Goal: Information Seeking & Learning: Learn about a topic

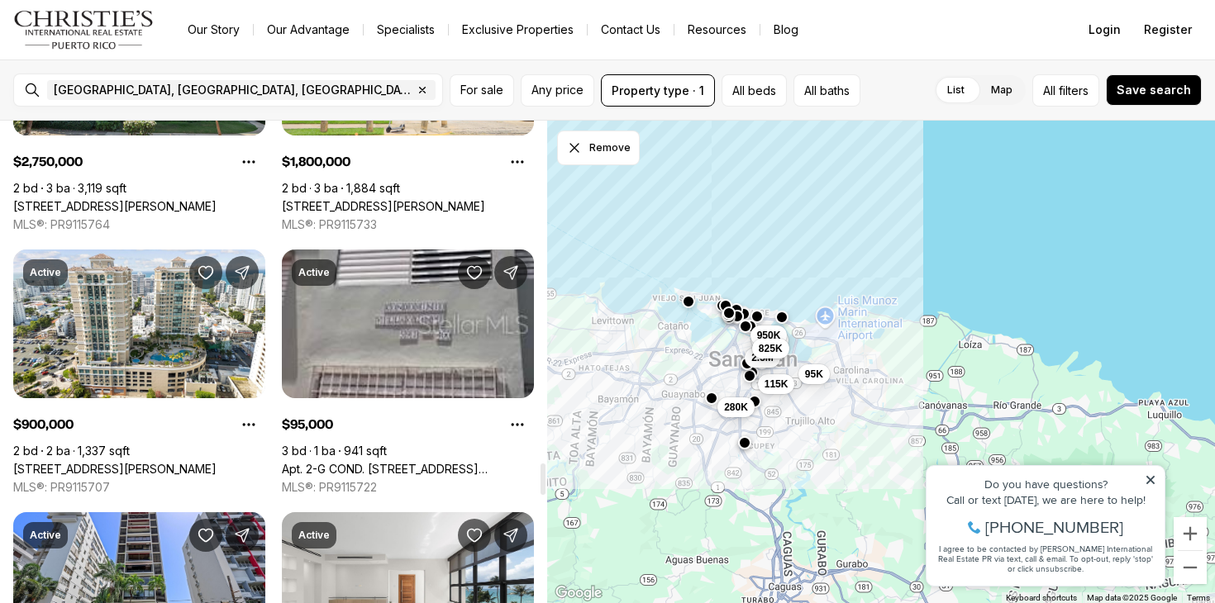
scroll to position [5204, 0]
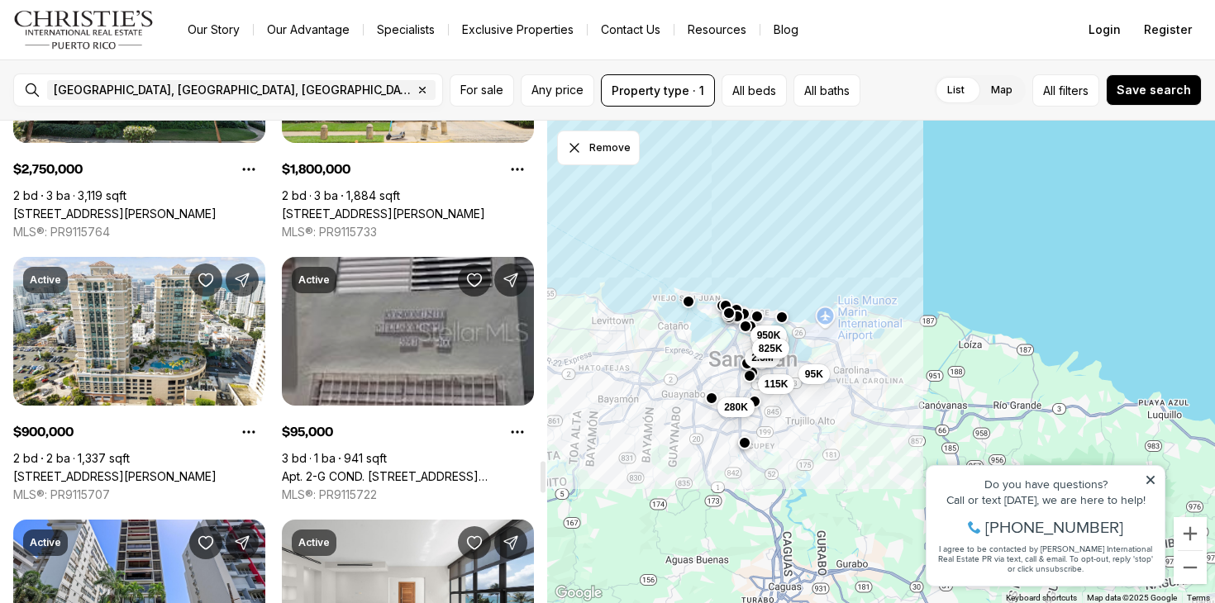
click at [383, 469] on link "Apt. 2-G COND. [STREET_ADDRESS][PERSON_NAME]" at bounding box center [408, 476] width 252 height 15
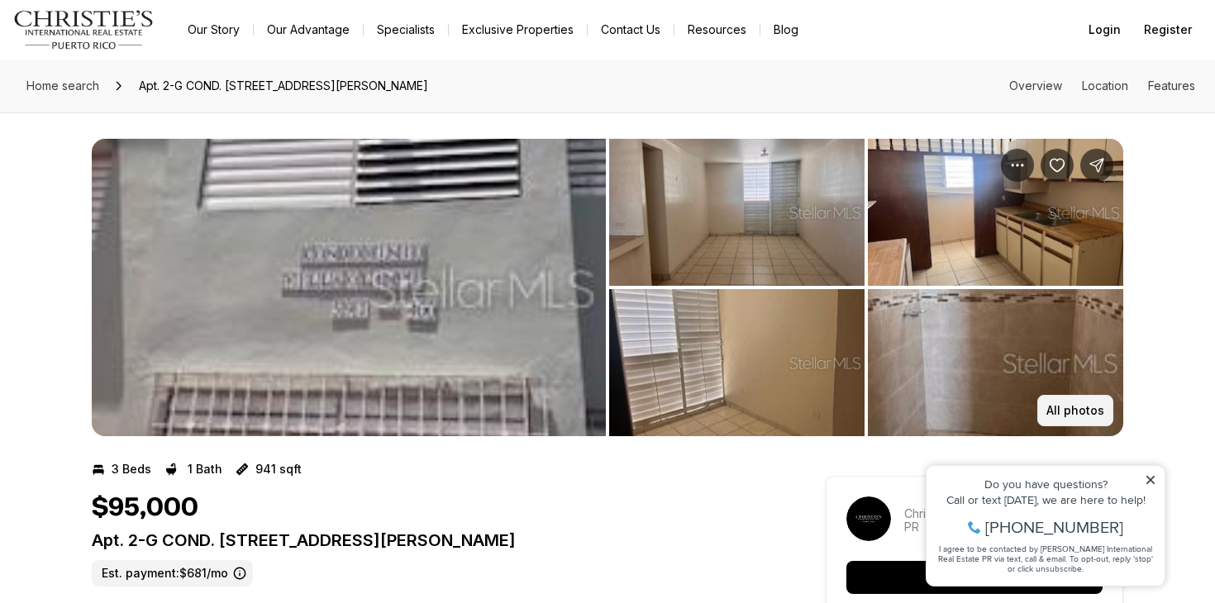
click at [1085, 409] on p "All photos" at bounding box center [1075, 410] width 58 height 13
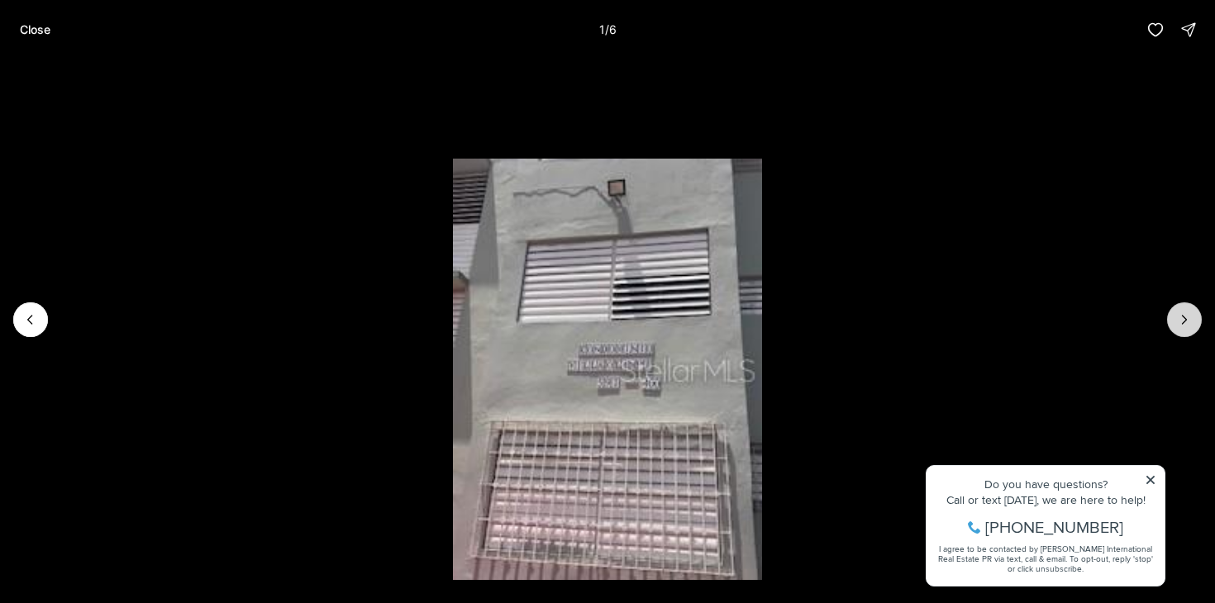
click at [1188, 325] on icon "Next slide" at bounding box center [1184, 320] width 17 height 17
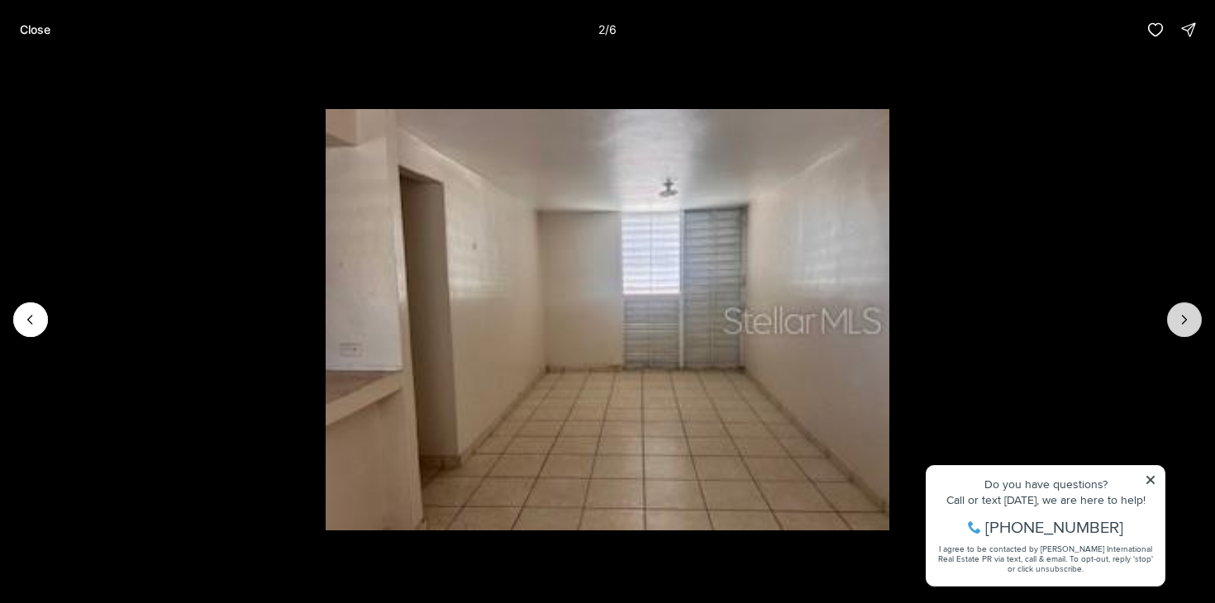
click at [1188, 325] on icon "Next slide" at bounding box center [1184, 320] width 17 height 17
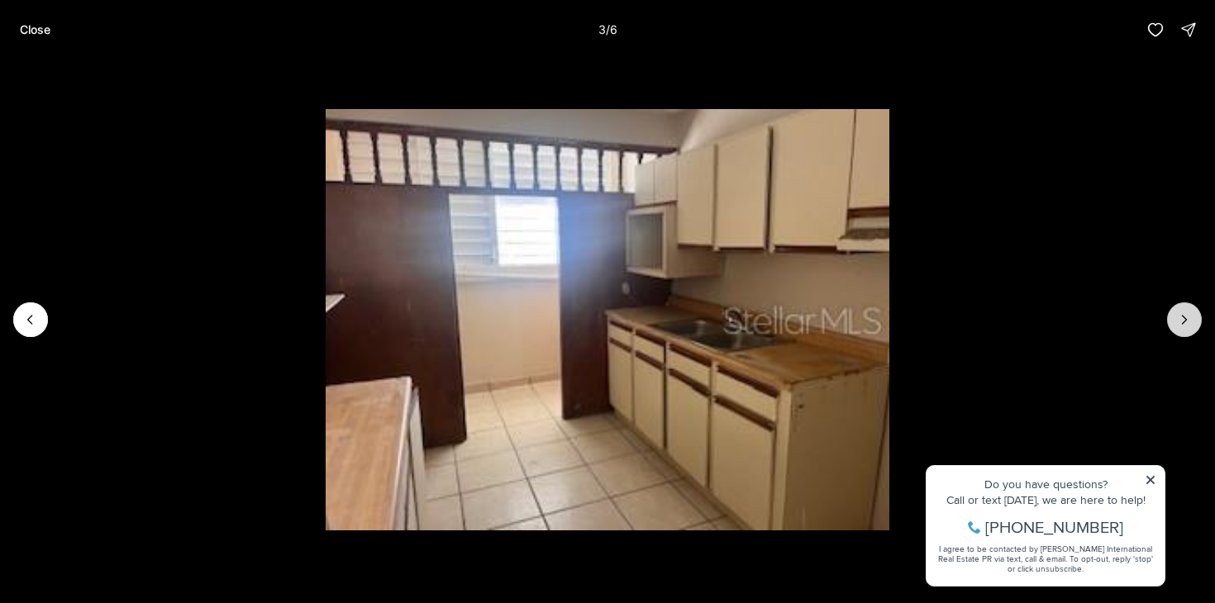
click at [1188, 325] on icon "Next slide" at bounding box center [1184, 320] width 17 height 17
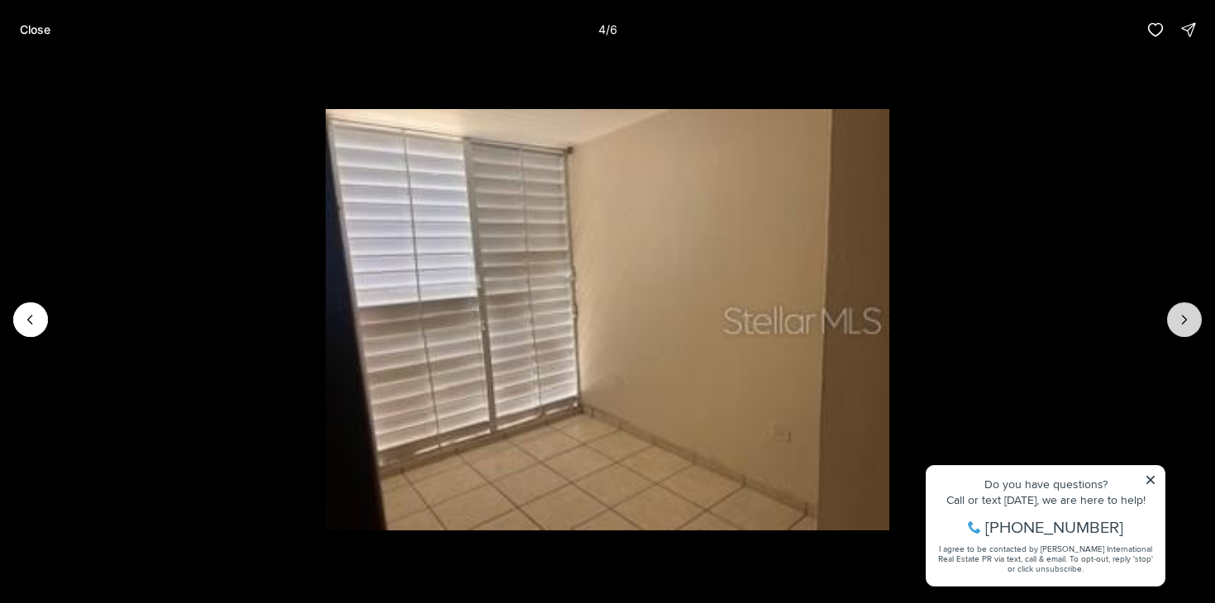
click at [1188, 325] on icon "Next slide" at bounding box center [1184, 320] width 17 height 17
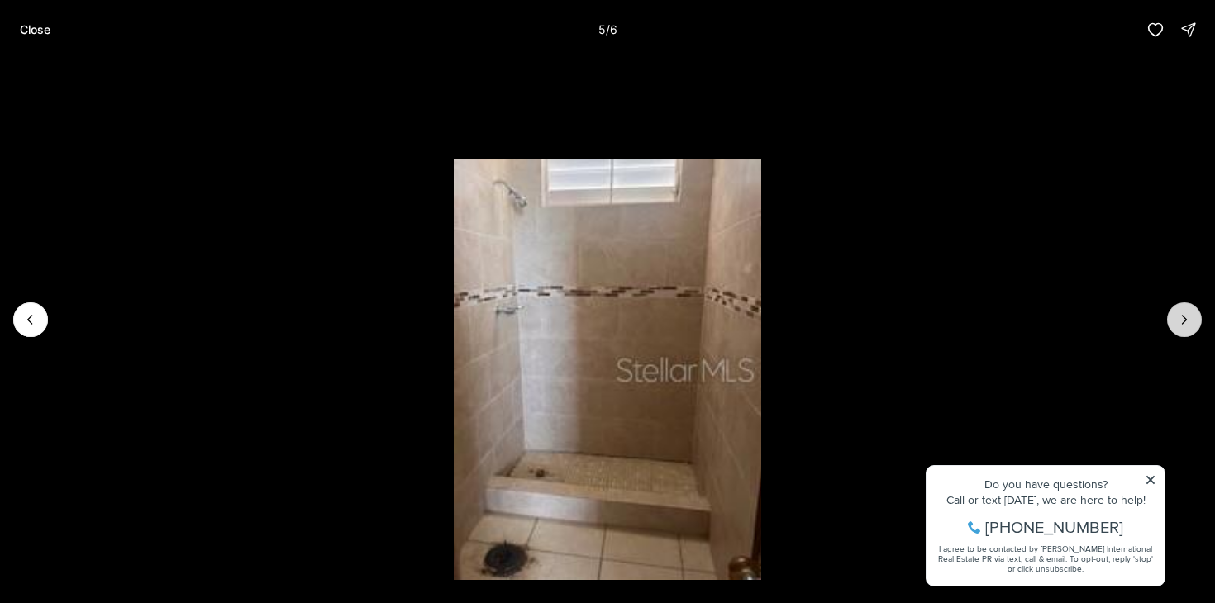
click at [1188, 325] on icon "Next slide" at bounding box center [1184, 320] width 17 height 17
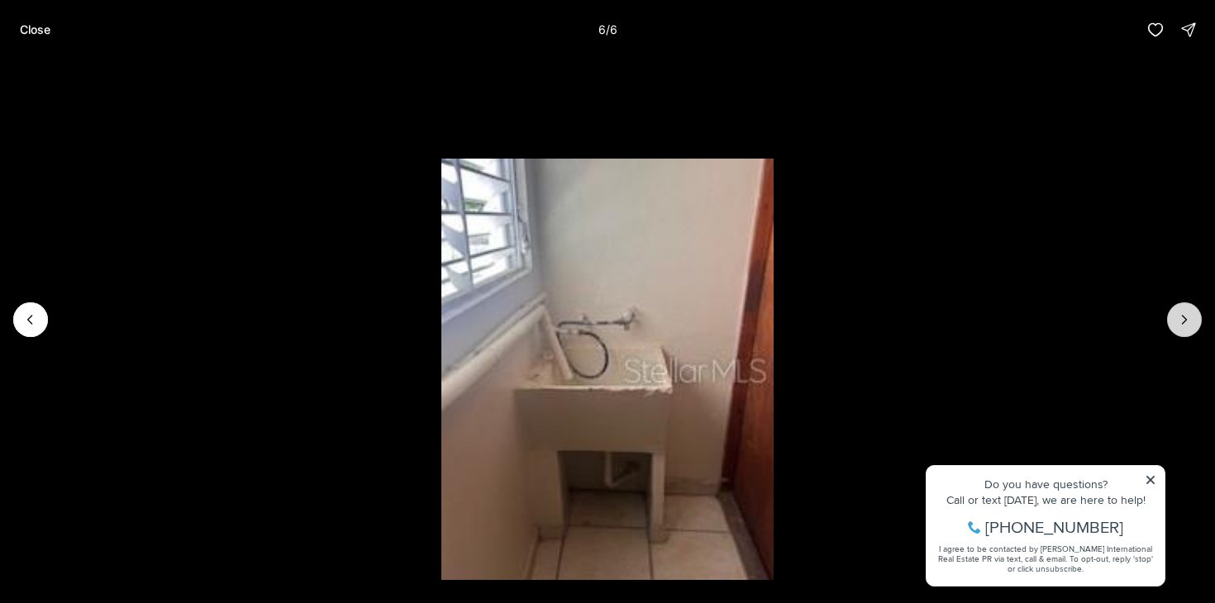
click at [1188, 325] on div at bounding box center [1184, 319] width 35 height 35
click at [1182, 316] on div at bounding box center [1184, 319] width 35 height 35
click at [1150, 478] on li "6 of 6" at bounding box center [607, 320] width 1215 height 521
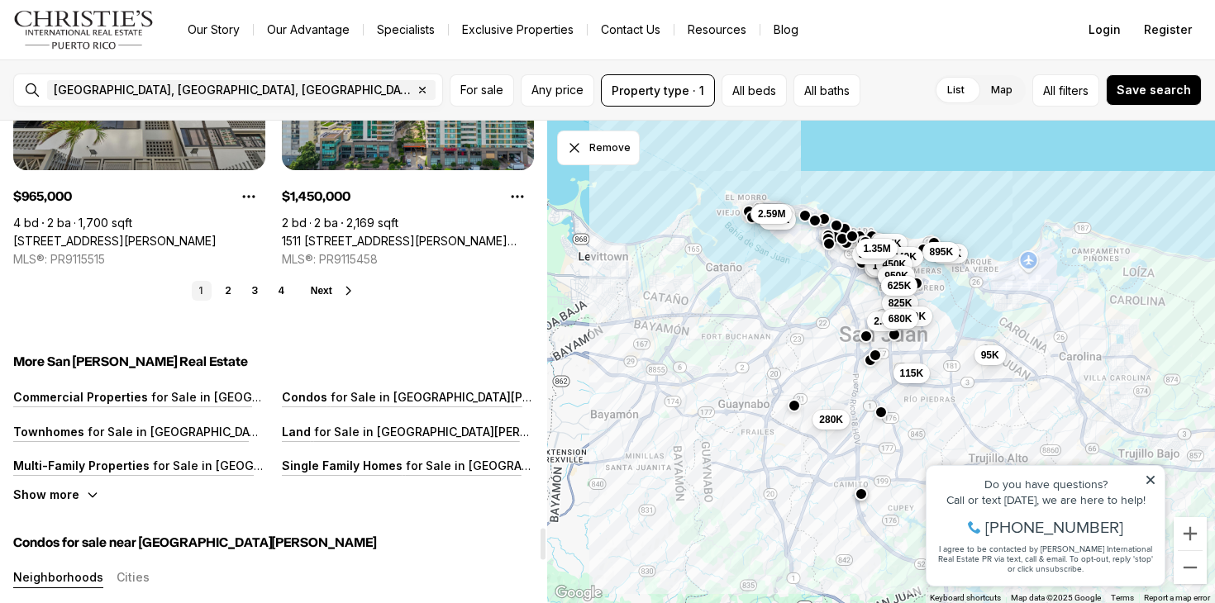
scroll to position [6231, 0]
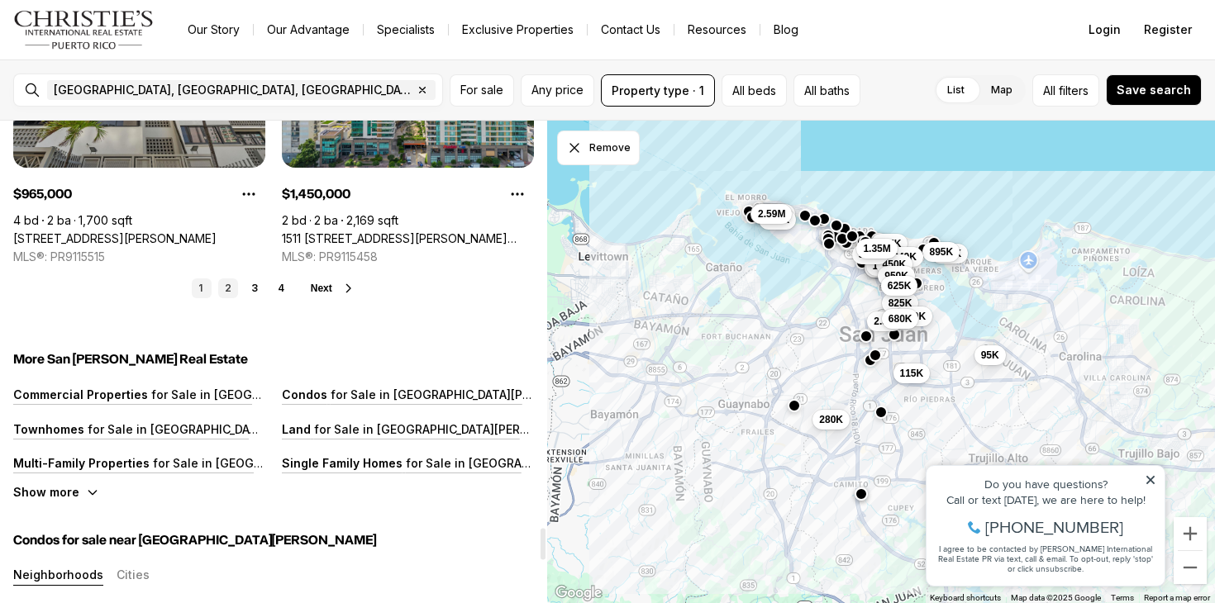
click at [226, 279] on link "2" at bounding box center [228, 289] width 20 height 20
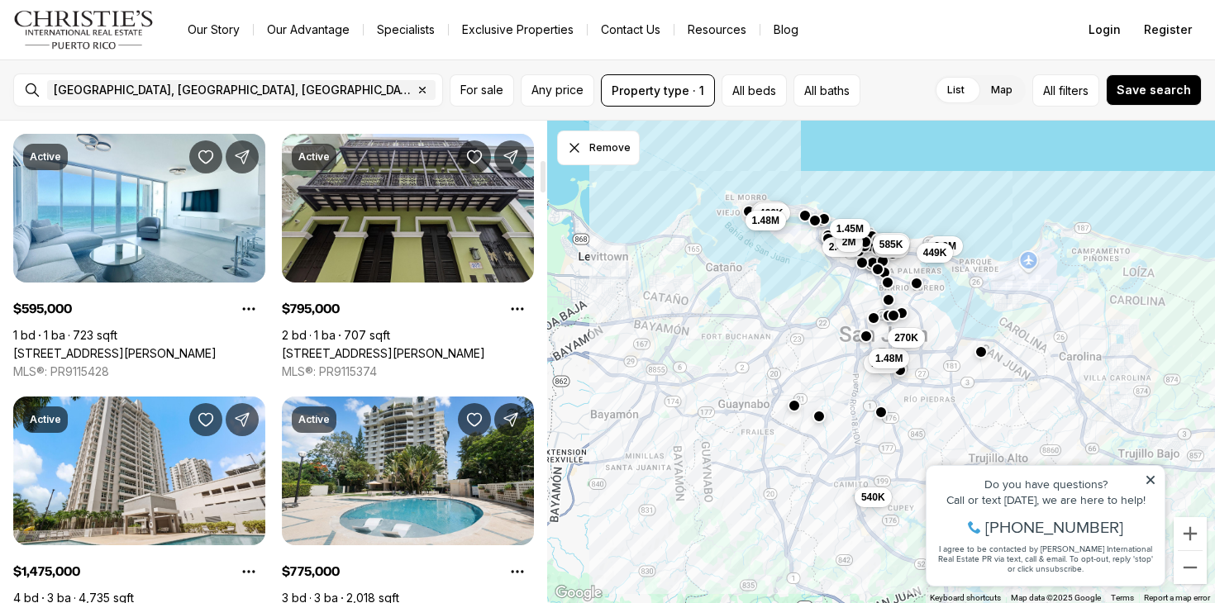
scroll to position [598, 0]
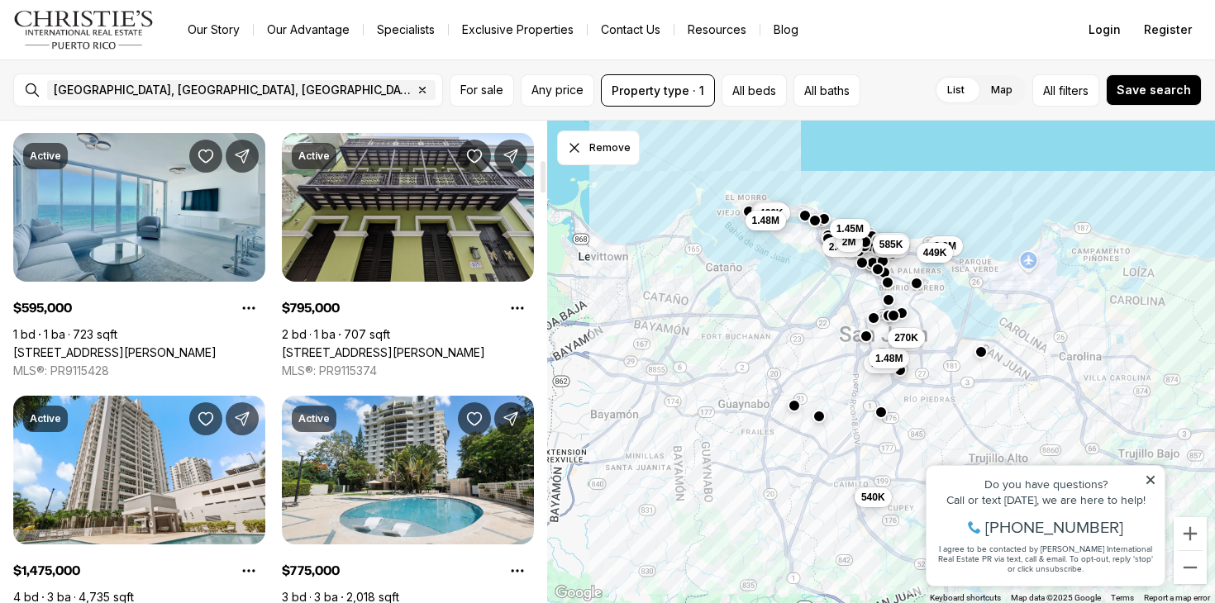
click at [146, 345] on link "1035 Ashford MIRADOR DEL CONDADO #204, SAN JUAN PR, 00907" at bounding box center [114, 352] width 203 height 15
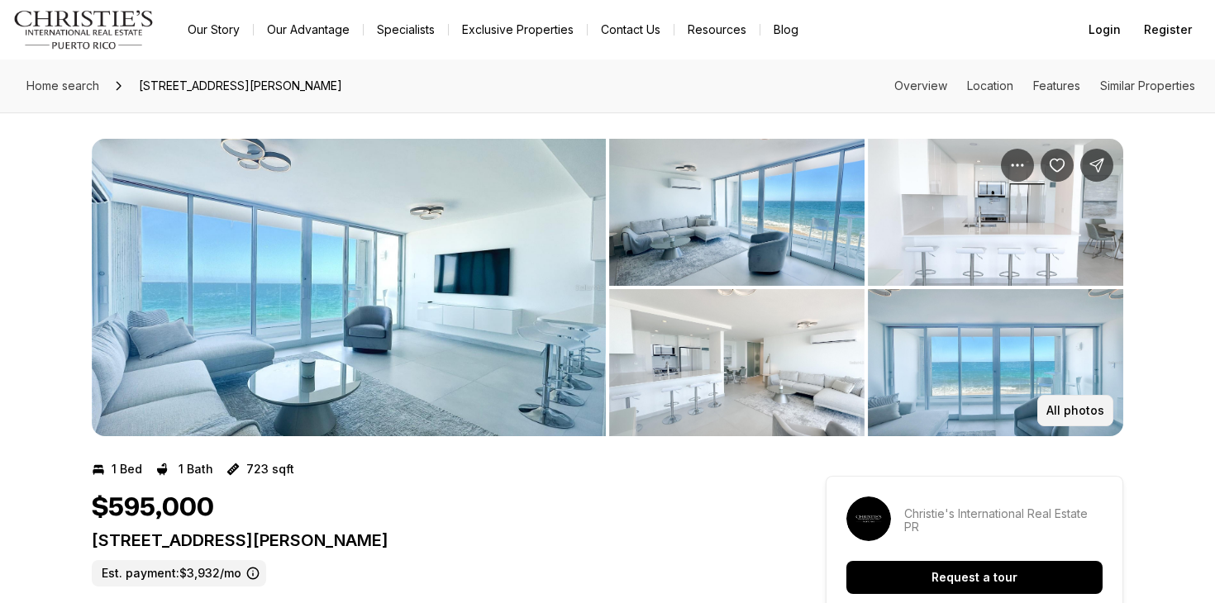
click at [1081, 410] on p "All photos" at bounding box center [1075, 410] width 58 height 13
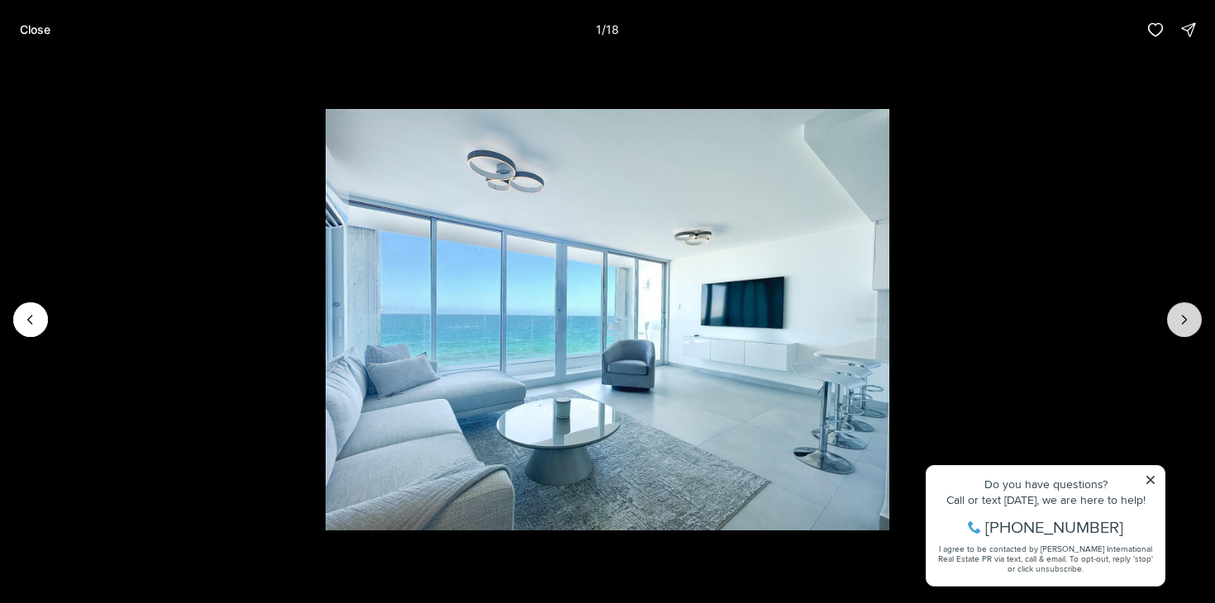
click at [1180, 317] on icon "Next slide" at bounding box center [1184, 320] width 17 height 17
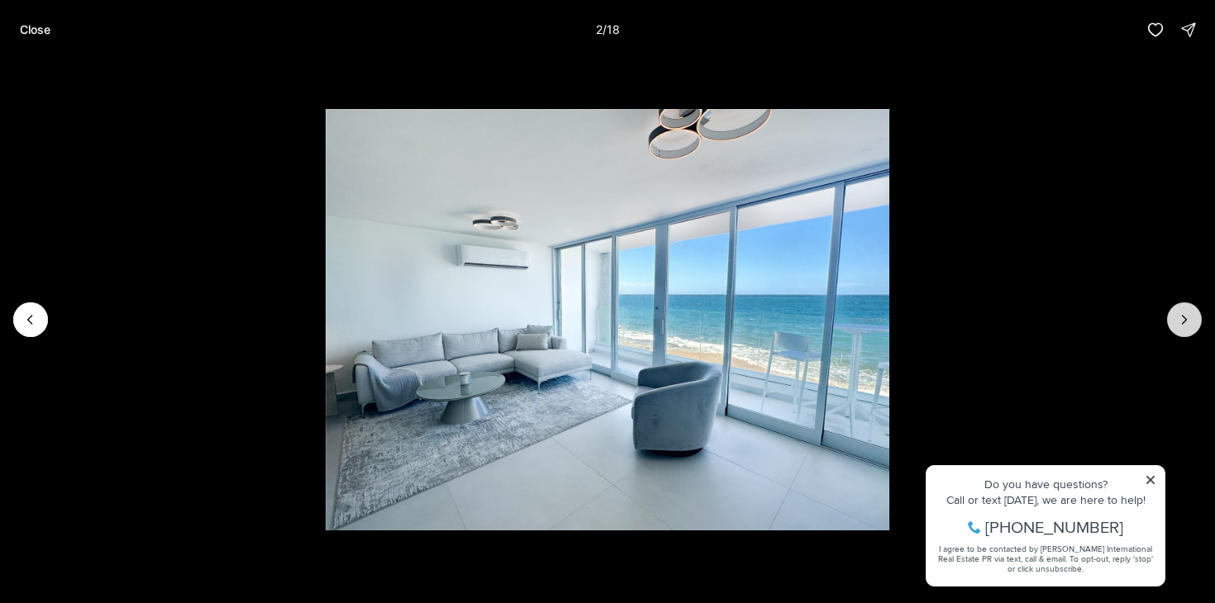
click at [1180, 317] on icon "Next slide" at bounding box center [1184, 320] width 17 height 17
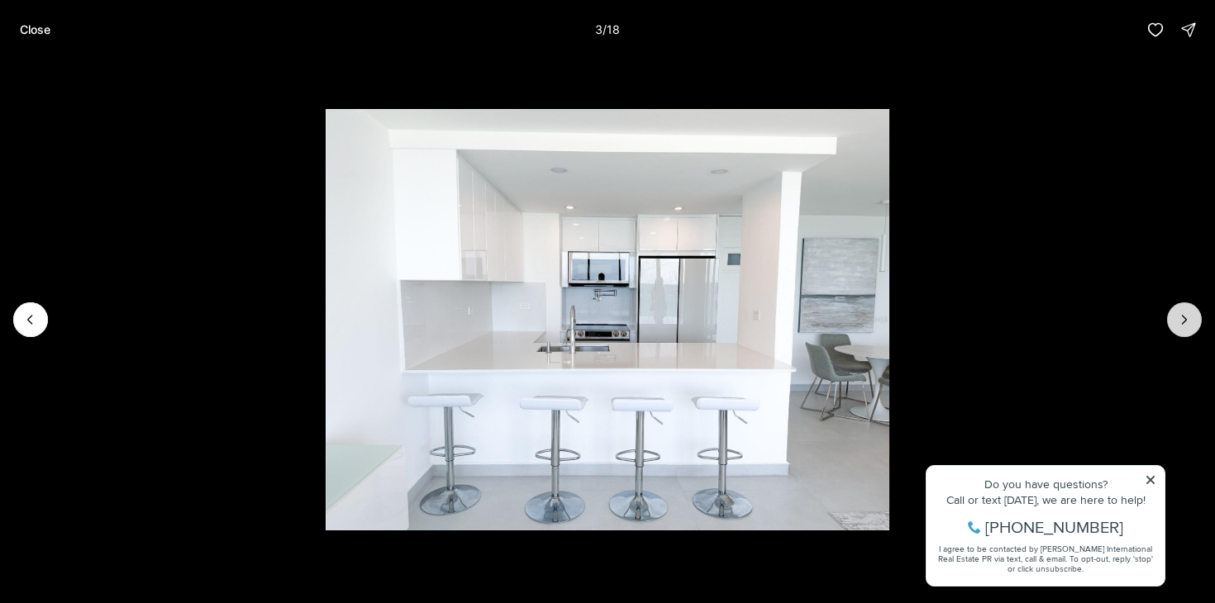
click at [1180, 317] on icon "Next slide" at bounding box center [1184, 320] width 17 height 17
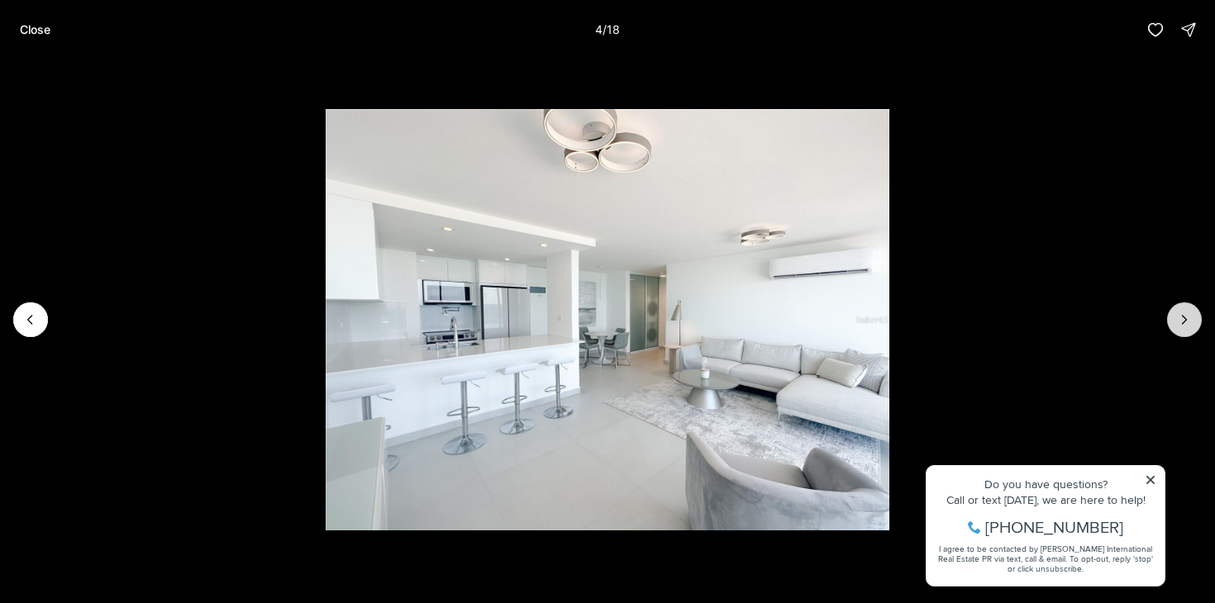
click at [1180, 317] on icon "Next slide" at bounding box center [1184, 320] width 17 height 17
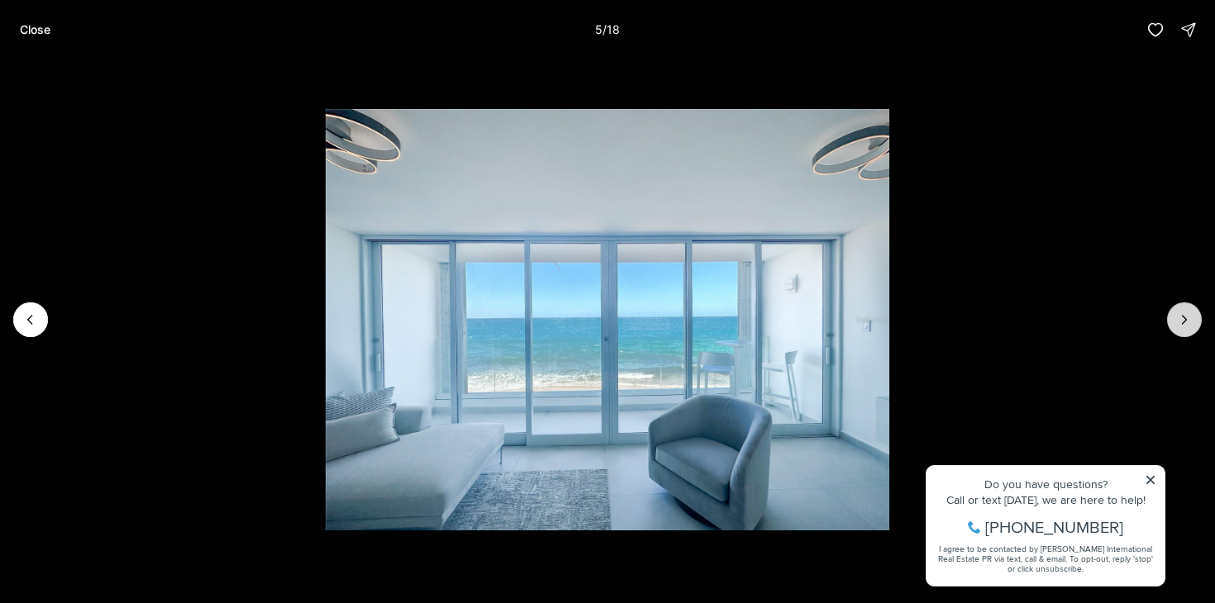
click at [1180, 317] on icon "Next slide" at bounding box center [1184, 320] width 17 height 17
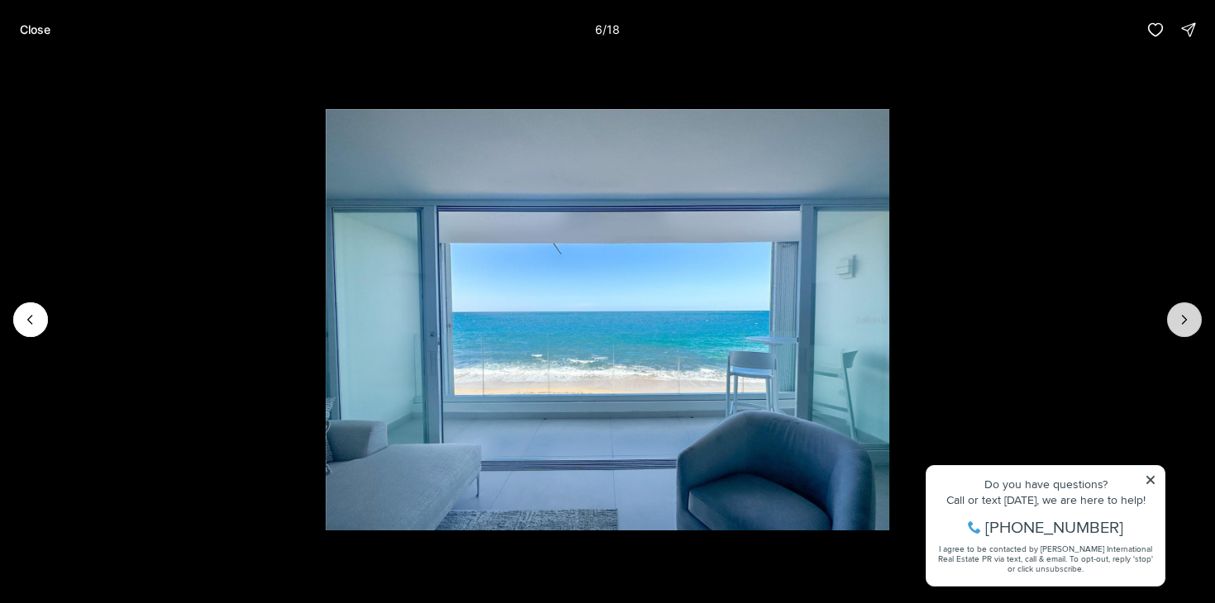
click at [1180, 317] on icon "Next slide" at bounding box center [1184, 320] width 17 height 17
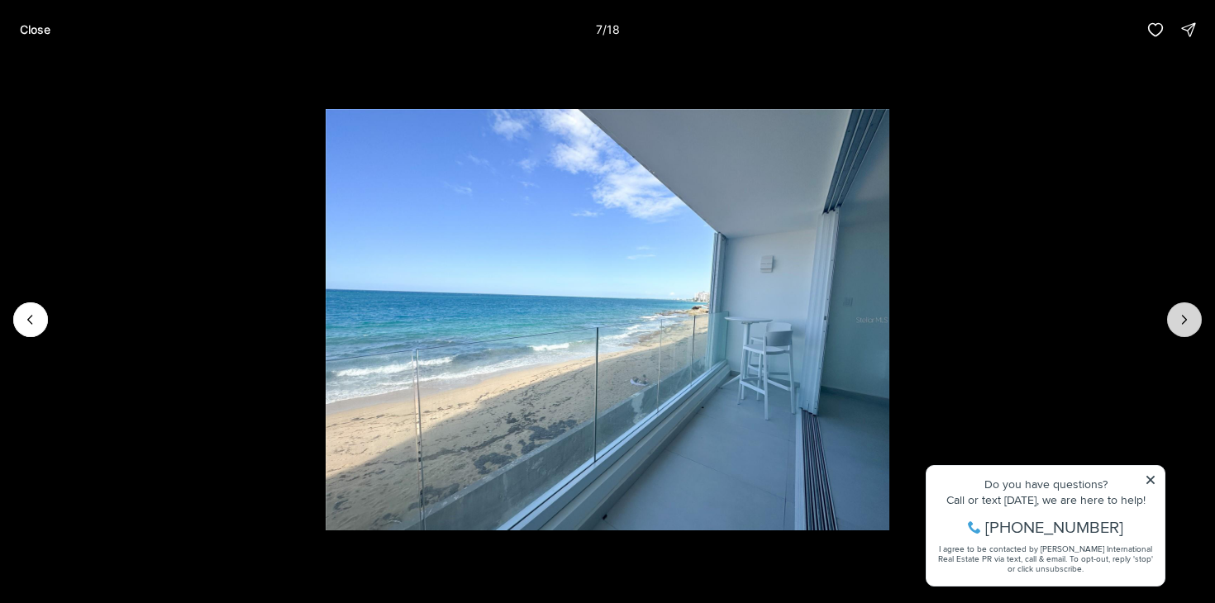
click at [1180, 317] on icon "Next slide" at bounding box center [1184, 320] width 17 height 17
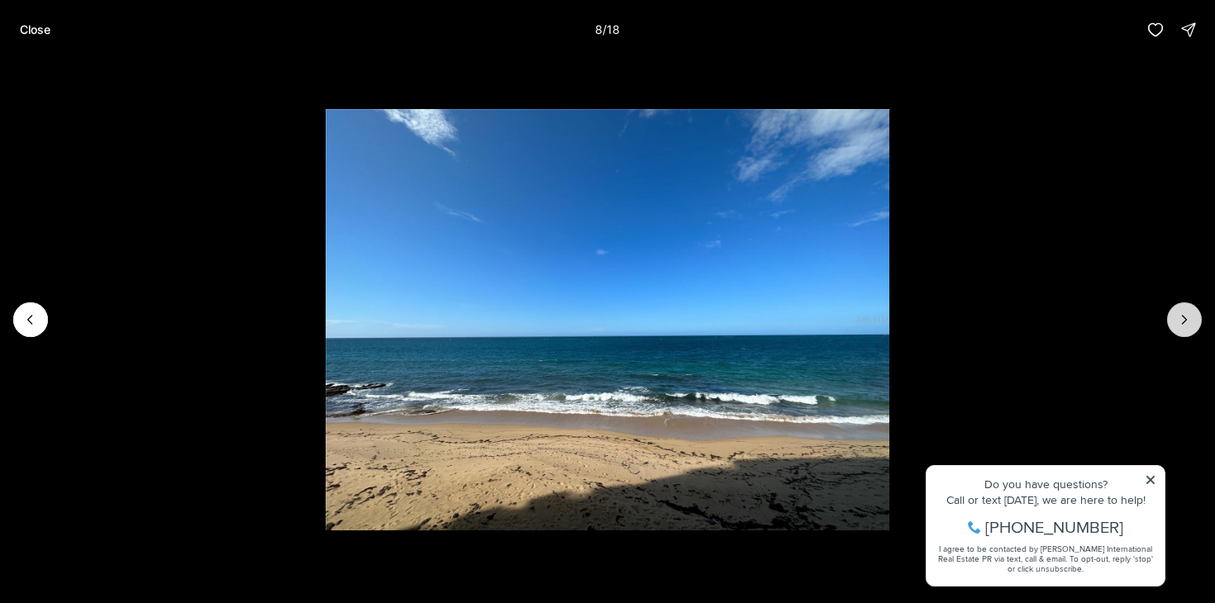
click at [1180, 317] on icon "Next slide" at bounding box center [1184, 320] width 17 height 17
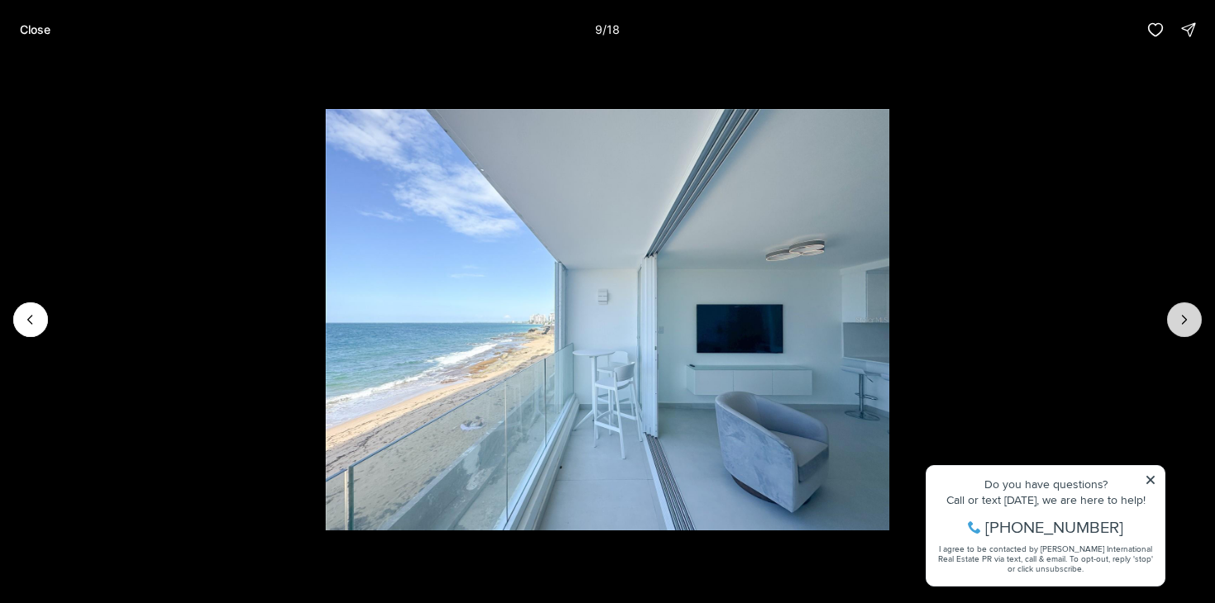
click at [1180, 317] on icon "Next slide" at bounding box center [1184, 320] width 17 height 17
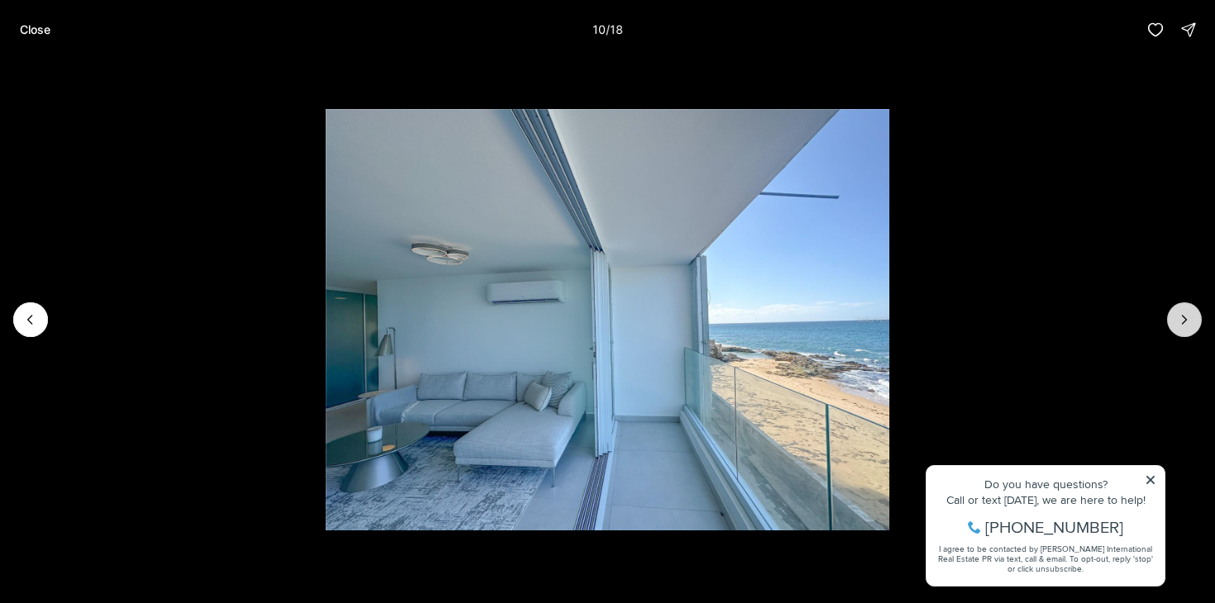
click at [1180, 317] on icon "Next slide" at bounding box center [1184, 320] width 17 height 17
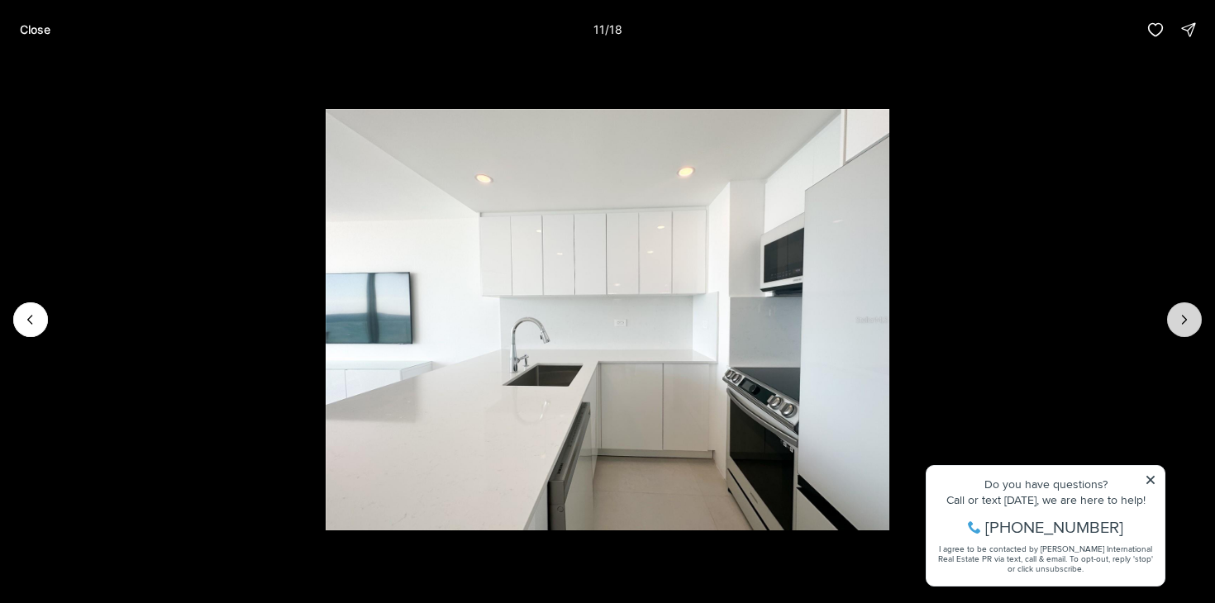
click at [1180, 317] on icon "Next slide" at bounding box center [1184, 320] width 17 height 17
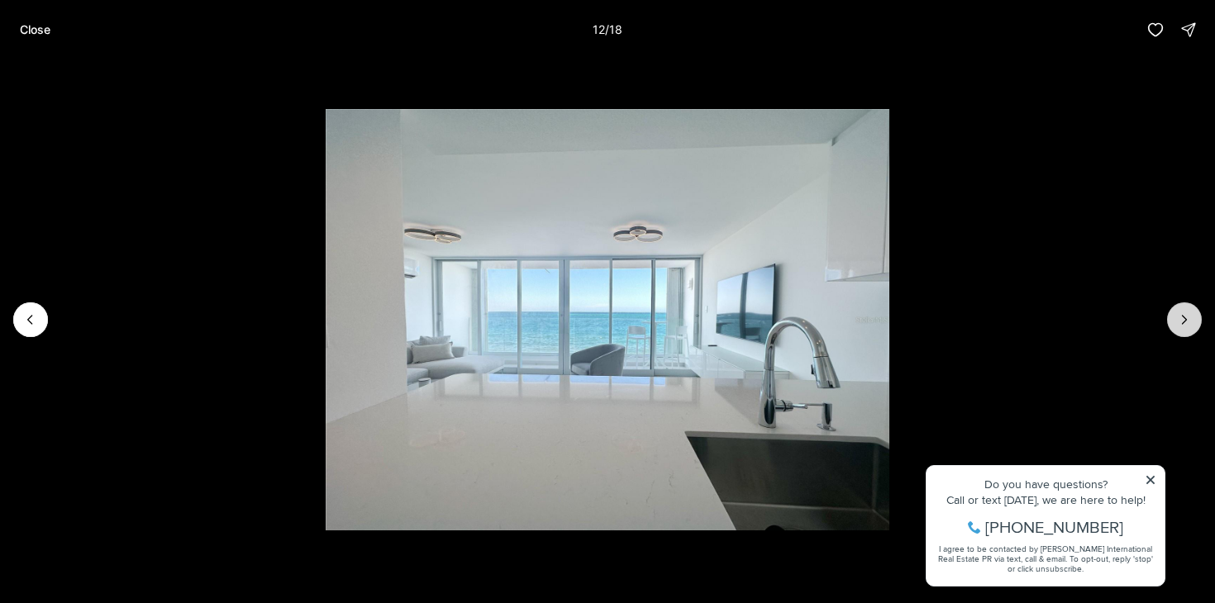
click at [1180, 317] on icon "Next slide" at bounding box center [1184, 320] width 17 height 17
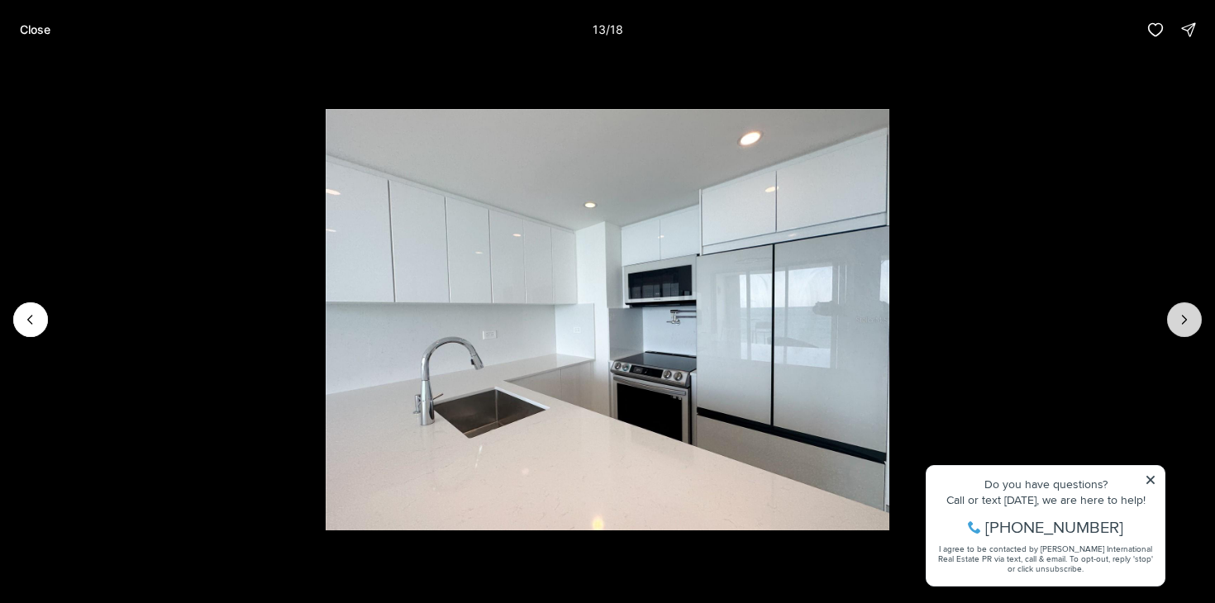
click at [1180, 317] on icon "Next slide" at bounding box center [1184, 320] width 17 height 17
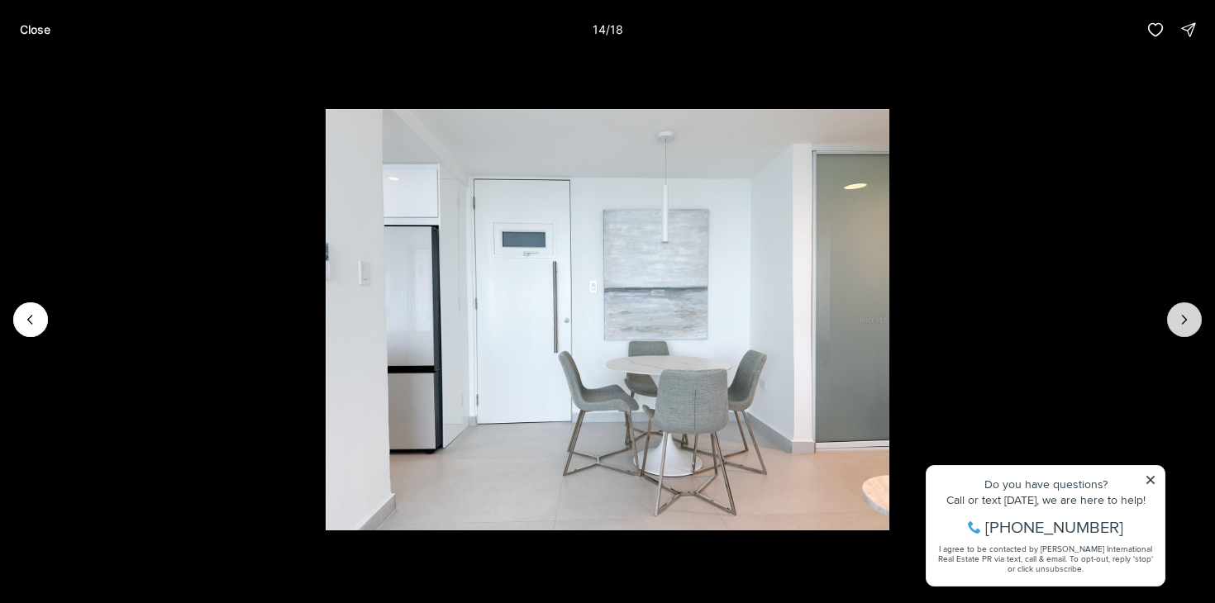
click at [1180, 317] on icon "Next slide" at bounding box center [1184, 320] width 17 height 17
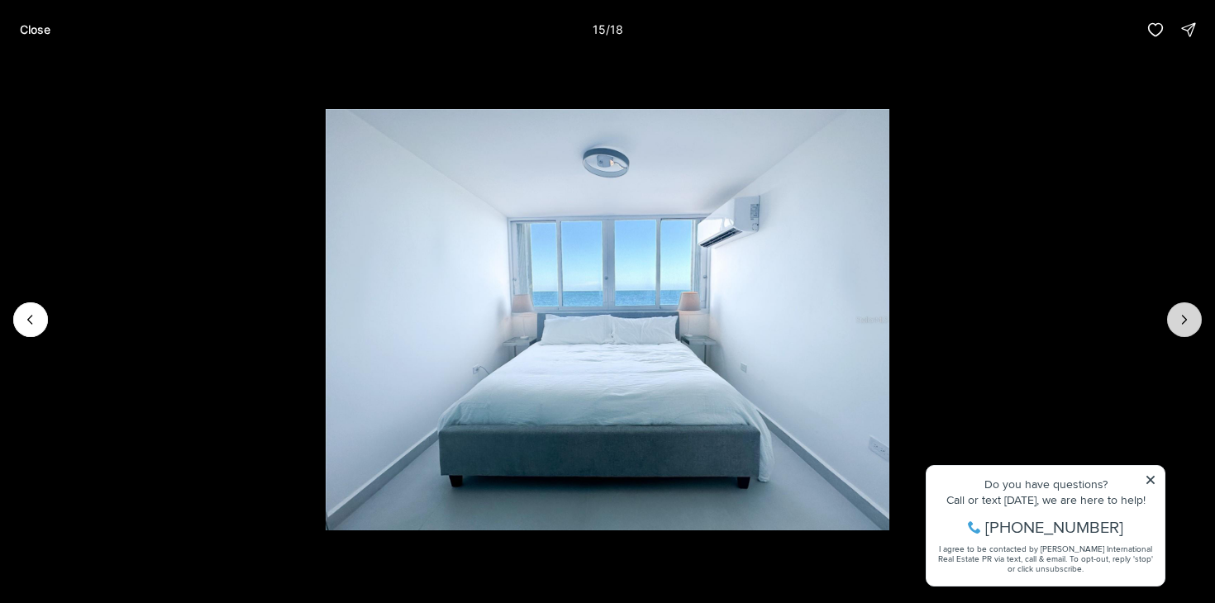
click at [1180, 317] on icon "Next slide" at bounding box center [1184, 320] width 17 height 17
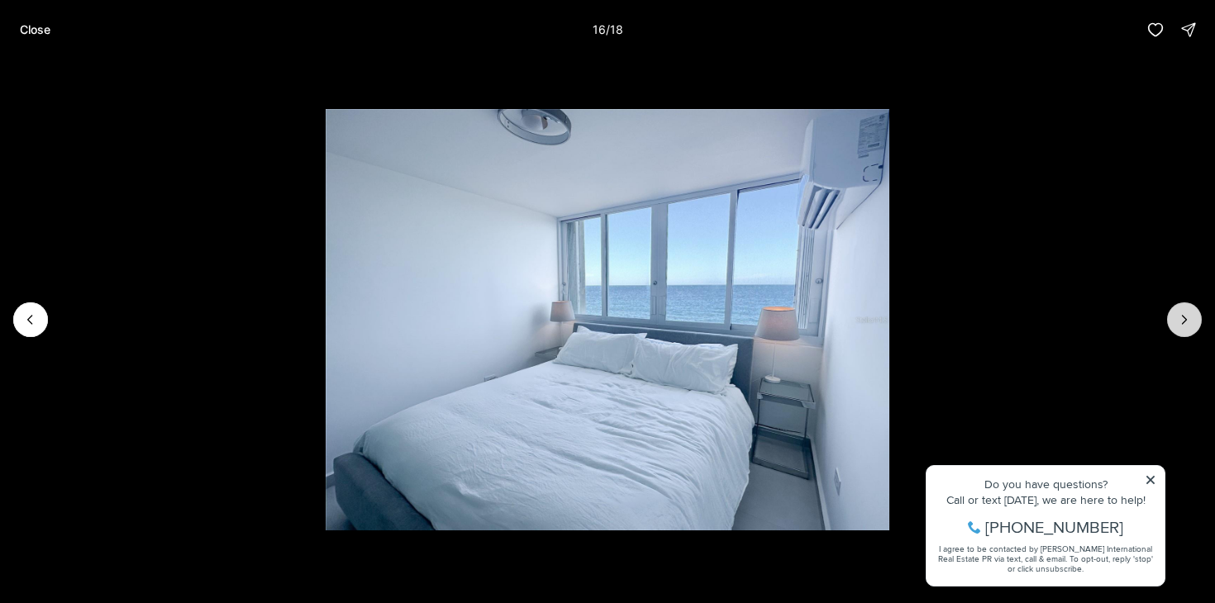
click at [1180, 317] on icon "Next slide" at bounding box center [1184, 320] width 17 height 17
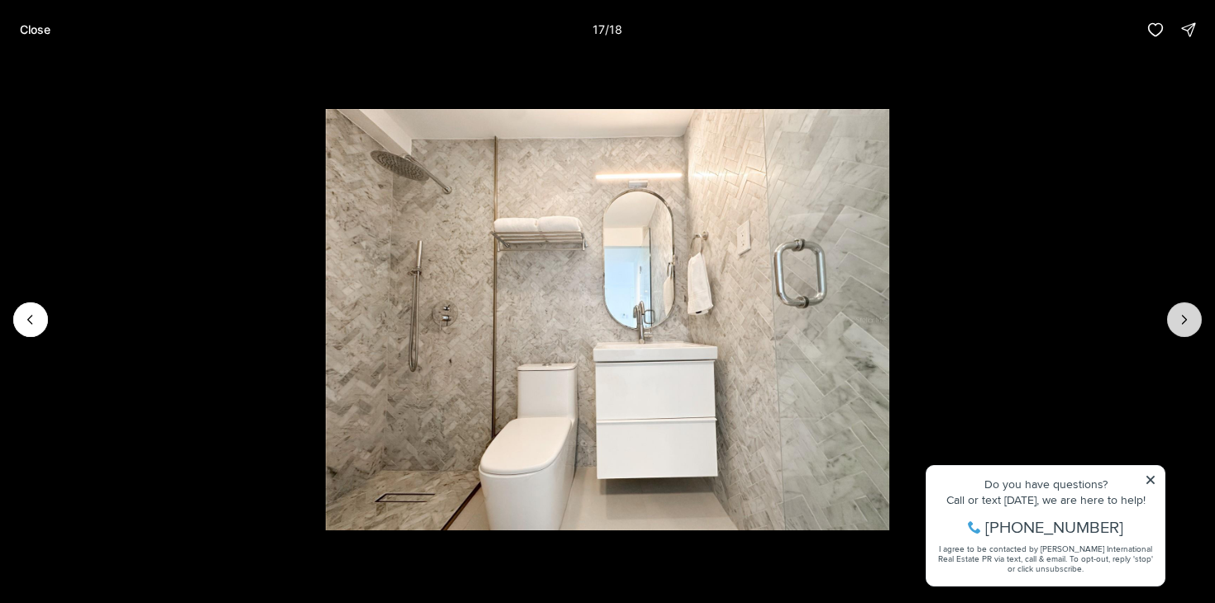
click at [1180, 317] on icon "Next slide" at bounding box center [1184, 320] width 17 height 17
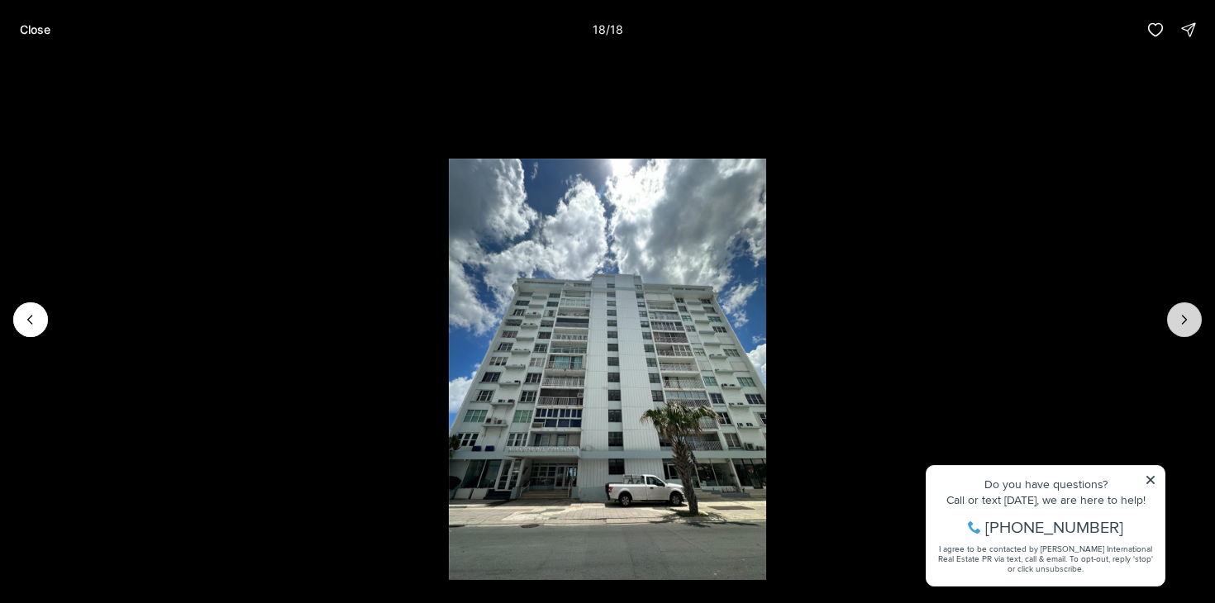
click at [1180, 317] on div at bounding box center [1184, 319] width 35 height 35
click at [41, 32] on p "Close" at bounding box center [35, 29] width 31 height 13
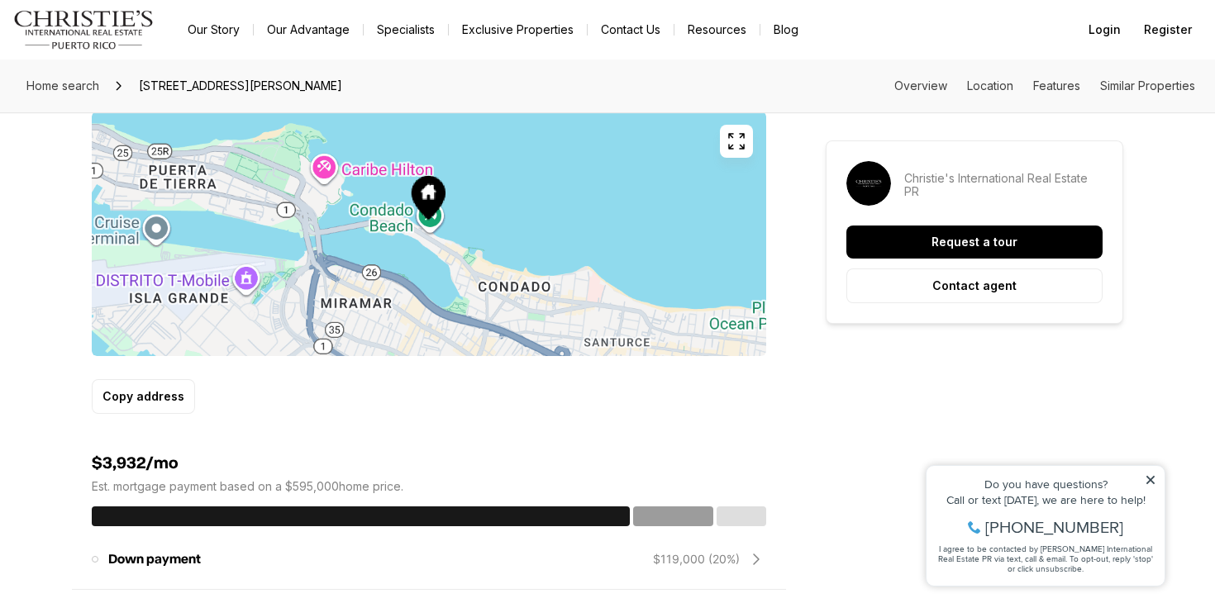
scroll to position [1091, 0]
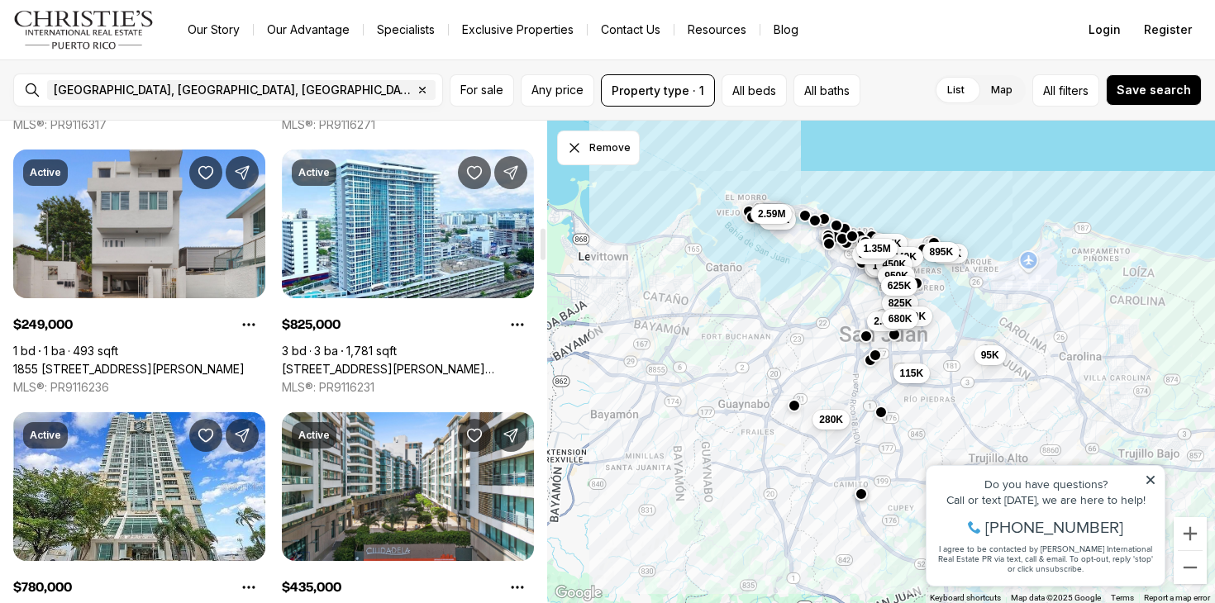
scroll to position [1634, 0]
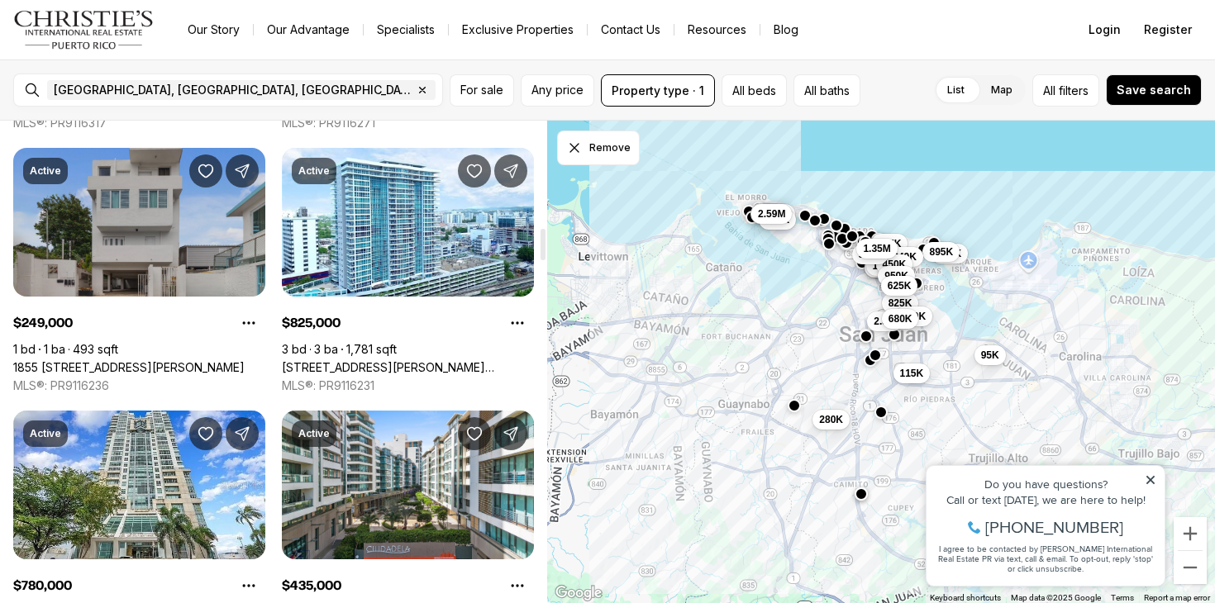
click at [148, 360] on link "1855 [STREET_ADDRESS][PERSON_NAME]" at bounding box center [128, 367] width 231 height 15
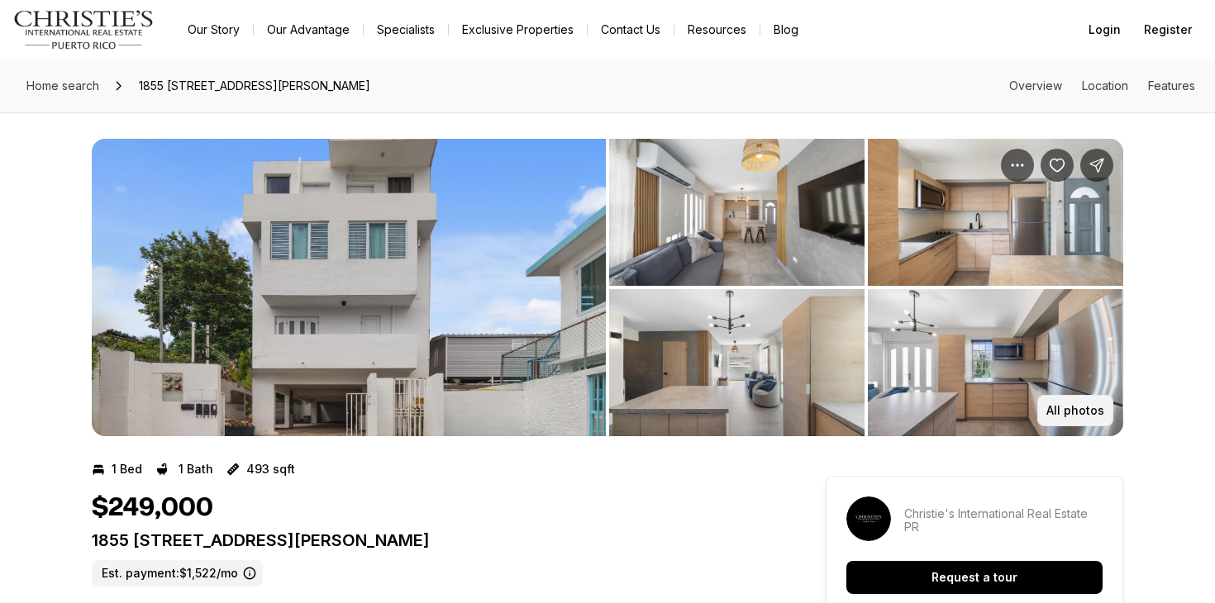
click at [1086, 417] on button "All photos" at bounding box center [1075, 410] width 76 height 31
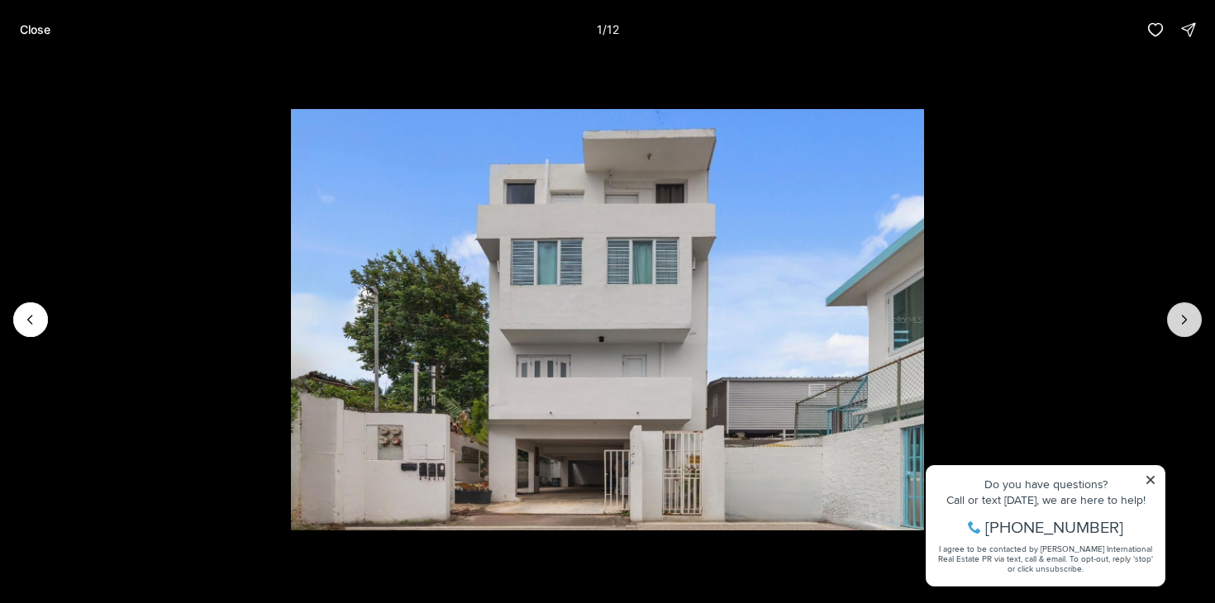
click at [1184, 322] on icon "Next slide" at bounding box center [1185, 320] width 4 height 8
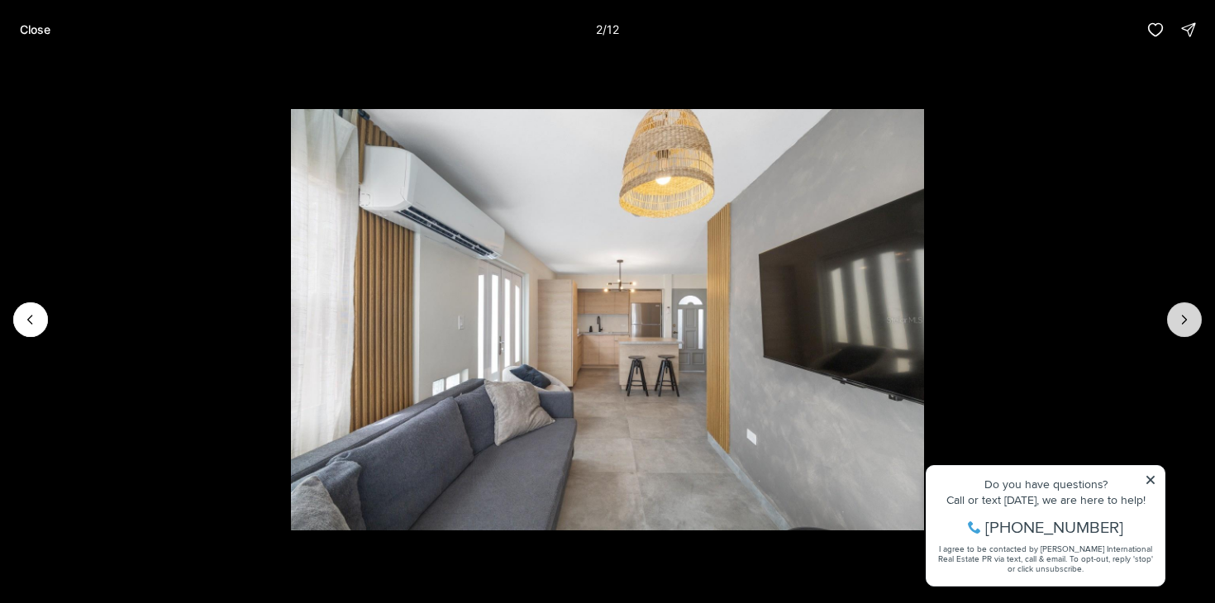
click at [1184, 322] on icon "Next slide" at bounding box center [1185, 320] width 4 height 8
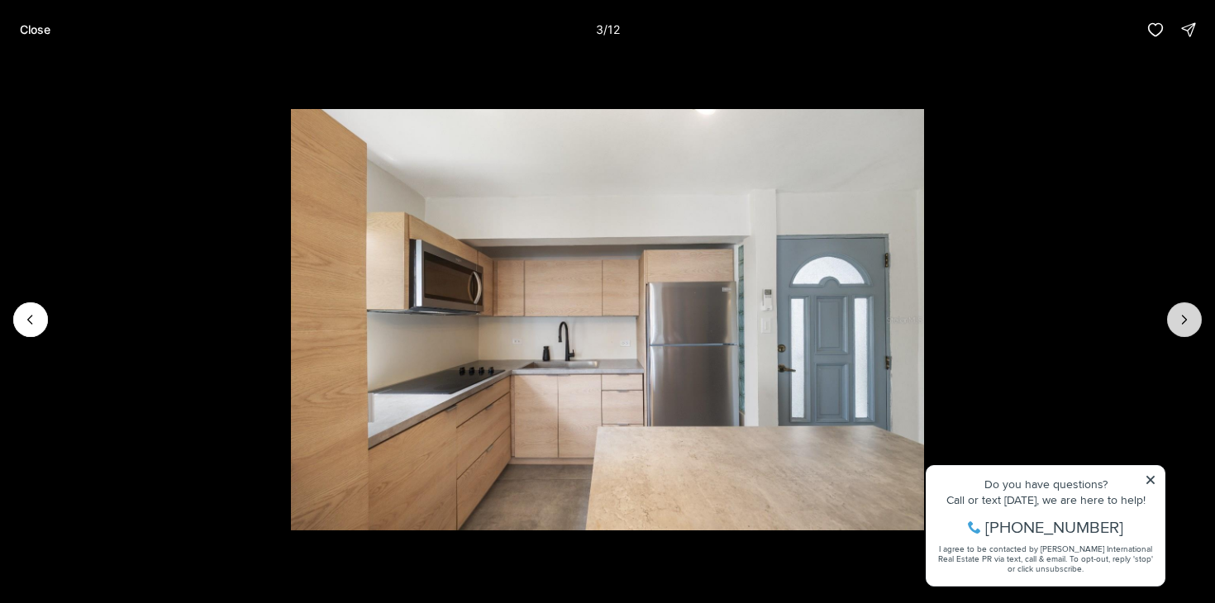
click at [1184, 322] on icon "Next slide" at bounding box center [1185, 320] width 4 height 8
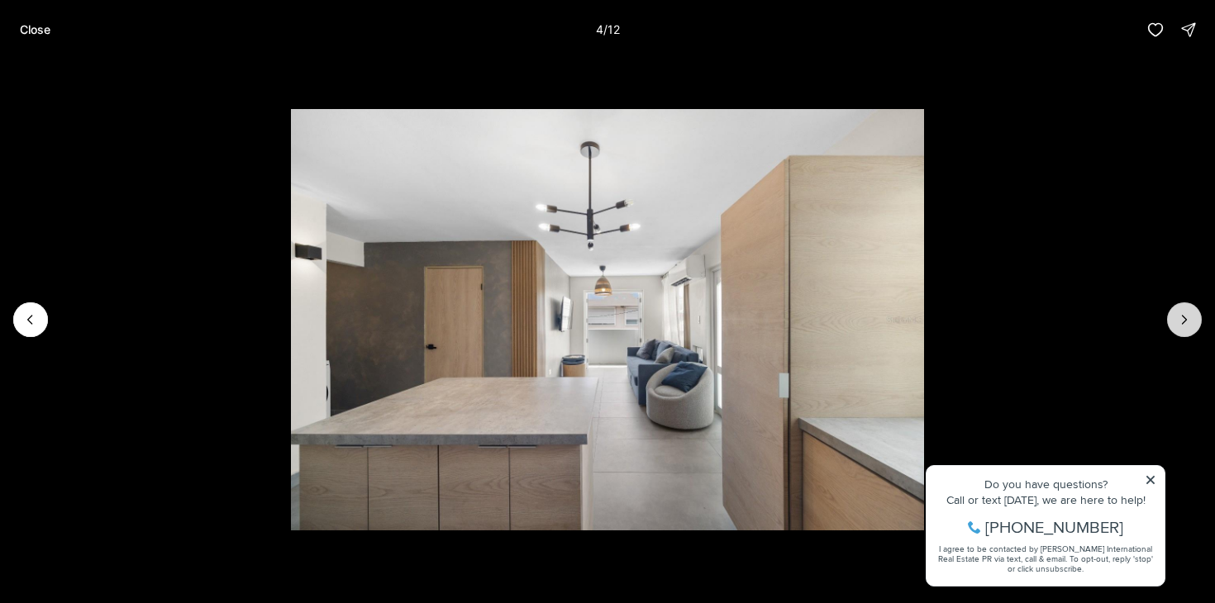
click at [1184, 322] on icon "Next slide" at bounding box center [1185, 320] width 4 height 8
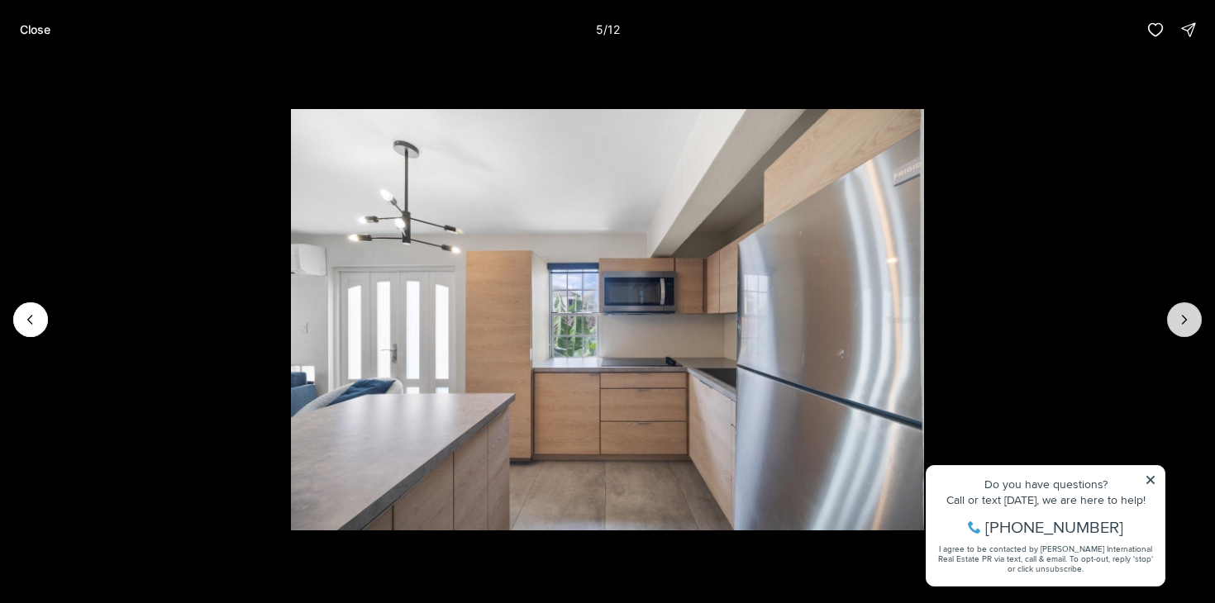
click at [1184, 322] on icon "Next slide" at bounding box center [1185, 320] width 4 height 8
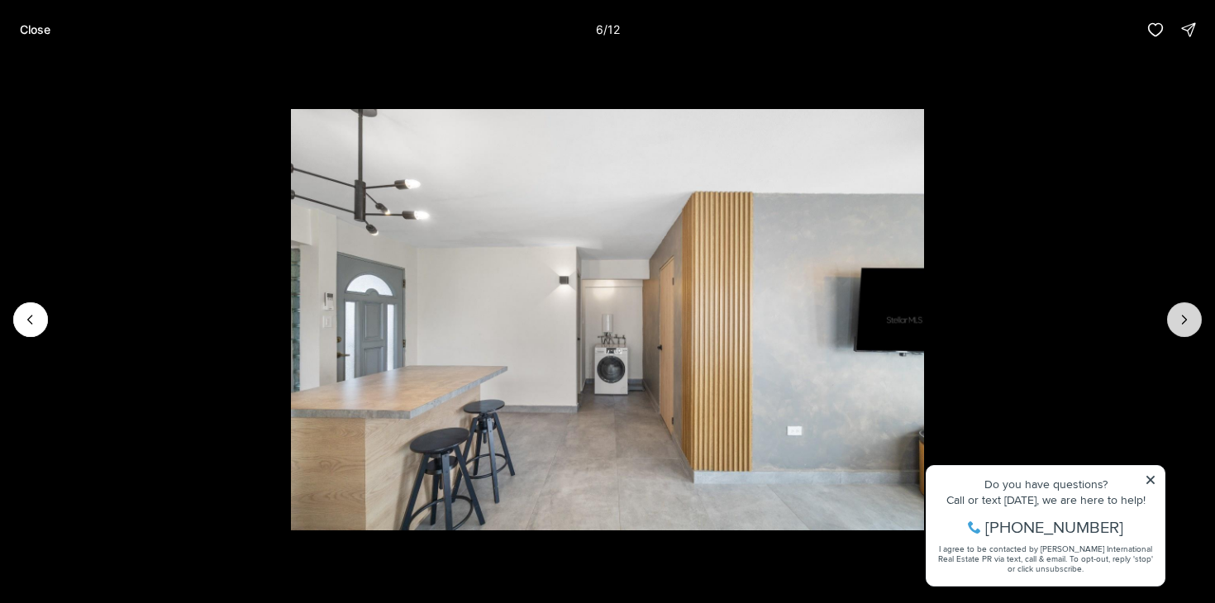
click at [1184, 322] on icon "Next slide" at bounding box center [1185, 320] width 4 height 8
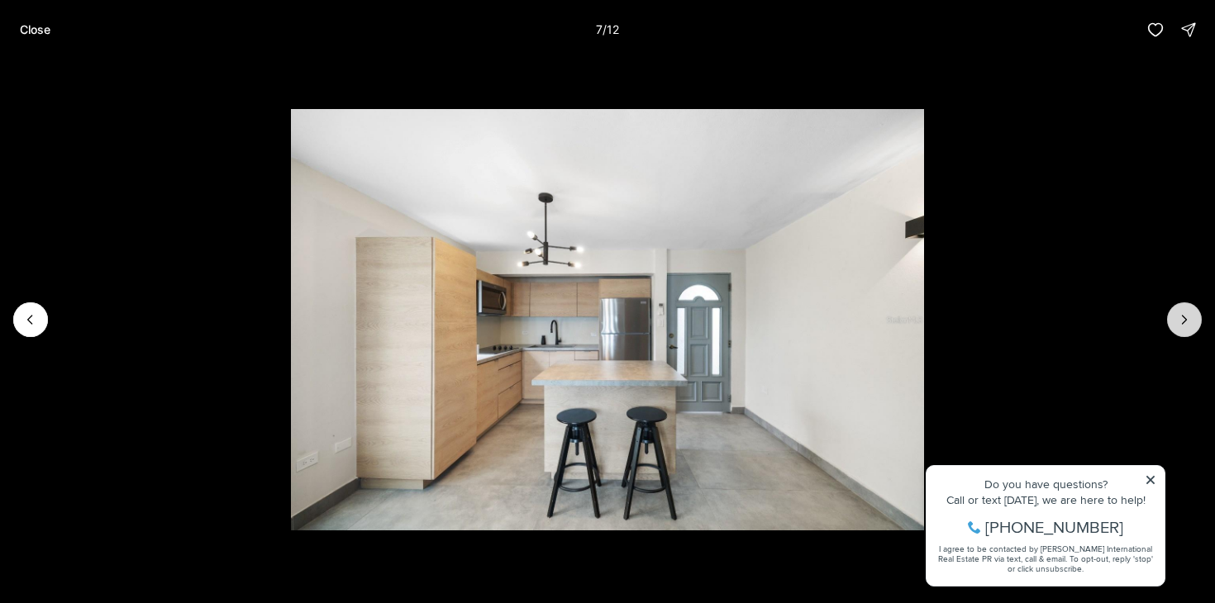
click at [1184, 322] on icon "Next slide" at bounding box center [1185, 320] width 4 height 8
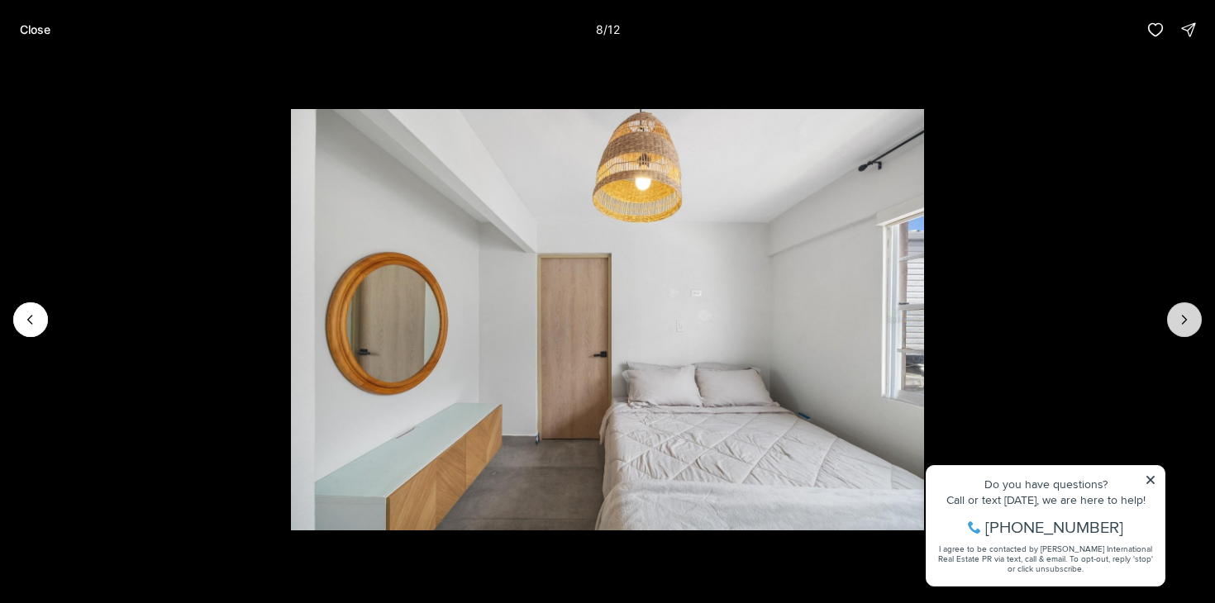
click at [1184, 322] on icon "Next slide" at bounding box center [1185, 320] width 4 height 8
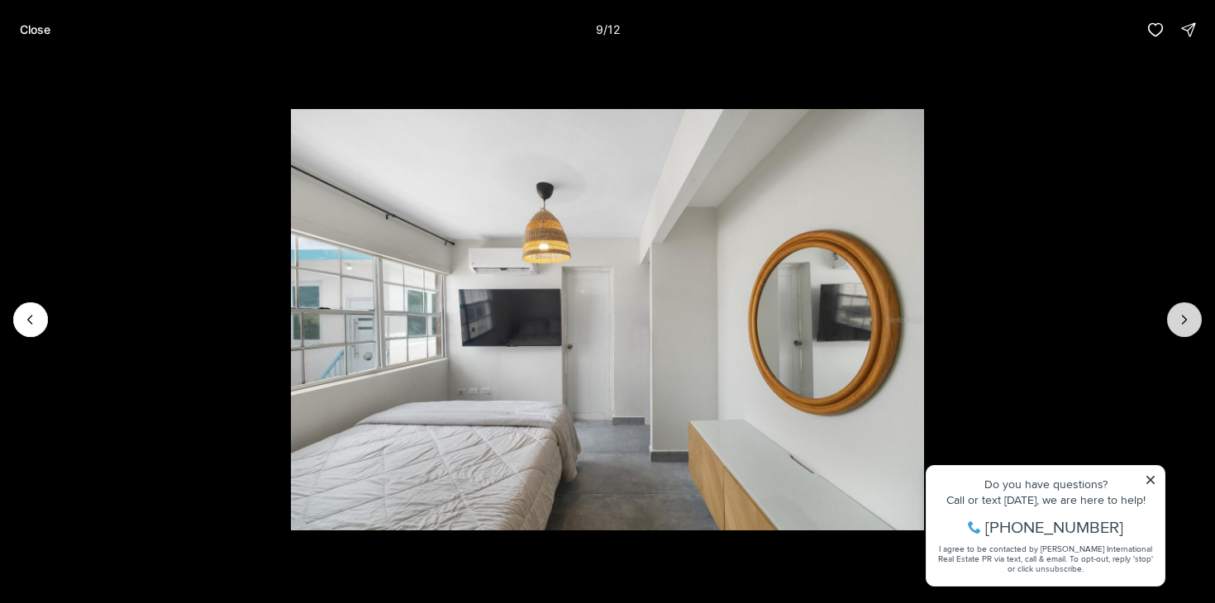
click at [1184, 322] on icon "Next slide" at bounding box center [1185, 320] width 4 height 8
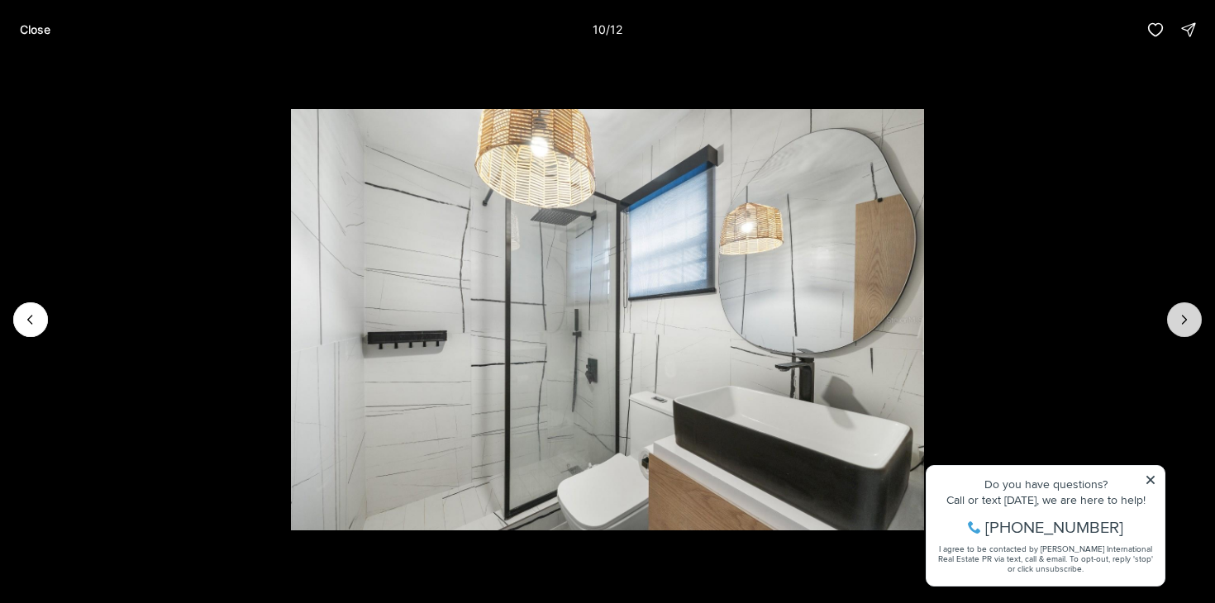
click at [1184, 322] on icon "Next slide" at bounding box center [1185, 320] width 4 height 8
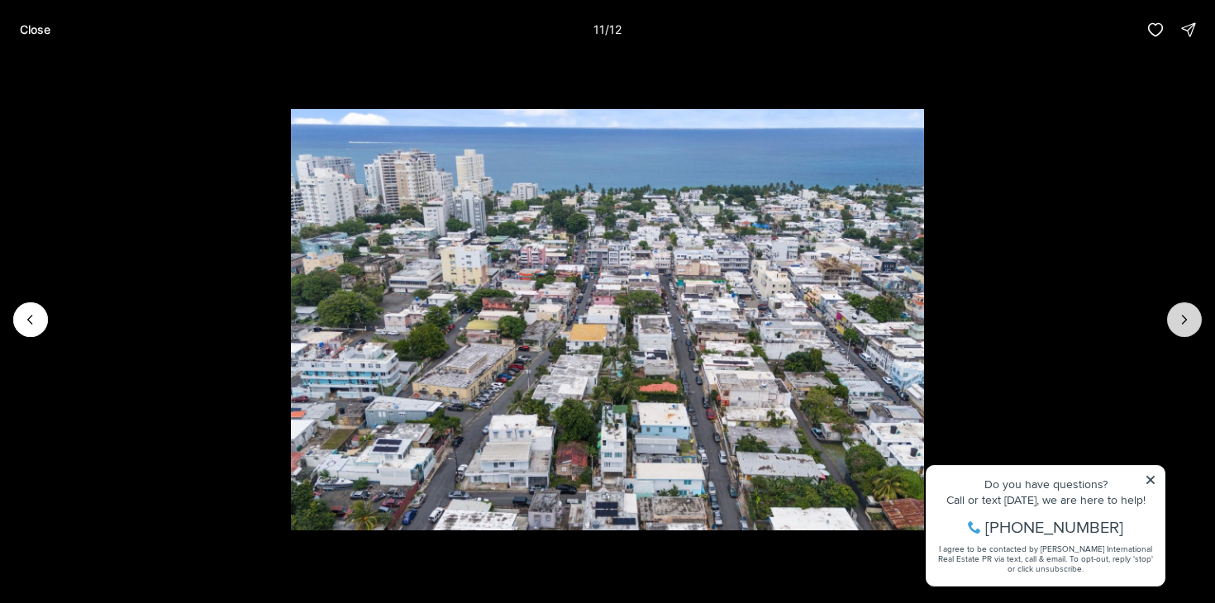
click at [1184, 322] on icon "Next slide" at bounding box center [1185, 320] width 4 height 8
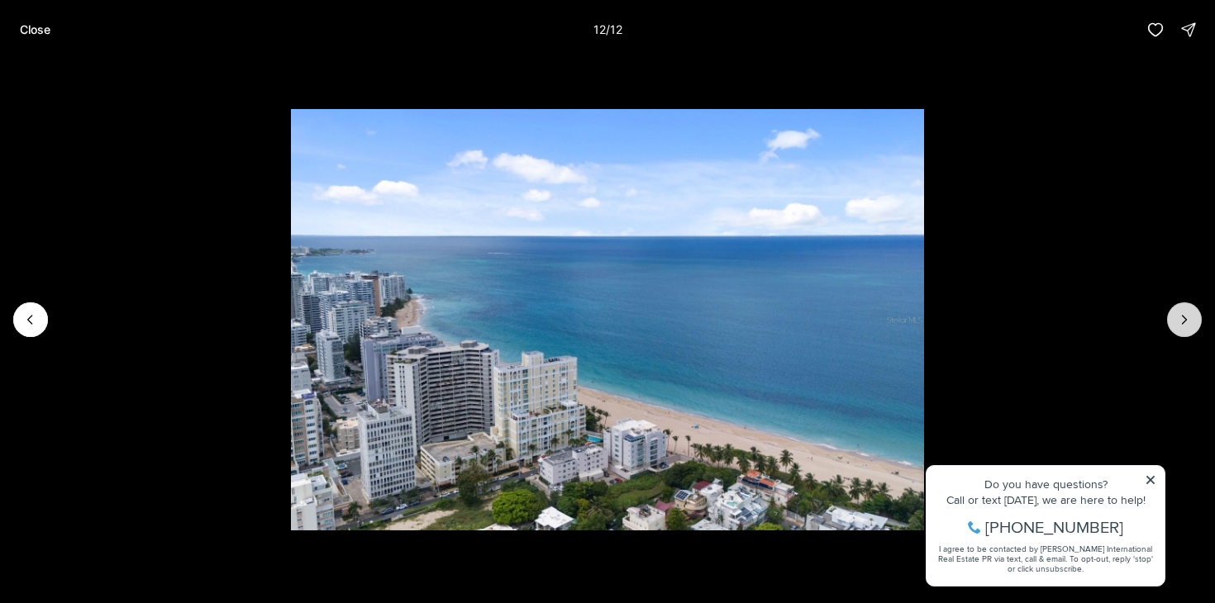
click at [1184, 322] on div at bounding box center [1184, 319] width 35 height 35
click at [50, 38] on button "Close" at bounding box center [35, 29] width 50 height 33
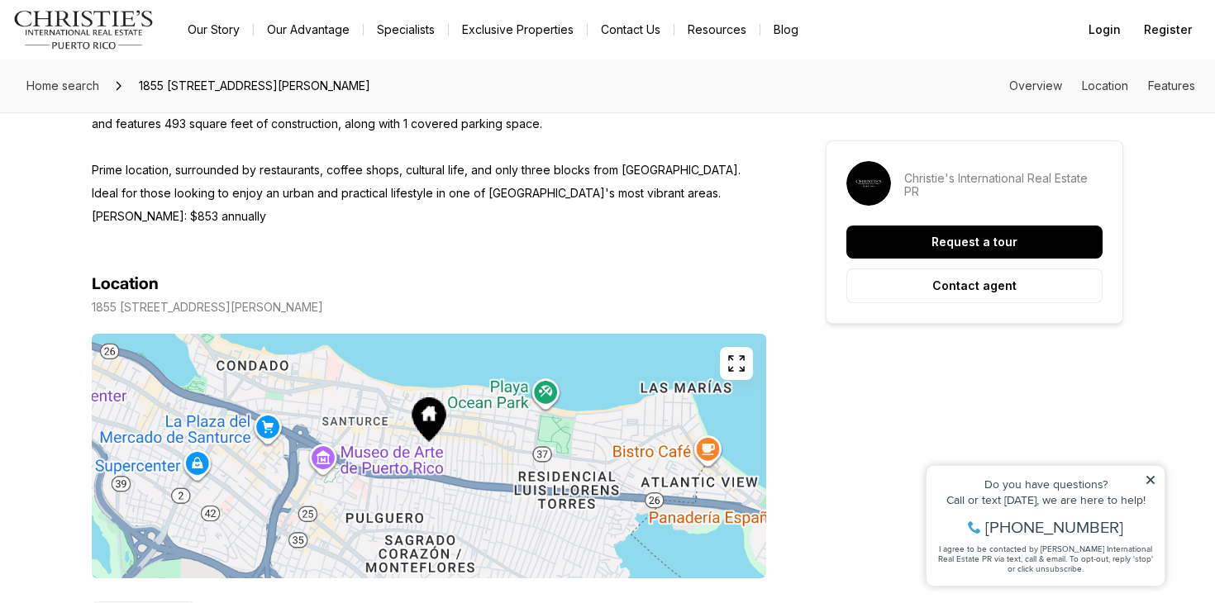
scroll to position [821, 0]
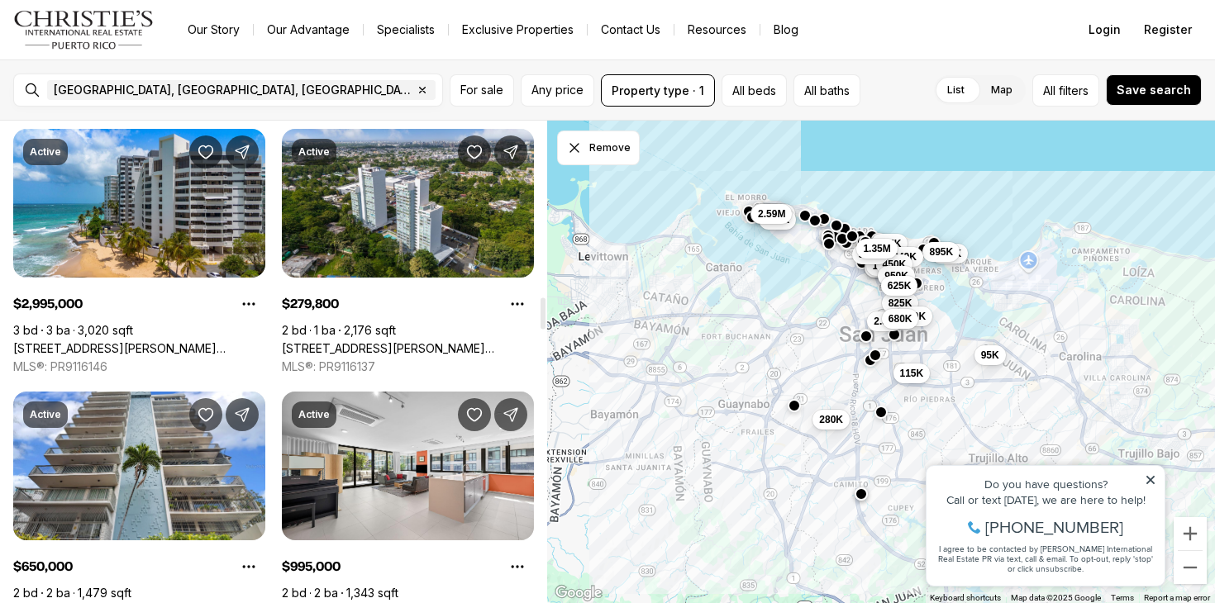
scroll to position [2690, 0]
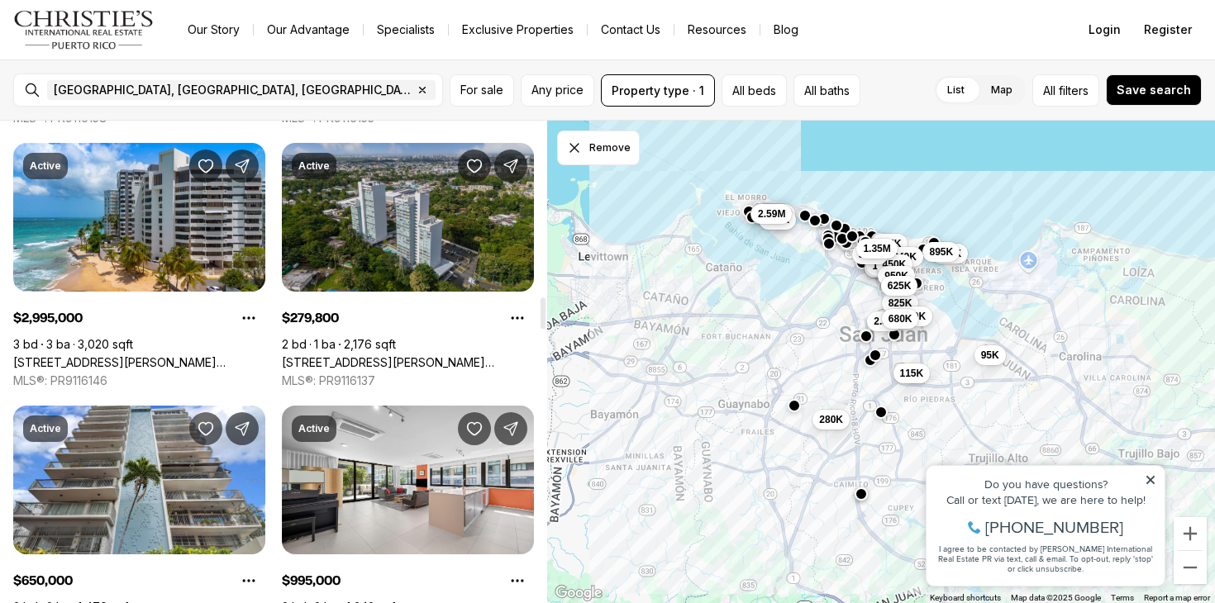
click at [398, 355] on link "[STREET_ADDRESS][PERSON_NAME] APARTMENTS #APT. B-1604, [GEOGRAPHIC_DATA][PERSON…" at bounding box center [408, 362] width 252 height 15
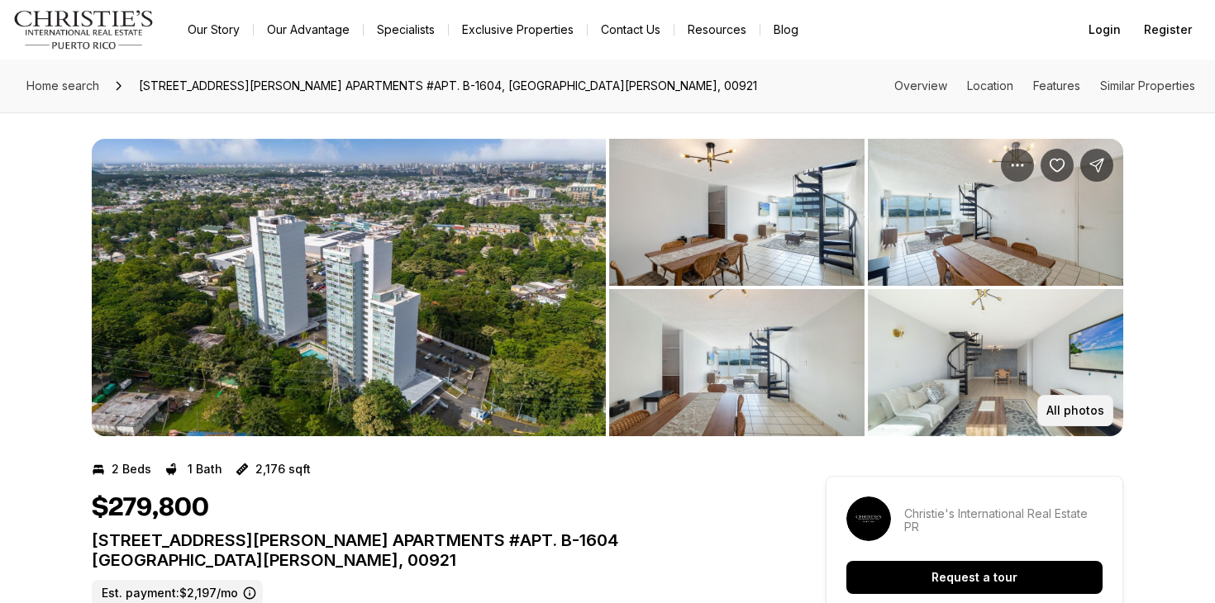
click at [1079, 409] on p "All photos" at bounding box center [1075, 410] width 58 height 13
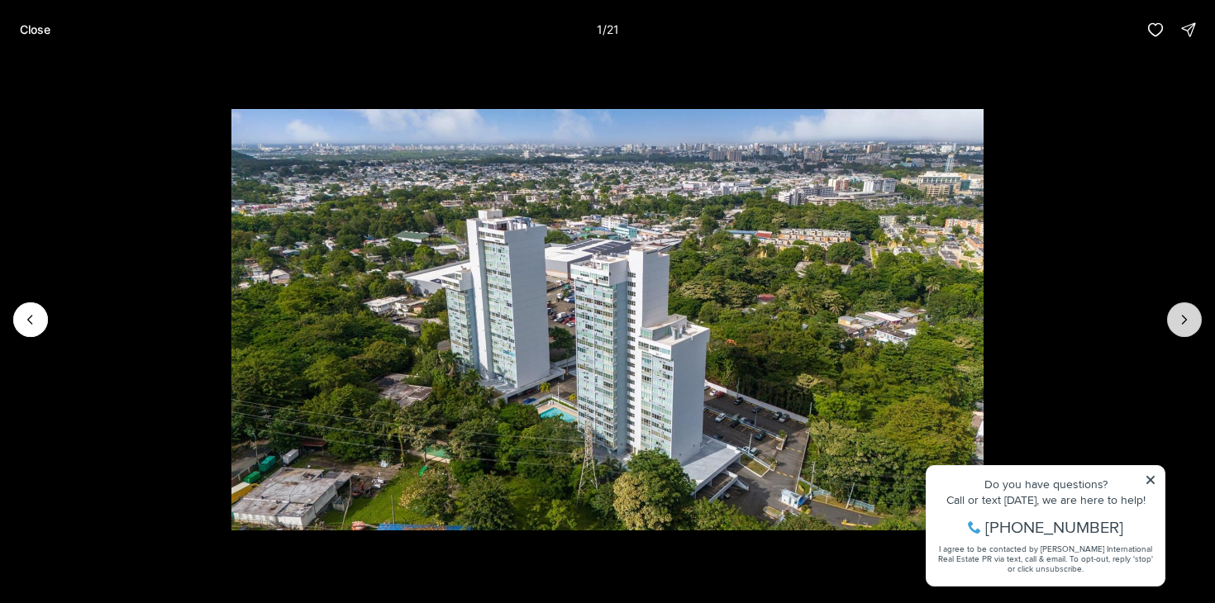
click at [1179, 318] on icon "Next slide" at bounding box center [1184, 320] width 17 height 17
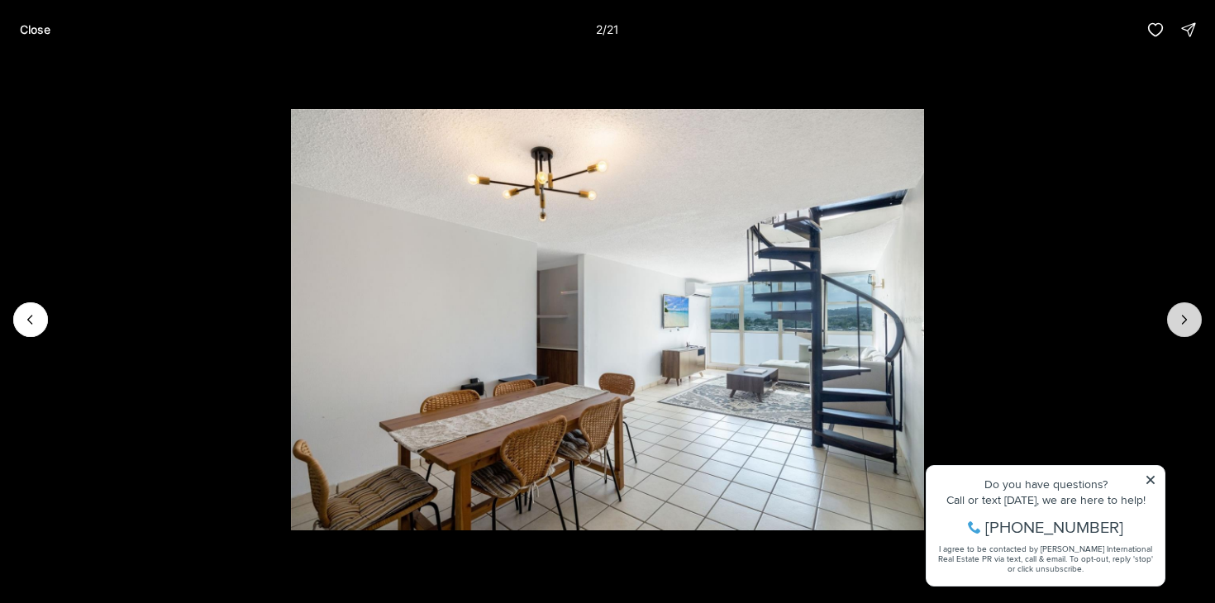
click at [1179, 318] on icon "Next slide" at bounding box center [1184, 320] width 17 height 17
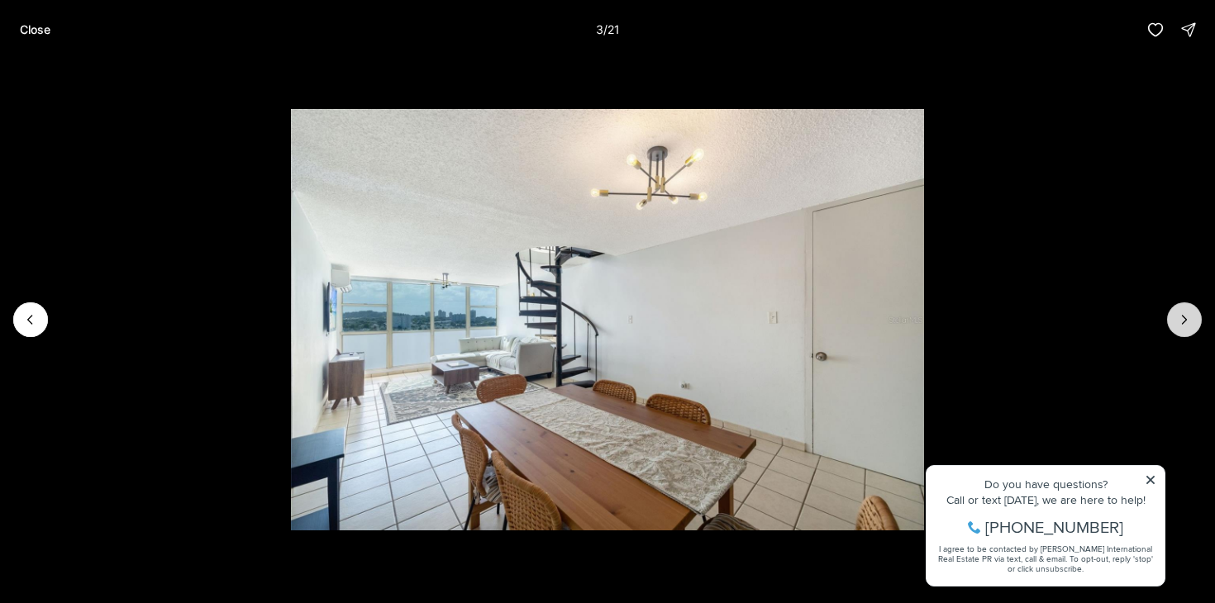
click at [1179, 318] on icon "Next slide" at bounding box center [1184, 320] width 17 height 17
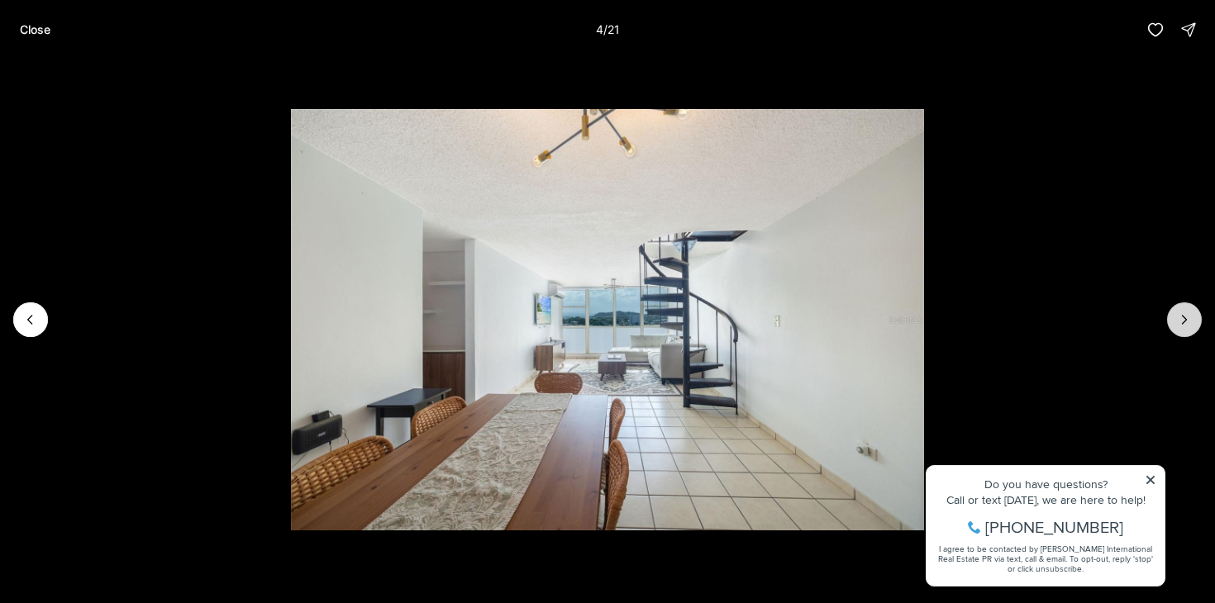
click at [1179, 318] on icon "Next slide" at bounding box center [1184, 320] width 17 height 17
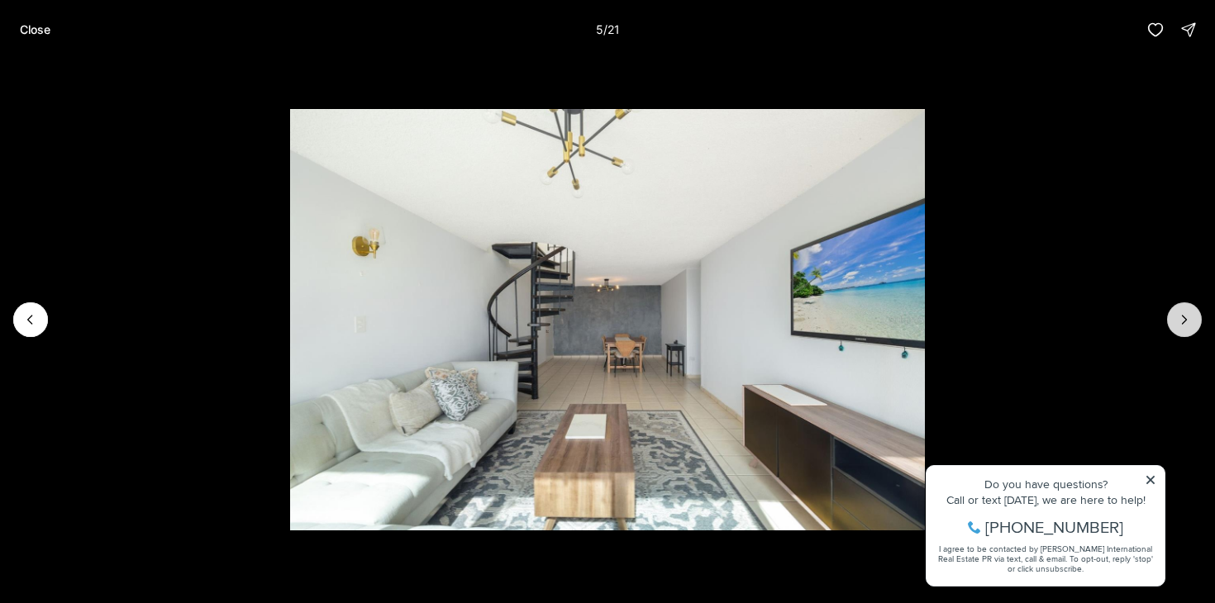
click at [1179, 318] on icon "Next slide" at bounding box center [1184, 320] width 17 height 17
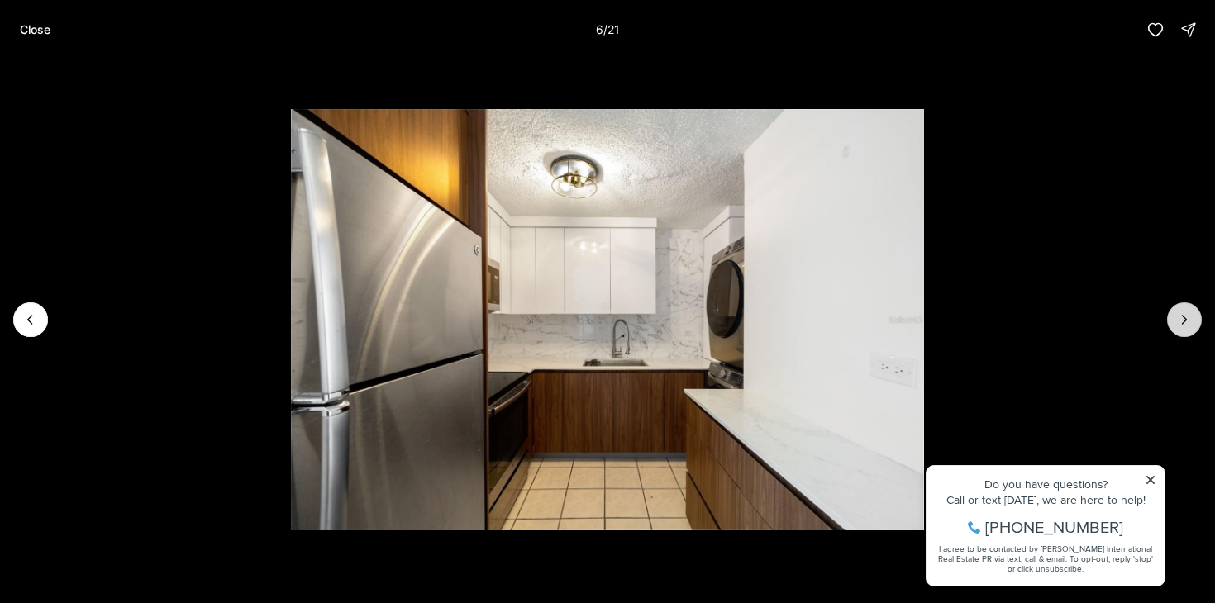
click at [1179, 318] on icon "Next slide" at bounding box center [1184, 320] width 17 height 17
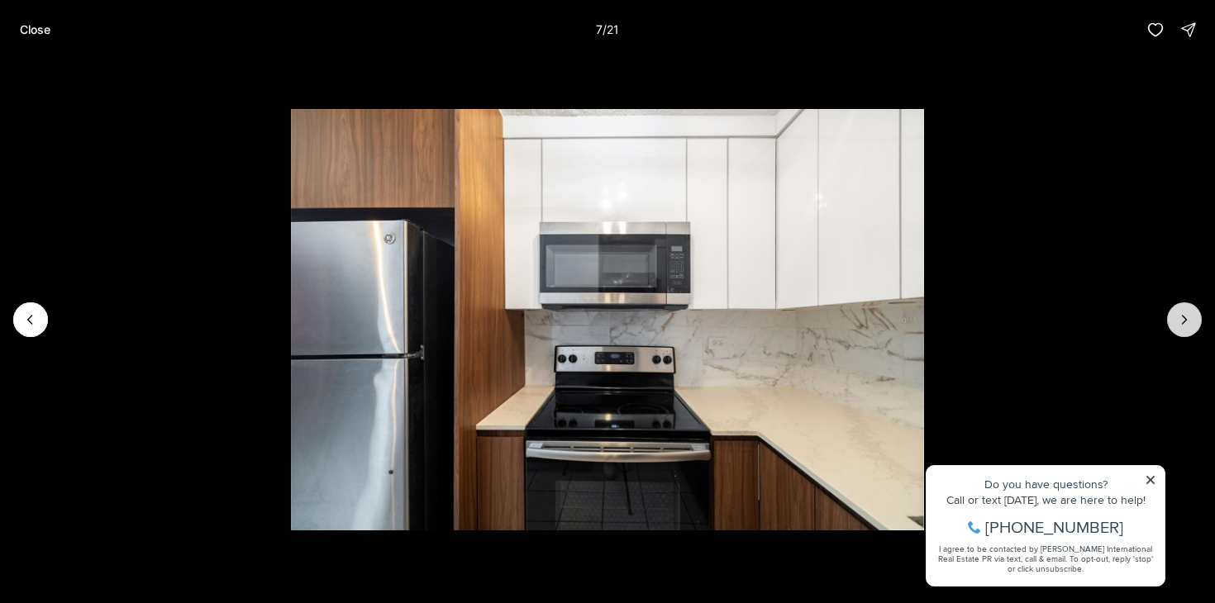
click at [1179, 318] on icon "Next slide" at bounding box center [1184, 320] width 17 height 17
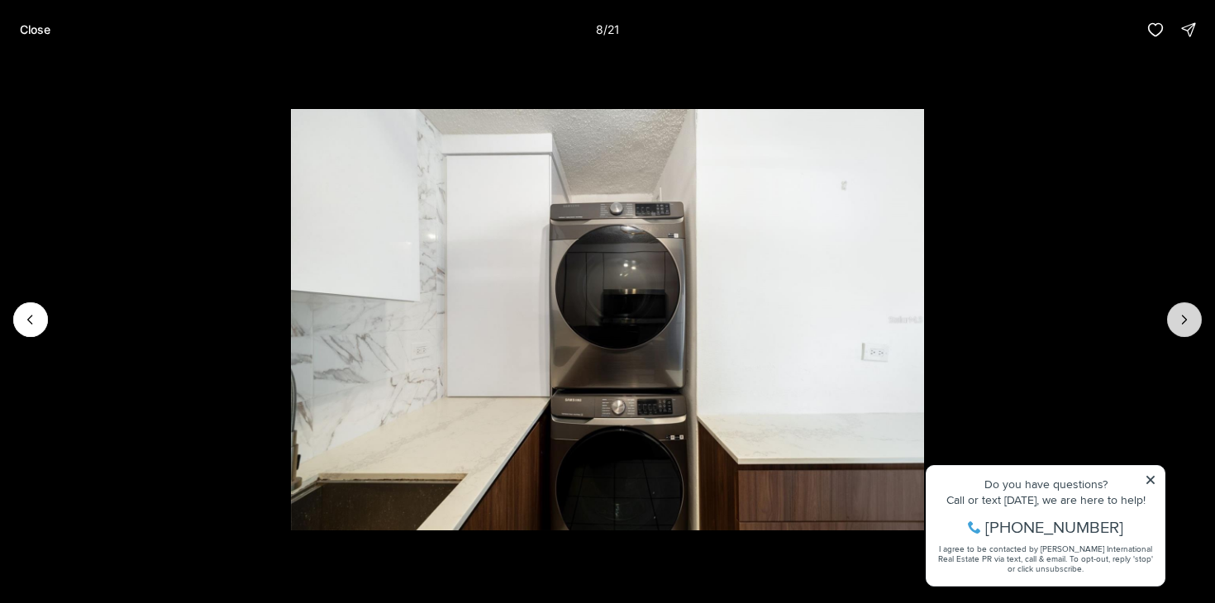
click at [1179, 318] on icon "Next slide" at bounding box center [1184, 320] width 17 height 17
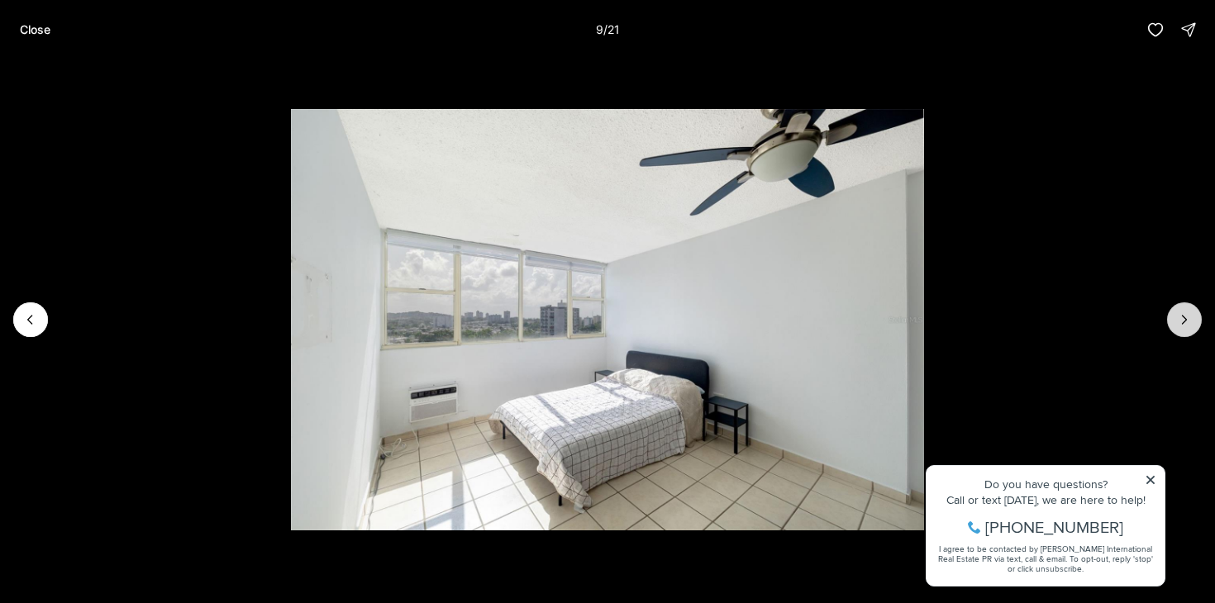
click at [1179, 318] on icon "Next slide" at bounding box center [1184, 320] width 17 height 17
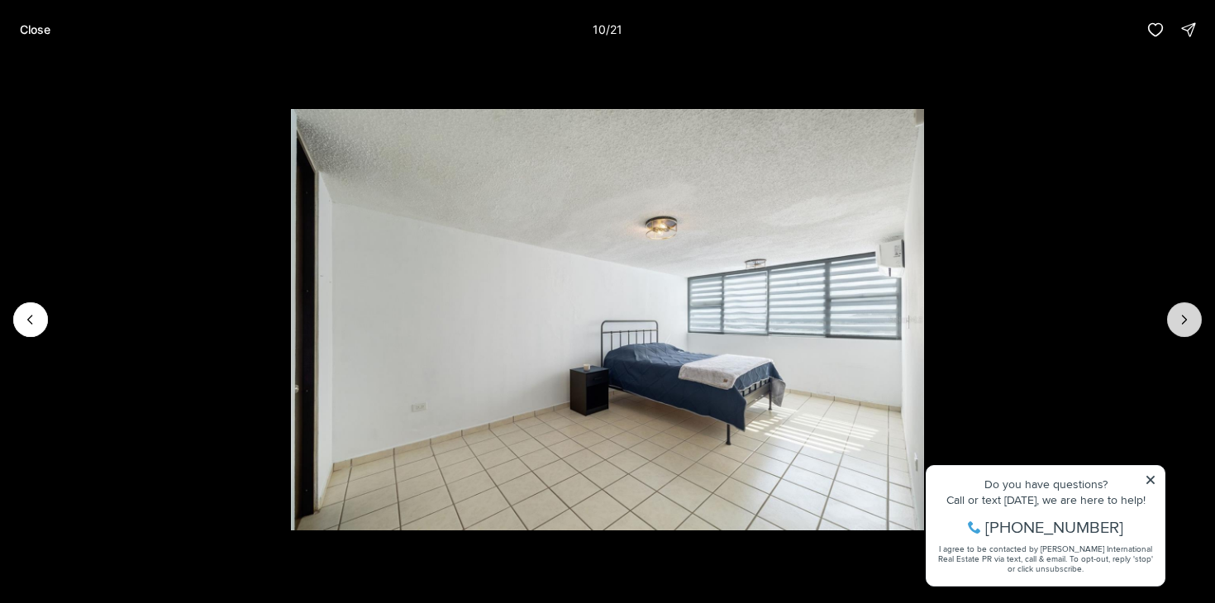
click at [1179, 318] on icon "Next slide" at bounding box center [1184, 320] width 17 height 17
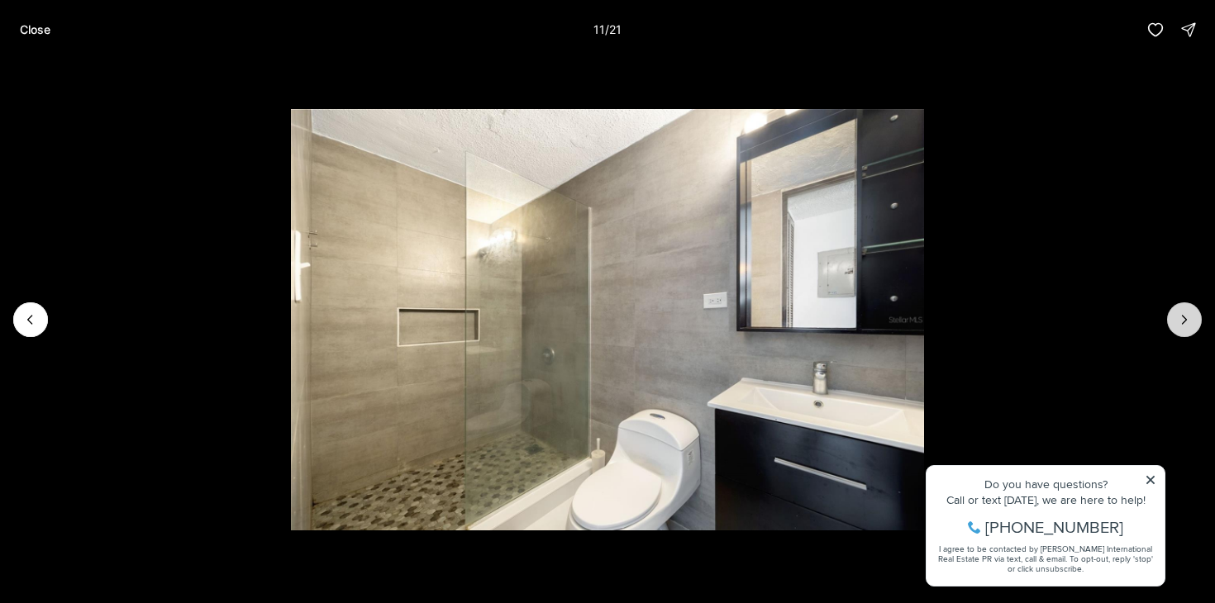
click at [1179, 318] on icon "Next slide" at bounding box center [1184, 320] width 17 height 17
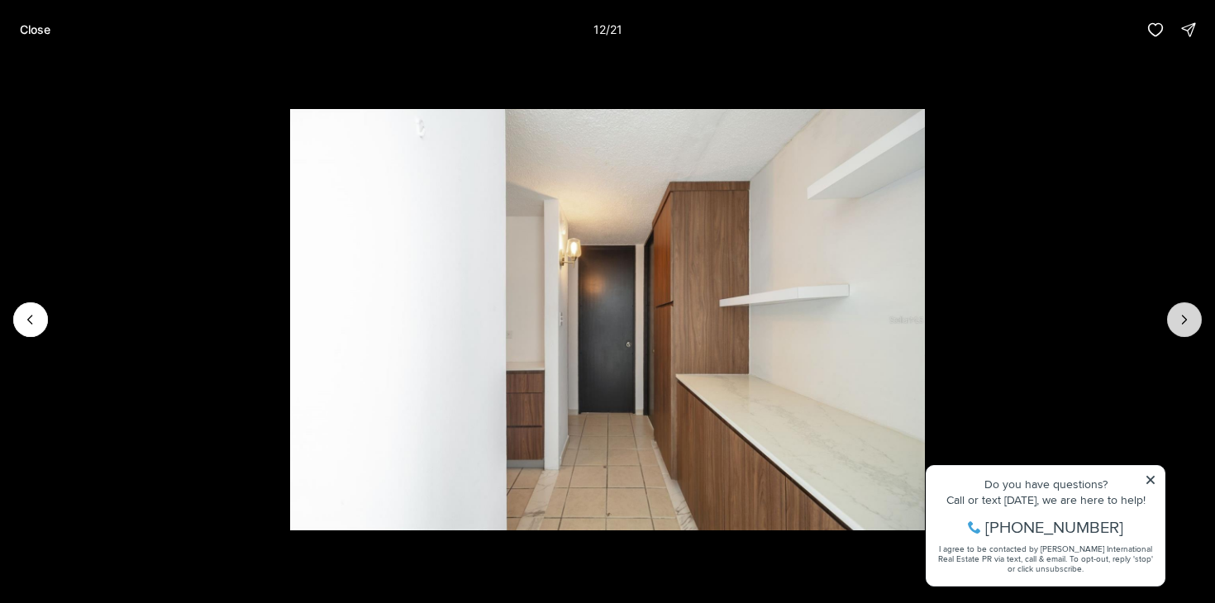
click at [1179, 318] on icon "Next slide" at bounding box center [1184, 320] width 17 height 17
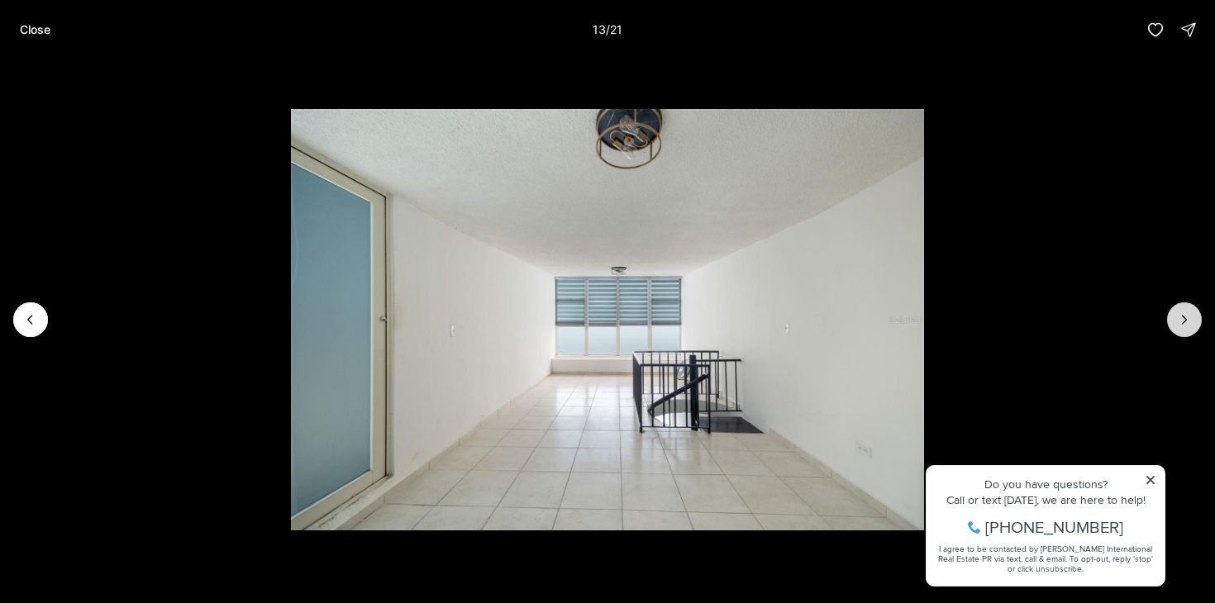
click at [1179, 318] on icon "Next slide" at bounding box center [1184, 320] width 17 height 17
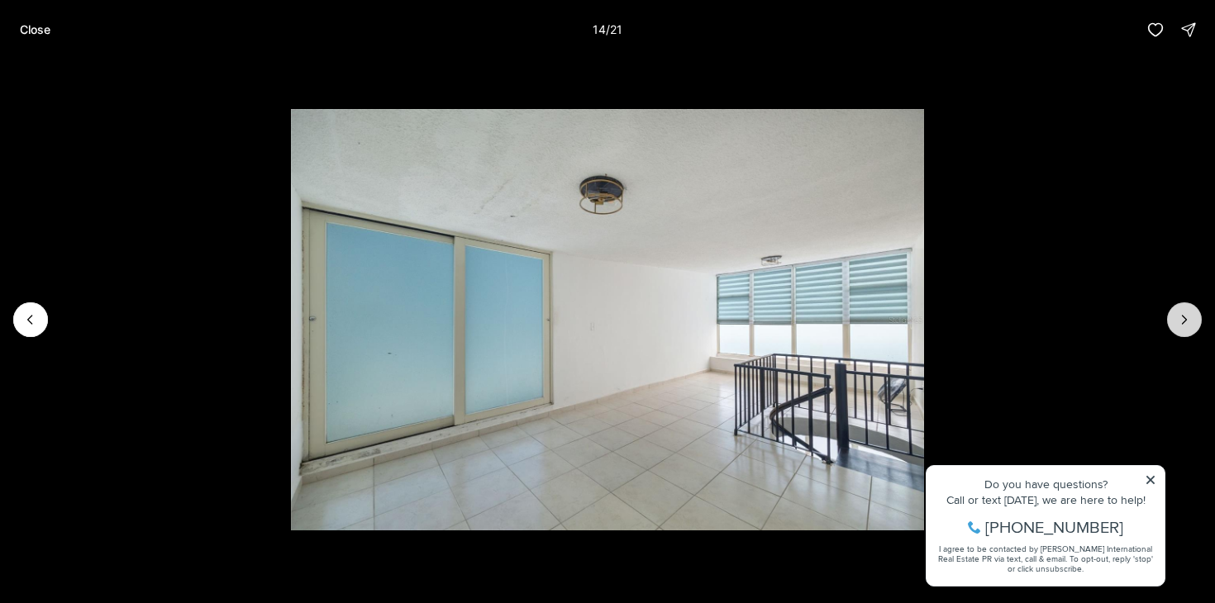
click at [1179, 318] on icon "Next slide" at bounding box center [1184, 320] width 17 height 17
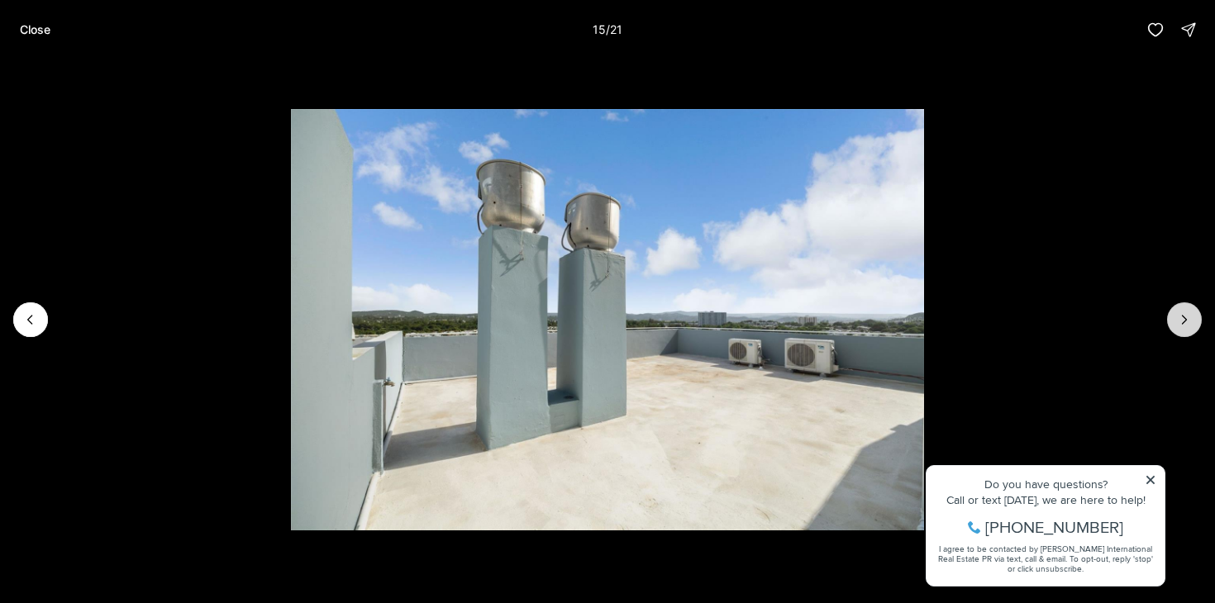
click at [1179, 318] on icon "Next slide" at bounding box center [1184, 320] width 17 height 17
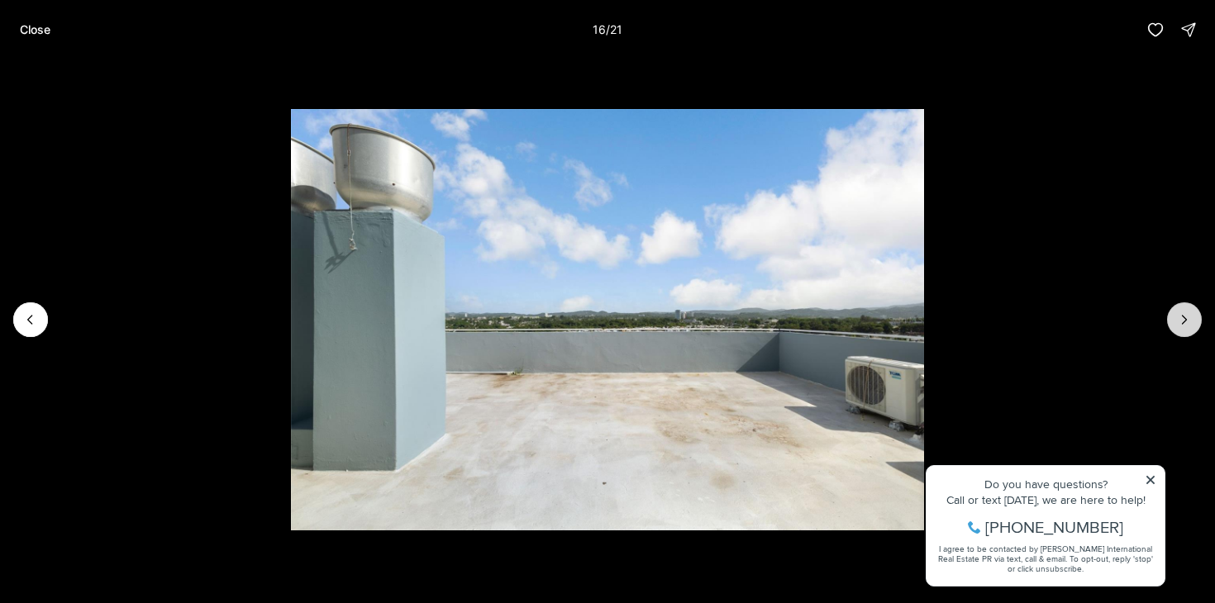
click at [1179, 318] on icon "Next slide" at bounding box center [1184, 320] width 17 height 17
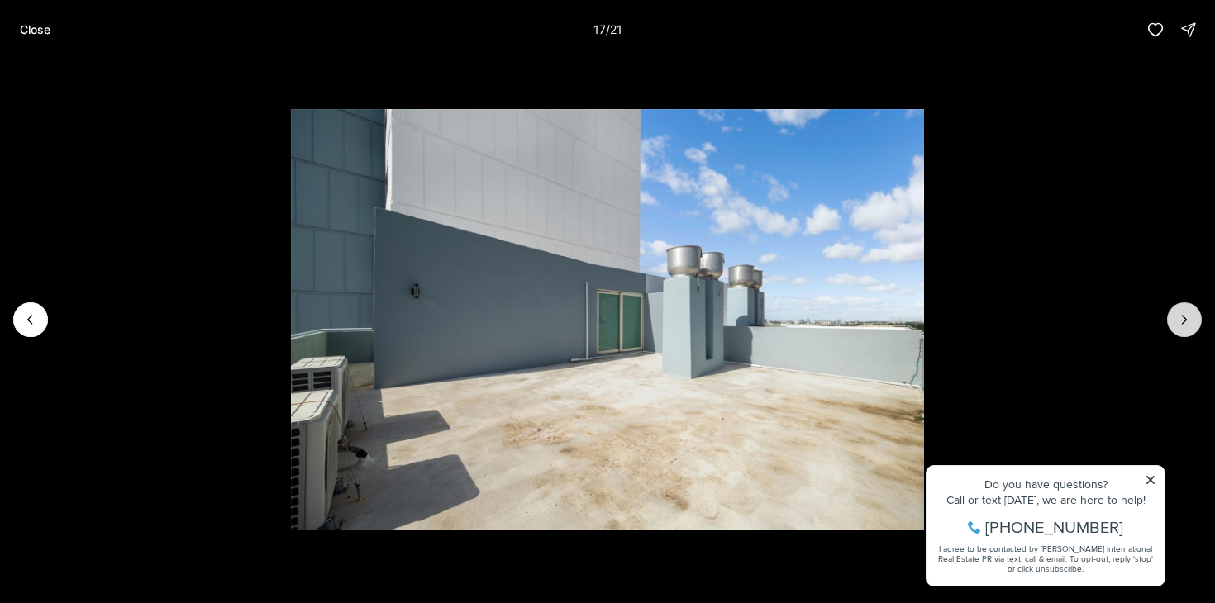
click at [1179, 318] on icon "Next slide" at bounding box center [1184, 320] width 17 height 17
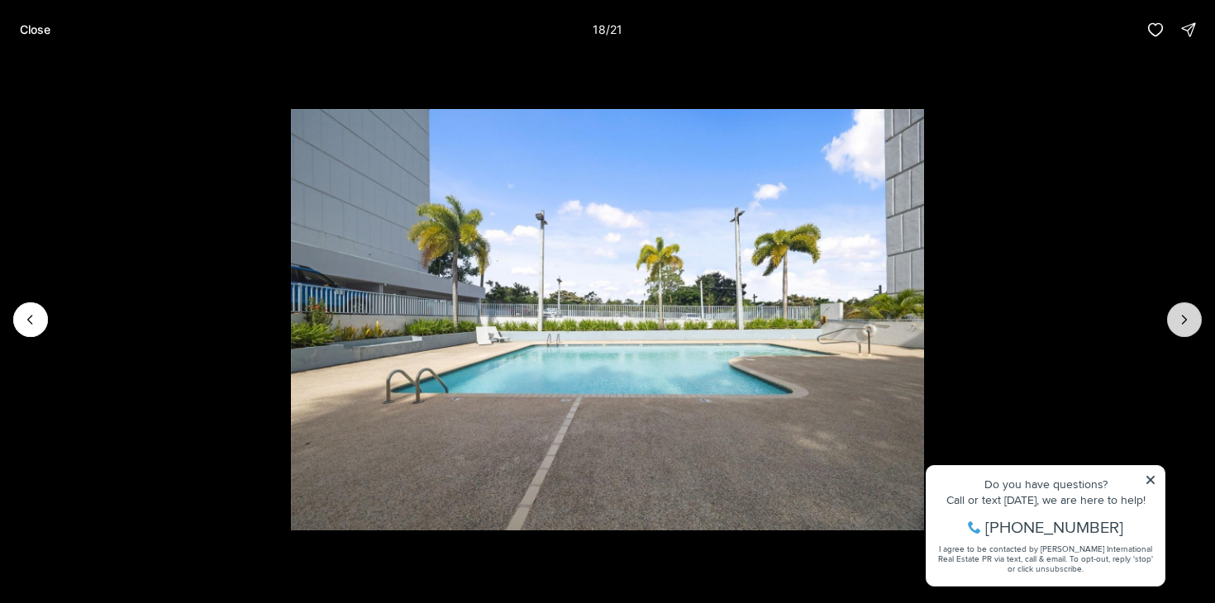
click at [1179, 318] on icon "Next slide" at bounding box center [1184, 320] width 17 height 17
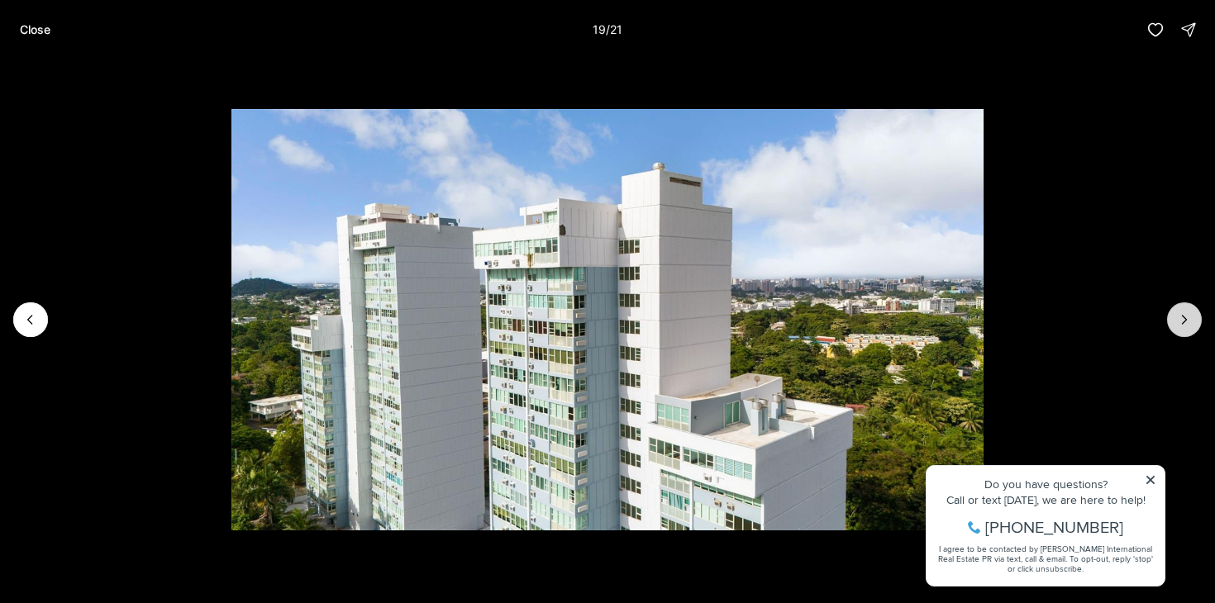
click at [1179, 318] on icon "Next slide" at bounding box center [1184, 320] width 17 height 17
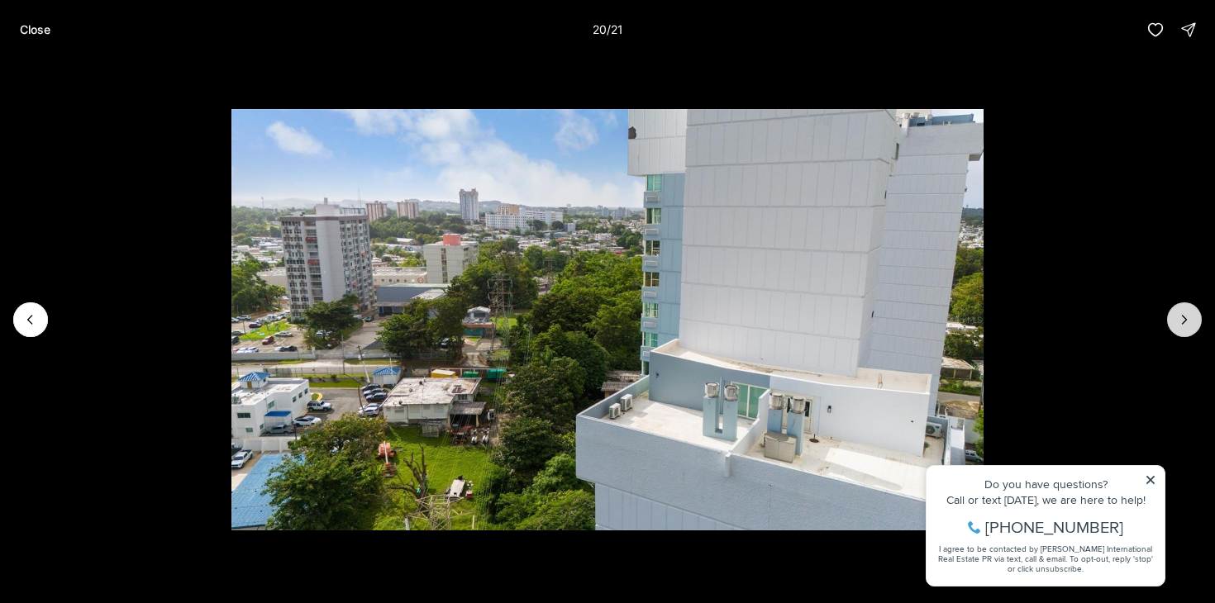
click at [1179, 318] on icon "Next slide" at bounding box center [1184, 320] width 17 height 17
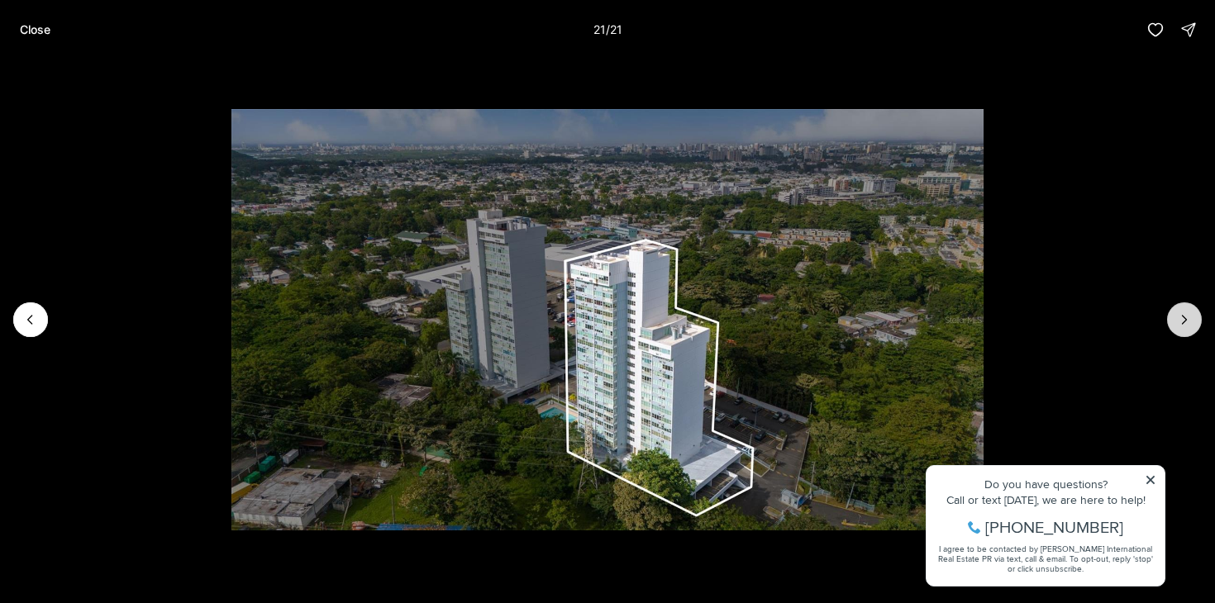
click at [1179, 318] on div at bounding box center [1184, 319] width 35 height 35
click at [34, 31] on p "Close" at bounding box center [35, 29] width 31 height 13
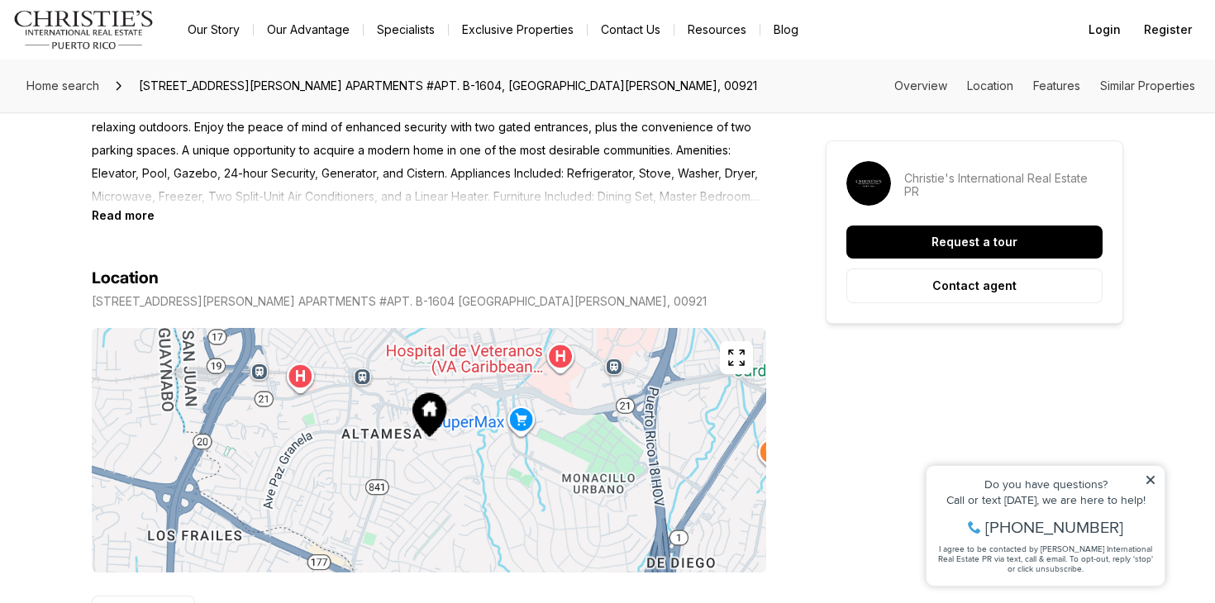
scroll to position [840, 0]
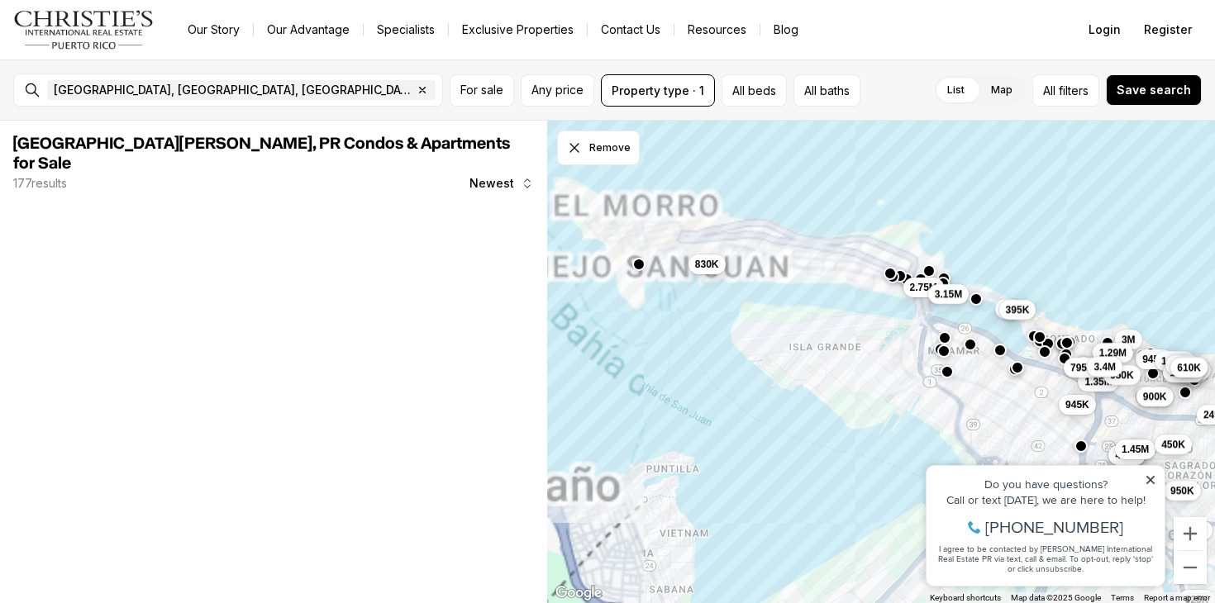
drag, startPoint x: 846, startPoint y: 240, endPoint x: 845, endPoint y: 374, distance: 134.7
click at [845, 374] on div "435K 995K 499K 1.45M 2.3M 945K 825K 249K 680K 450K 950K 625K 830K 945K 1.35M 95…" at bounding box center [881, 362] width 669 height 483
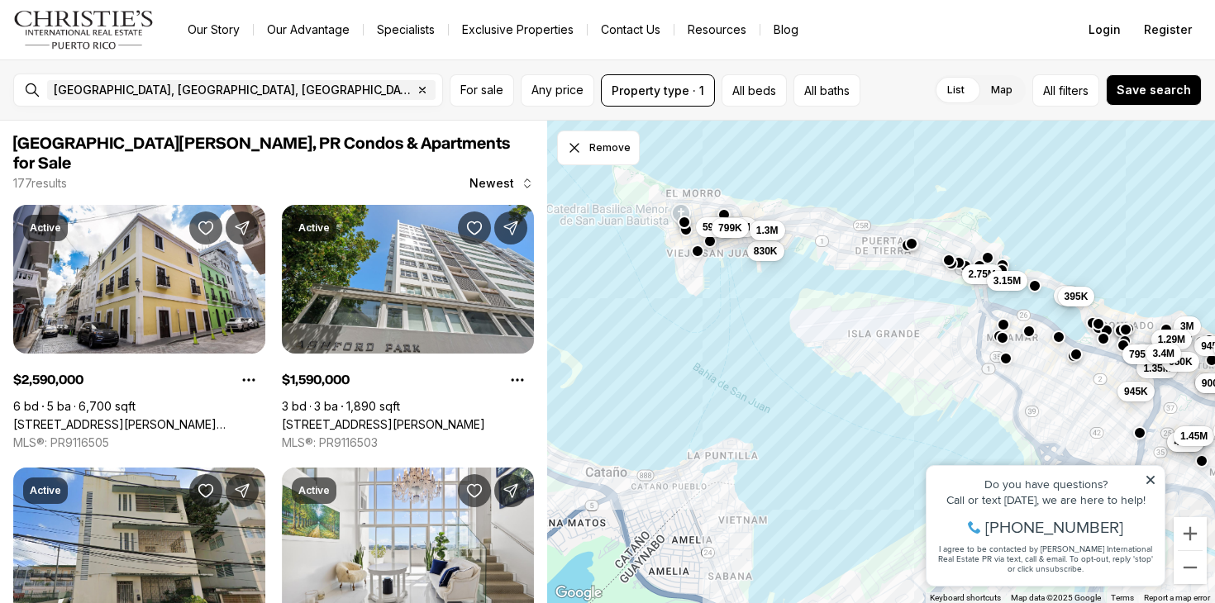
drag, startPoint x: 845, startPoint y: 374, endPoint x: 902, endPoint y: 361, distance: 58.5
click at [902, 361] on div "435K 995K 499K 1.45M 945K 825K 249K 450K 950K 625K 830K 945K 1.35M 950K 900K 1.…" at bounding box center [881, 362] width 669 height 483
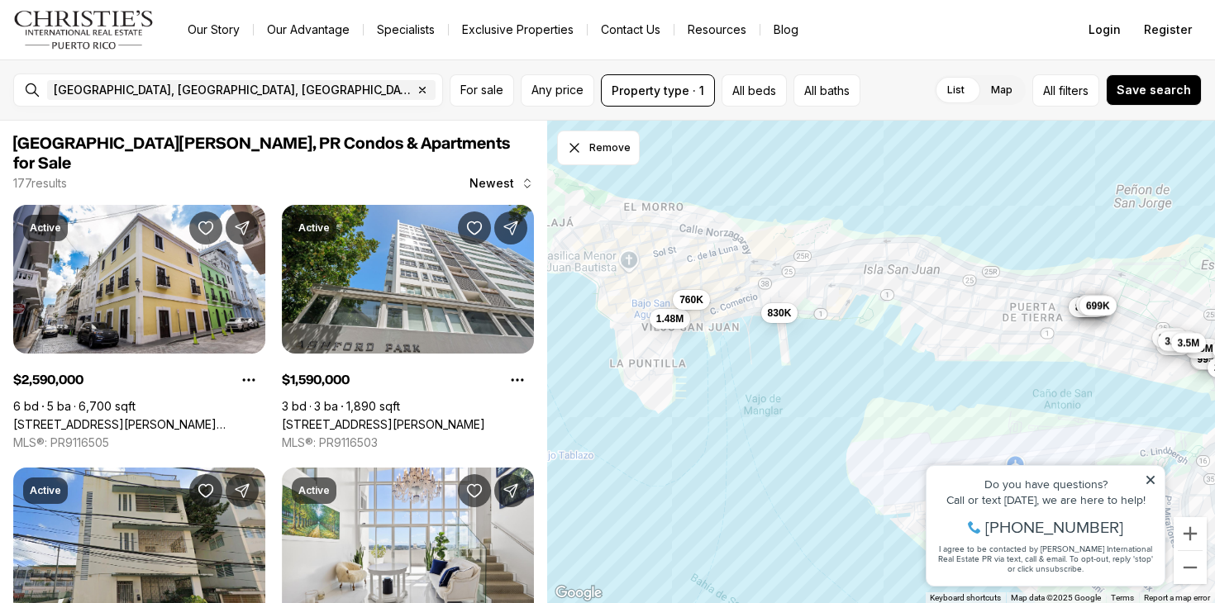
drag, startPoint x: 741, startPoint y: 283, endPoint x: 831, endPoint y: 443, distance: 183.2
click at [831, 443] on div "780K 875K 885K 760K 3.15M 2.75M 995K 830K 1.5M 3.2M 875K 5.1M 2.7M 2.49M 3.2M 1…" at bounding box center [881, 362] width 669 height 483
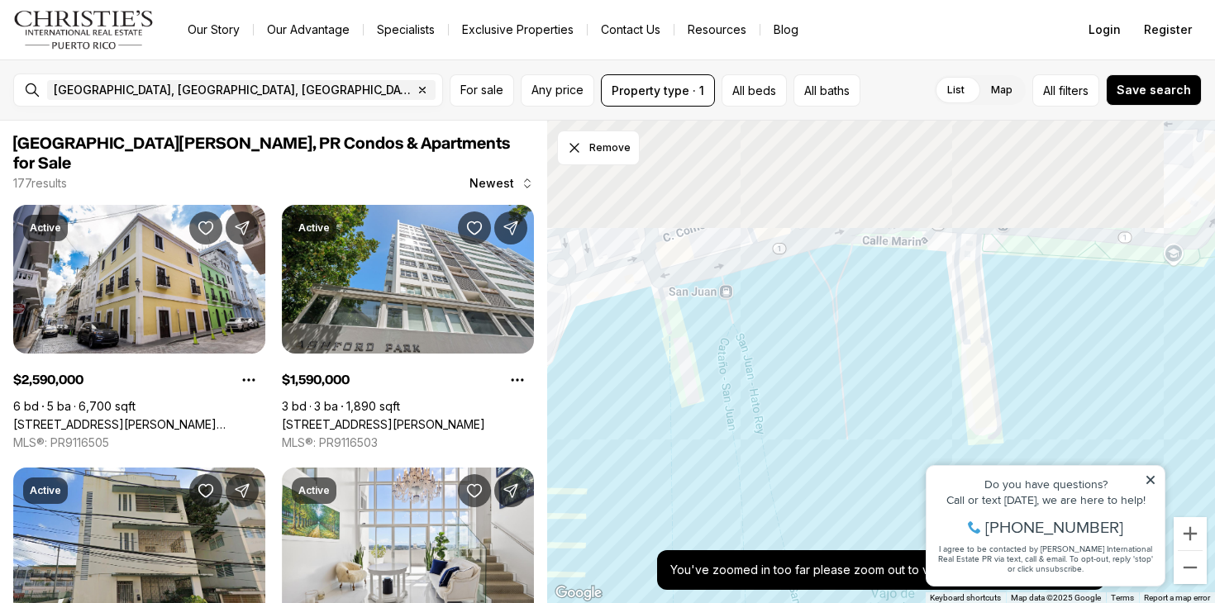
drag, startPoint x: 730, startPoint y: 288, endPoint x: 858, endPoint y: 483, distance: 233.4
click at [859, 483] on div at bounding box center [881, 362] width 669 height 483
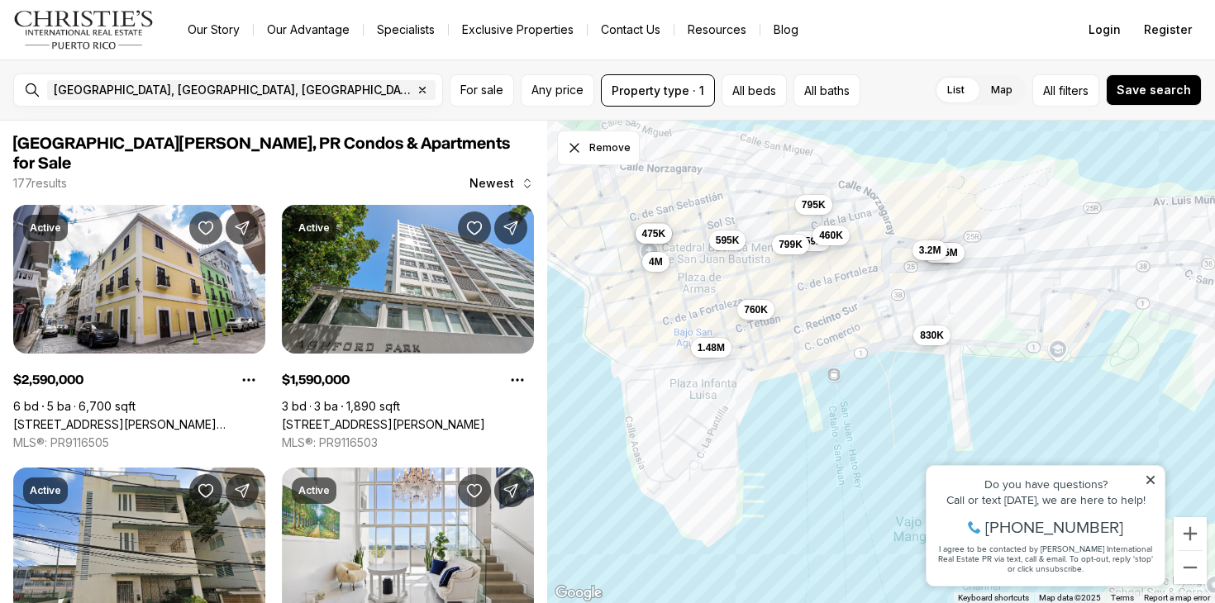
drag, startPoint x: 1701, startPoint y: 898, endPoint x: 994, endPoint y: 494, distance: 813.6
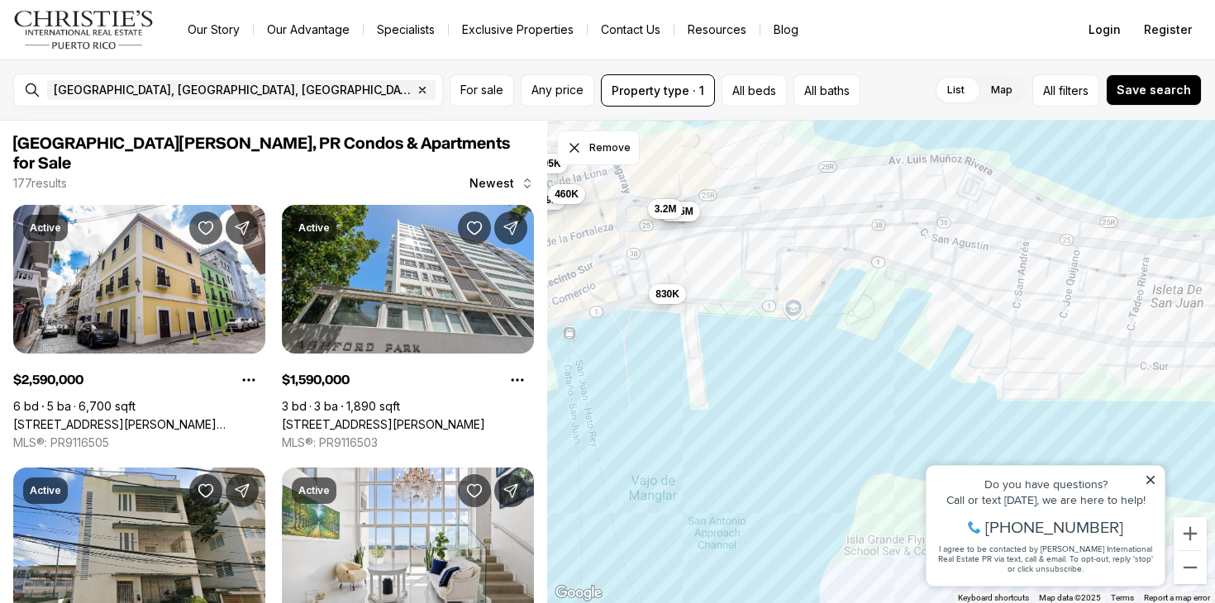
drag, startPoint x: 855, startPoint y: 388, endPoint x: 584, endPoint y: 418, distance: 272.7
click at [584, 418] on div "830K 2.59M 1.3M 595K 799K 795K 460K 475K 475K 1.48M 1.75M 760K 4M 3.2M" at bounding box center [881, 362] width 669 height 483
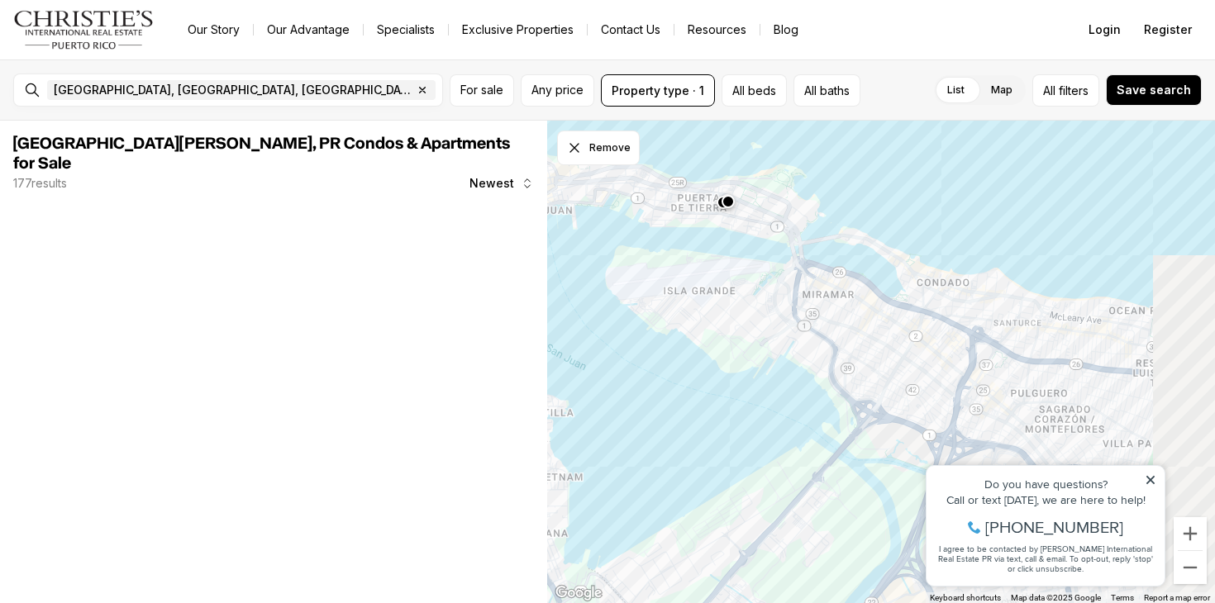
drag, startPoint x: 807, startPoint y: 369, endPoint x: 701, endPoint y: 229, distance: 176.4
click at [701, 229] on div at bounding box center [881, 362] width 669 height 483
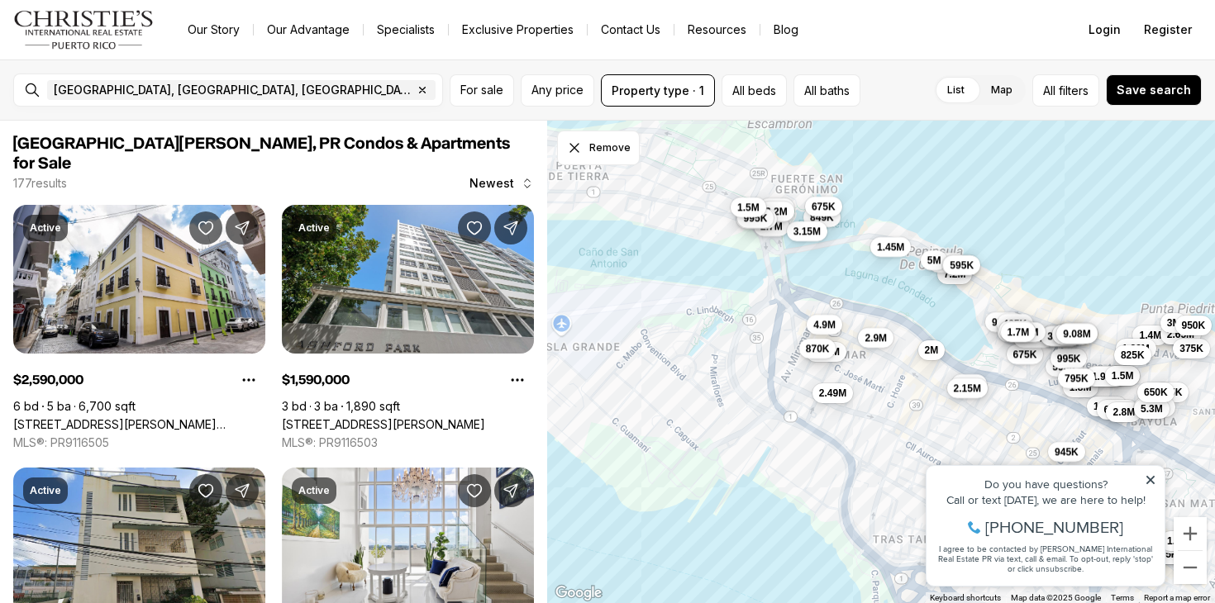
drag, startPoint x: 755, startPoint y: 244, endPoint x: 712, endPoint y: 326, distance: 92.4
click at [712, 326] on div "1.8M 1.35M 6.75M 3.4M 685K 2.95M 1.98M 1.5M 750K 2.8M 3M 975K 4.88M 5.3M 1.4M 4…" at bounding box center [881, 362] width 669 height 483
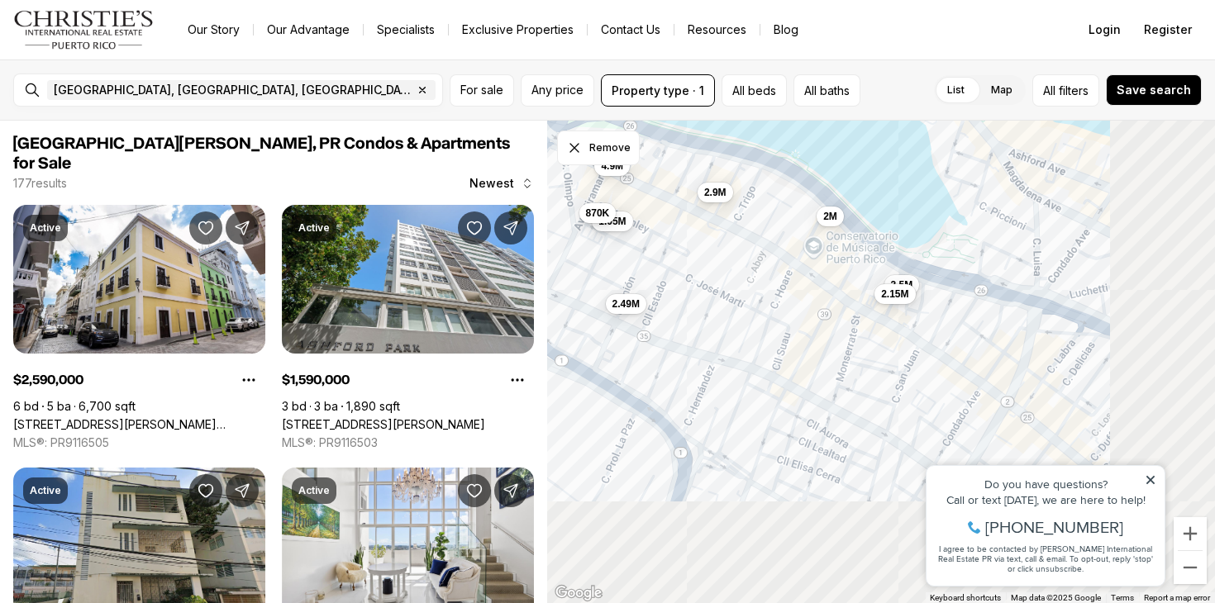
drag, startPoint x: 989, startPoint y: 361, endPoint x: 617, endPoint y: 174, distance: 416.9
click at [617, 174] on div "2M 7.2M 1.45M 1.05M 2.49M 3.15M 395K 4.9M 5M 3.5M 275K 595K 870K 2.15M 2.9M" at bounding box center [881, 362] width 669 height 483
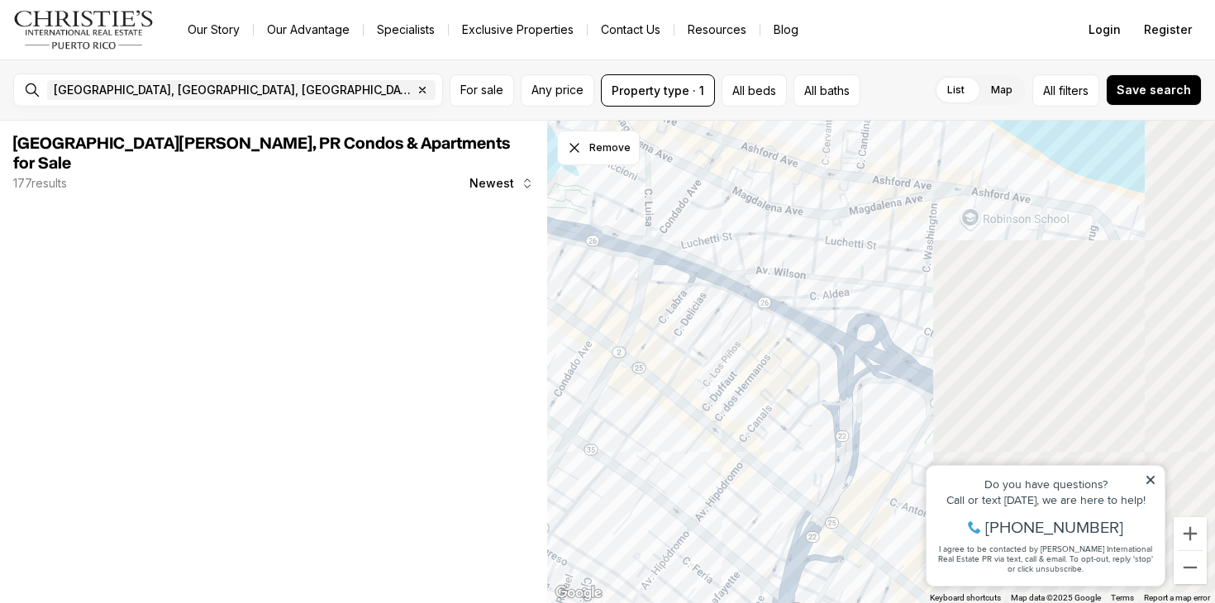
drag, startPoint x: 922, startPoint y: 317, endPoint x: 621, endPoint y: 296, distance: 302.4
click at [621, 296] on div "2M 3.5M 2.15M 2.9M" at bounding box center [881, 362] width 669 height 483
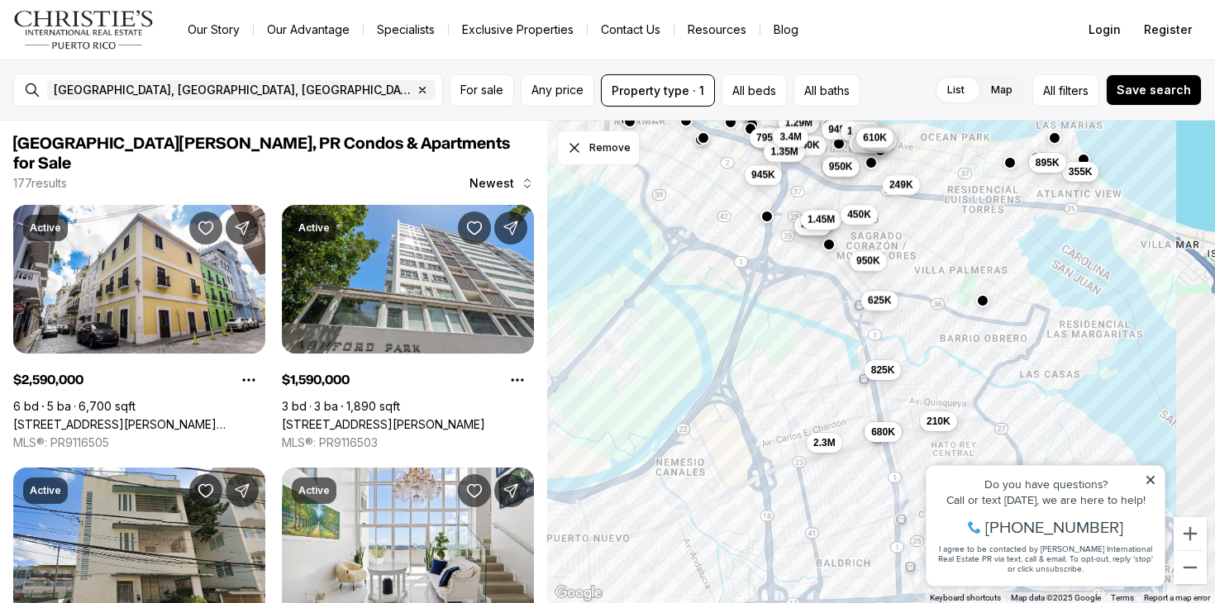
drag, startPoint x: 926, startPoint y: 418, endPoint x: 868, endPoint y: 283, distance: 146.9
click at [868, 283] on div "435K 795K 1.29M 650K 995K 945K 1.35M 499K 3.4M 1.45M 945K 900K 450K 1.45M 3.2M …" at bounding box center [881, 362] width 669 height 483
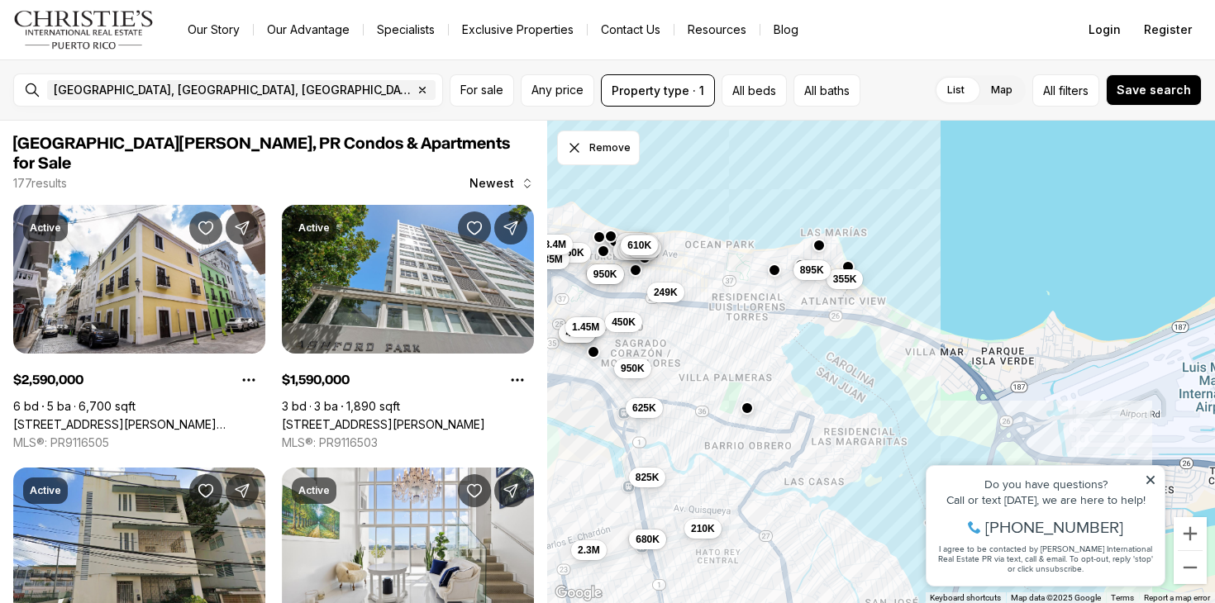
drag, startPoint x: 1017, startPoint y: 300, endPoint x: 779, endPoint y: 409, distance: 261.1
click at [779, 409] on div "435K 795K 650K 995K 945K 1.35M 499K 3.4M 1.45M 900K 450K 3.2M 950K 1.55M 1.59M …" at bounding box center [881, 362] width 669 height 483
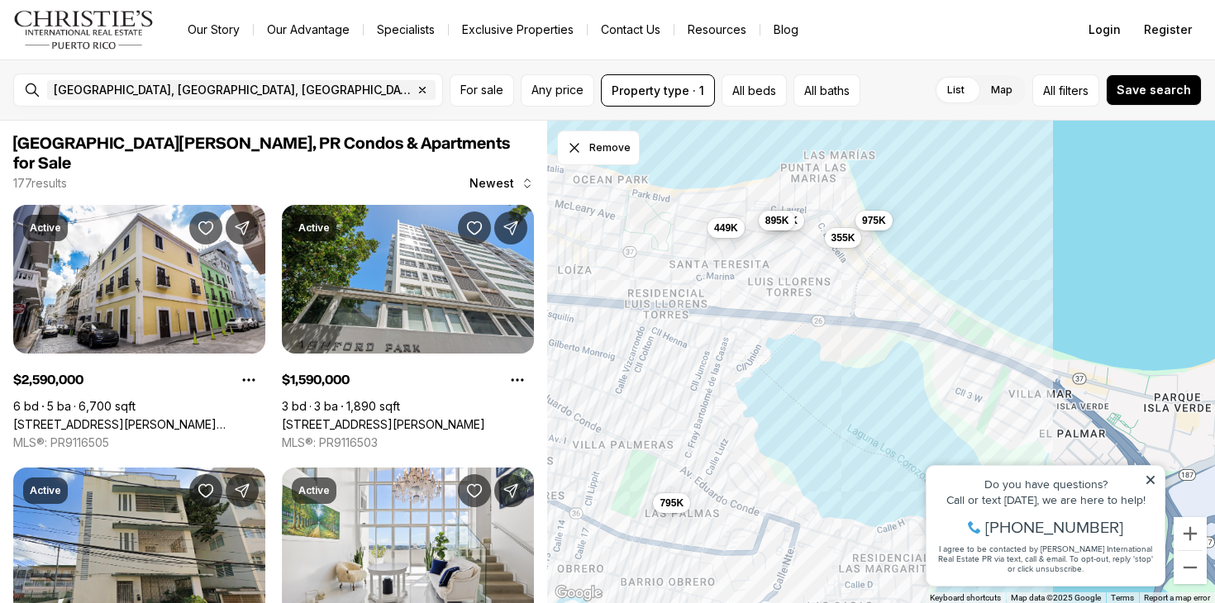
drag, startPoint x: 861, startPoint y: 288, endPoint x: 877, endPoint y: 378, distance: 90.6
click at [877, 378] on div "540K 449K 355K 895K 795K 975K" at bounding box center [881, 362] width 669 height 483
click at [839, 236] on span "355K" at bounding box center [843, 236] width 24 height 13
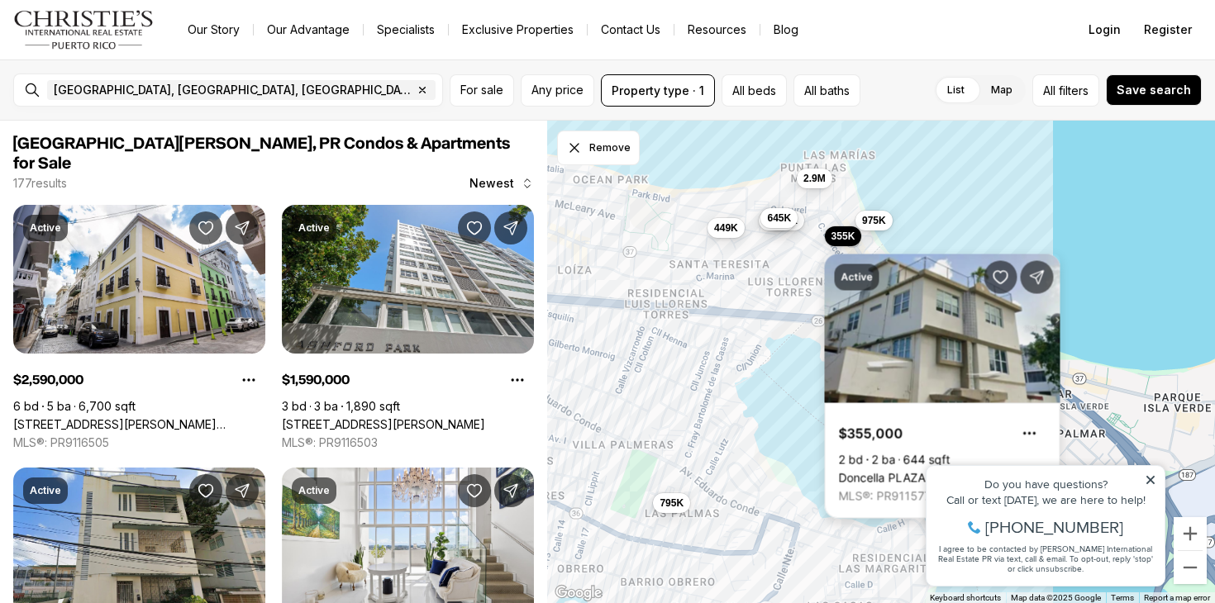
click at [914, 471] on link "Doncella PLAZA COND #2, SAN JUAN PR, 00901" at bounding box center [942, 478] width 207 height 15
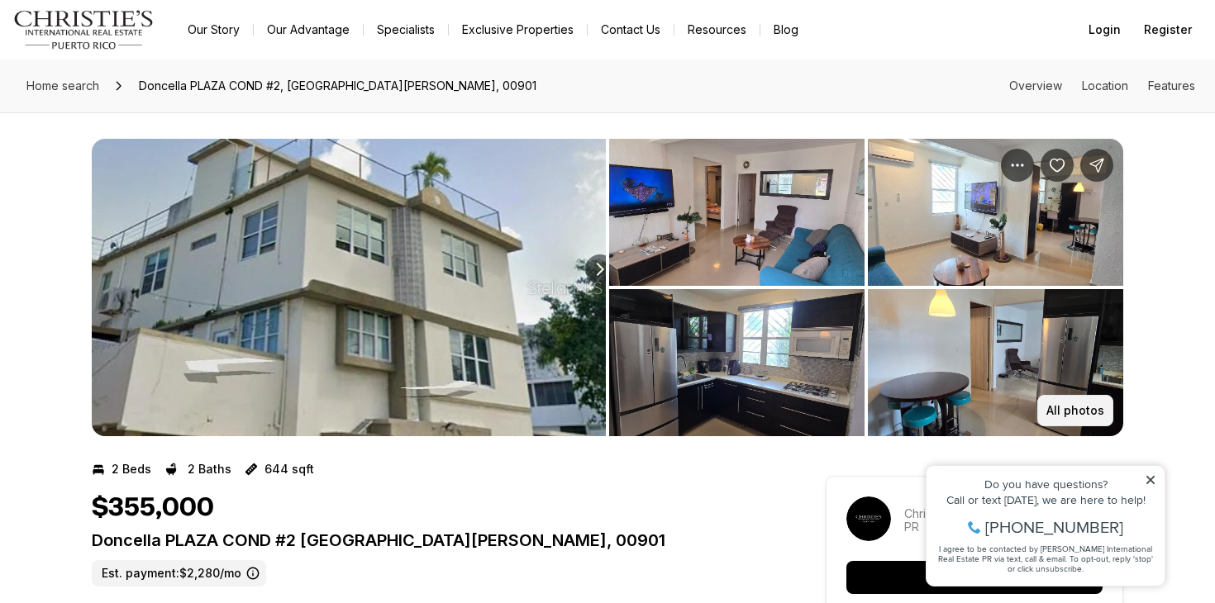
click at [1092, 412] on p "All photos" at bounding box center [1075, 410] width 58 height 13
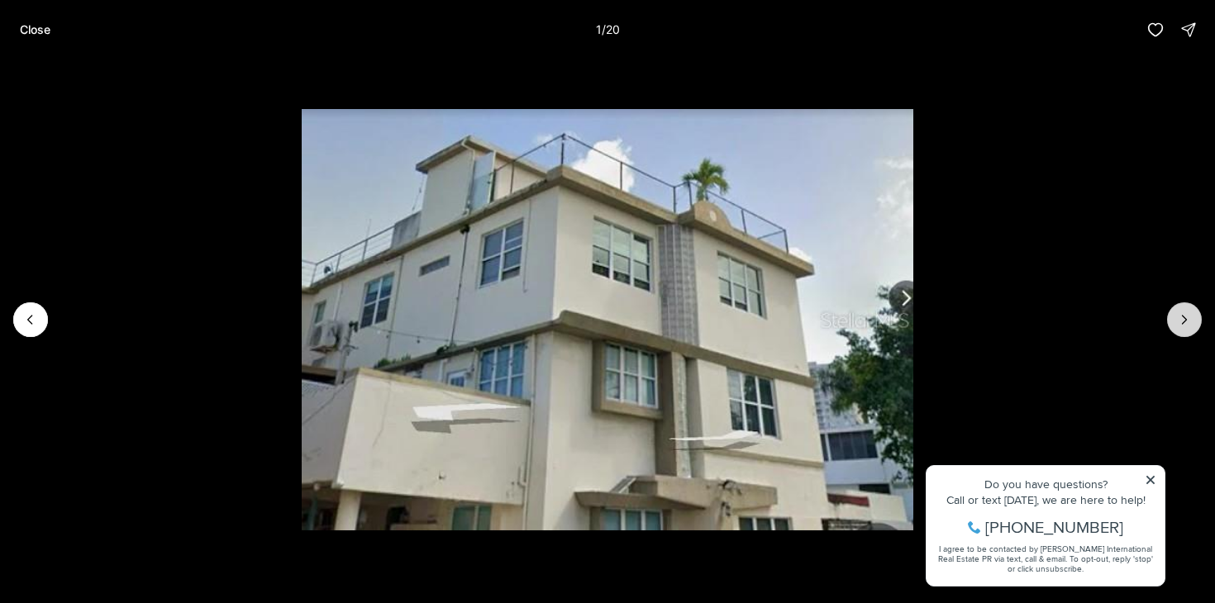
click at [1179, 320] on icon "Next slide" at bounding box center [1184, 320] width 17 height 17
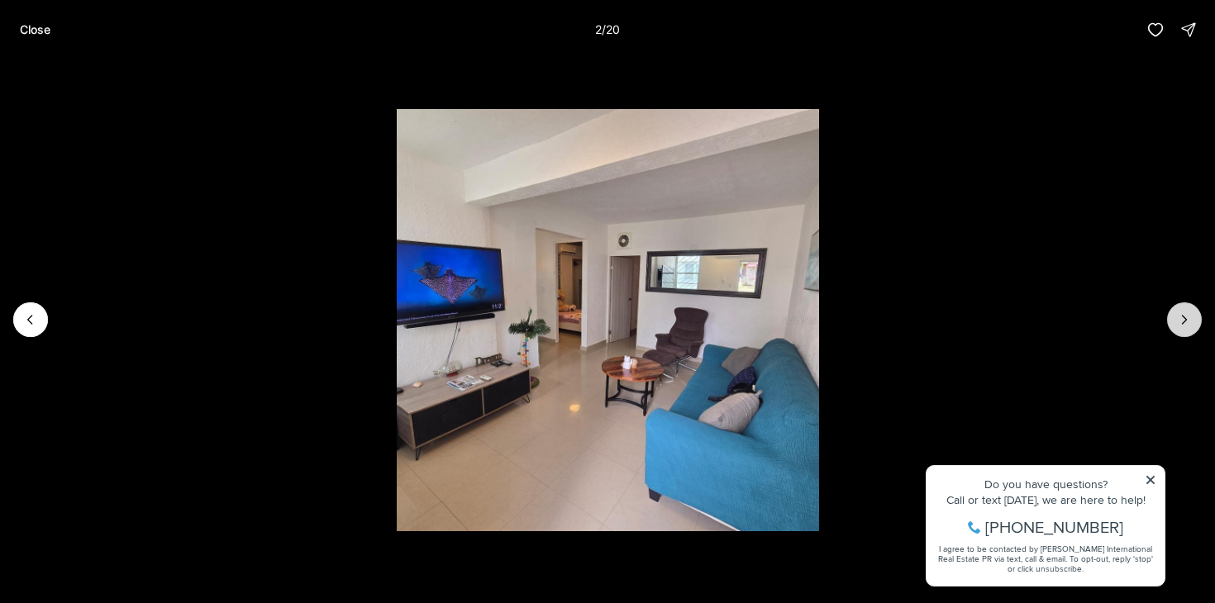
click at [1179, 320] on icon "Next slide" at bounding box center [1184, 320] width 17 height 17
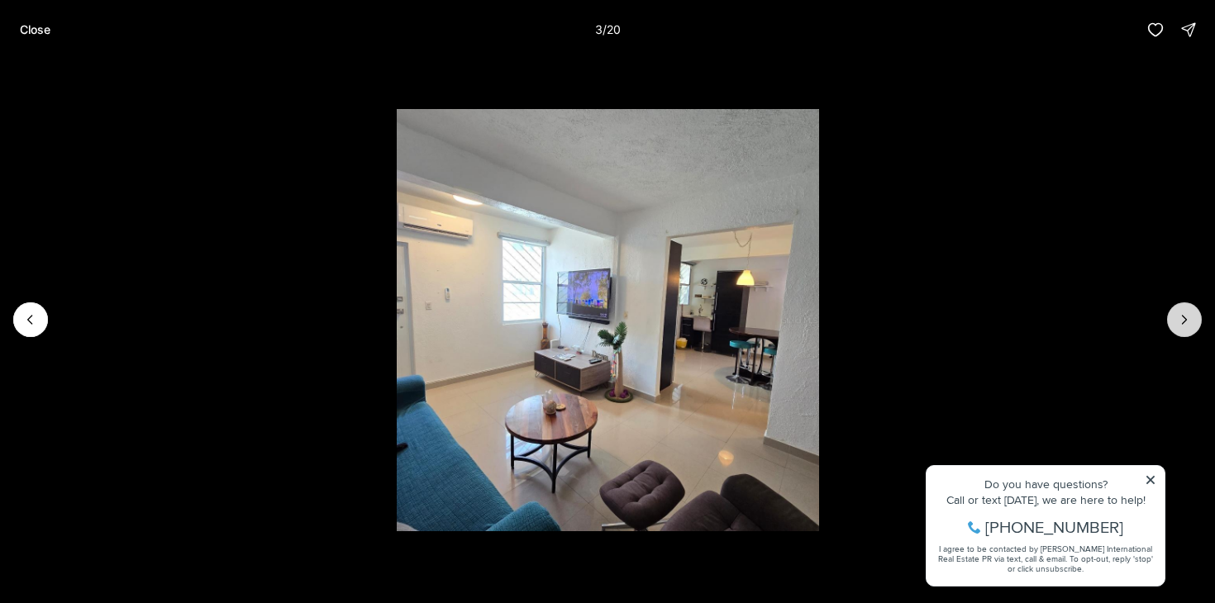
click at [1179, 320] on icon "Next slide" at bounding box center [1184, 320] width 17 height 17
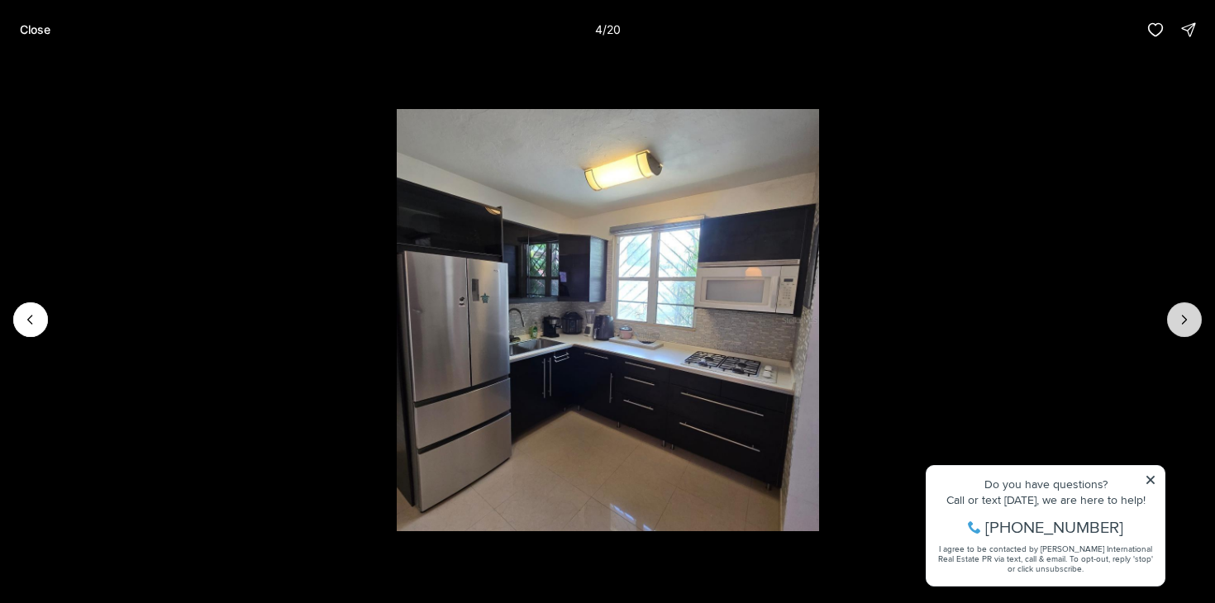
click at [1179, 320] on icon "Next slide" at bounding box center [1184, 320] width 17 height 17
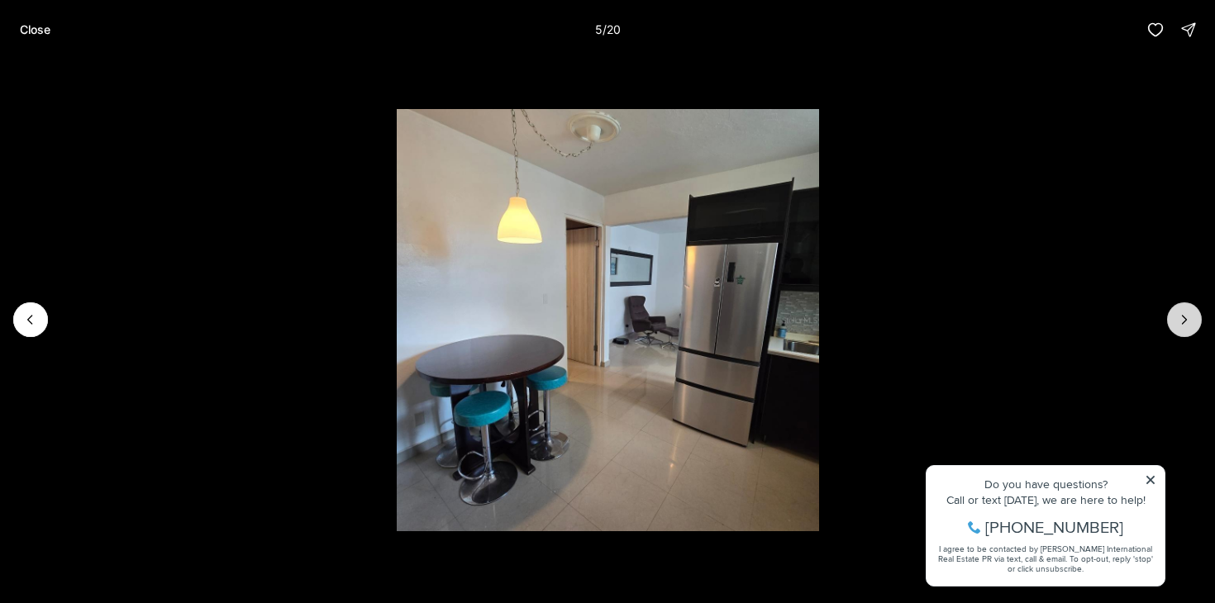
click at [1179, 320] on icon "Next slide" at bounding box center [1184, 320] width 17 height 17
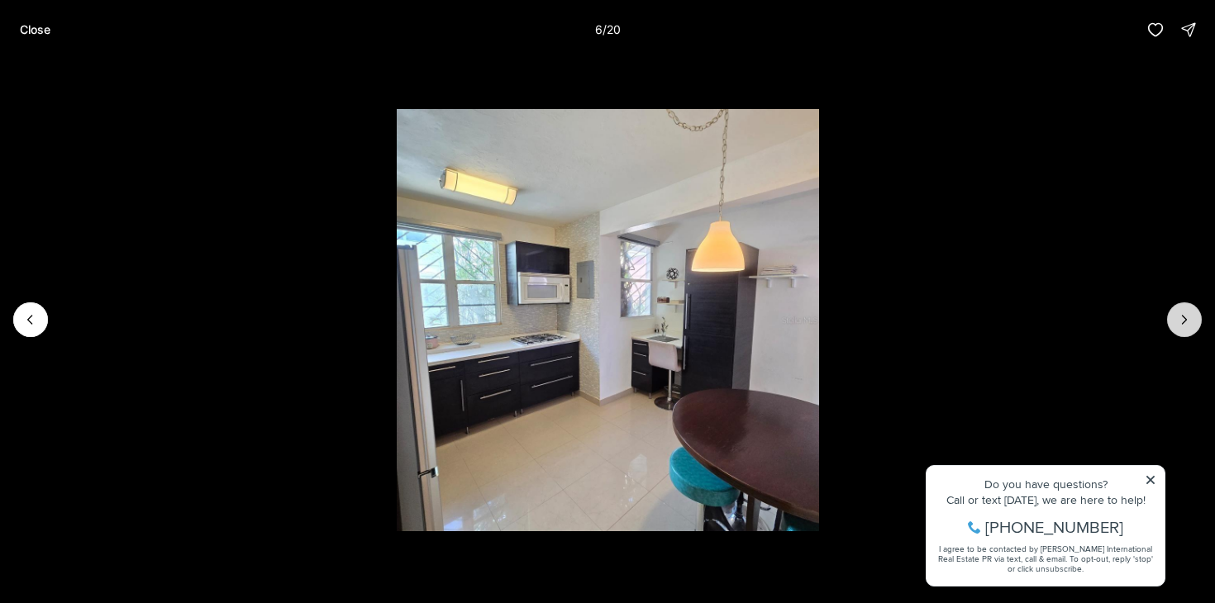
click at [1179, 320] on icon "Next slide" at bounding box center [1184, 320] width 17 height 17
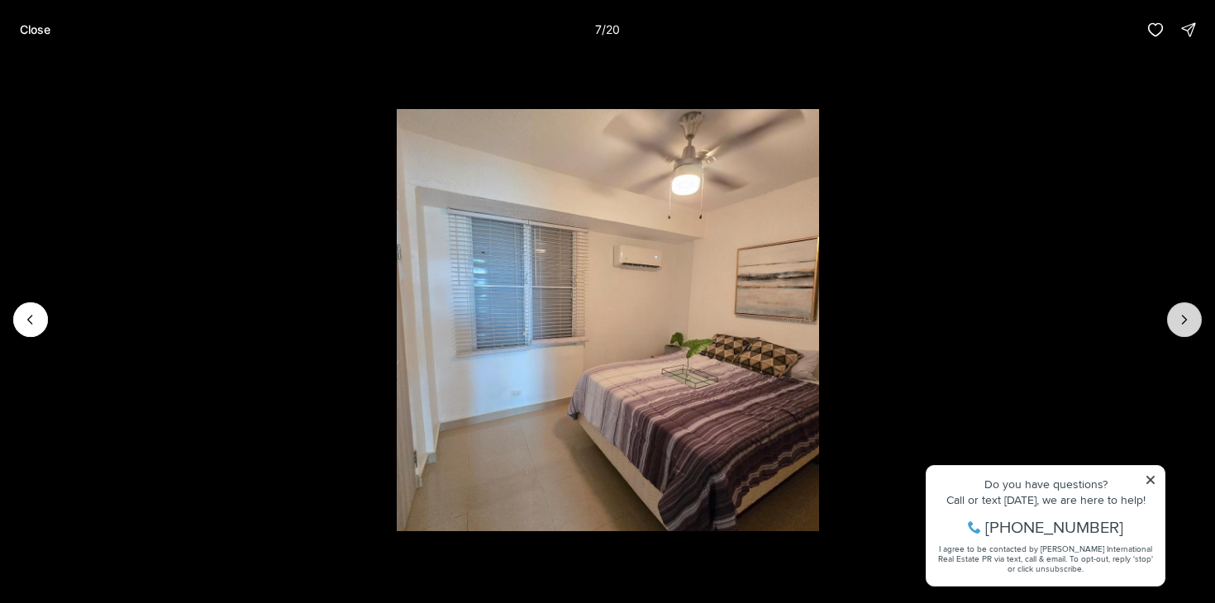
click at [1179, 320] on icon "Next slide" at bounding box center [1184, 320] width 17 height 17
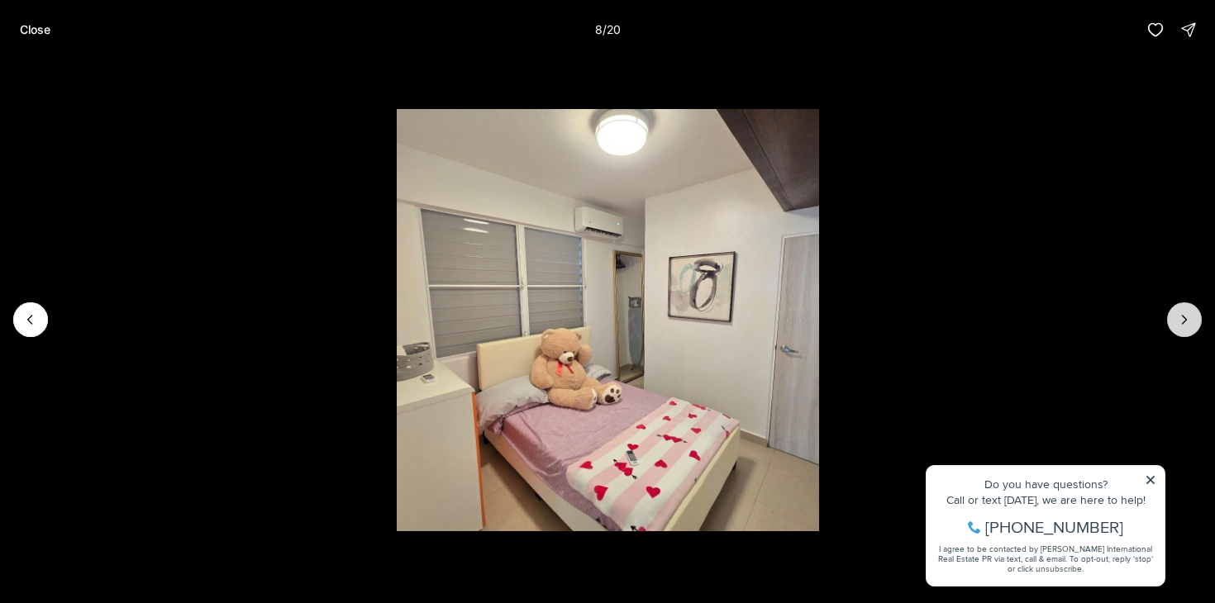
click at [1179, 319] on icon "Next slide" at bounding box center [1184, 320] width 17 height 17
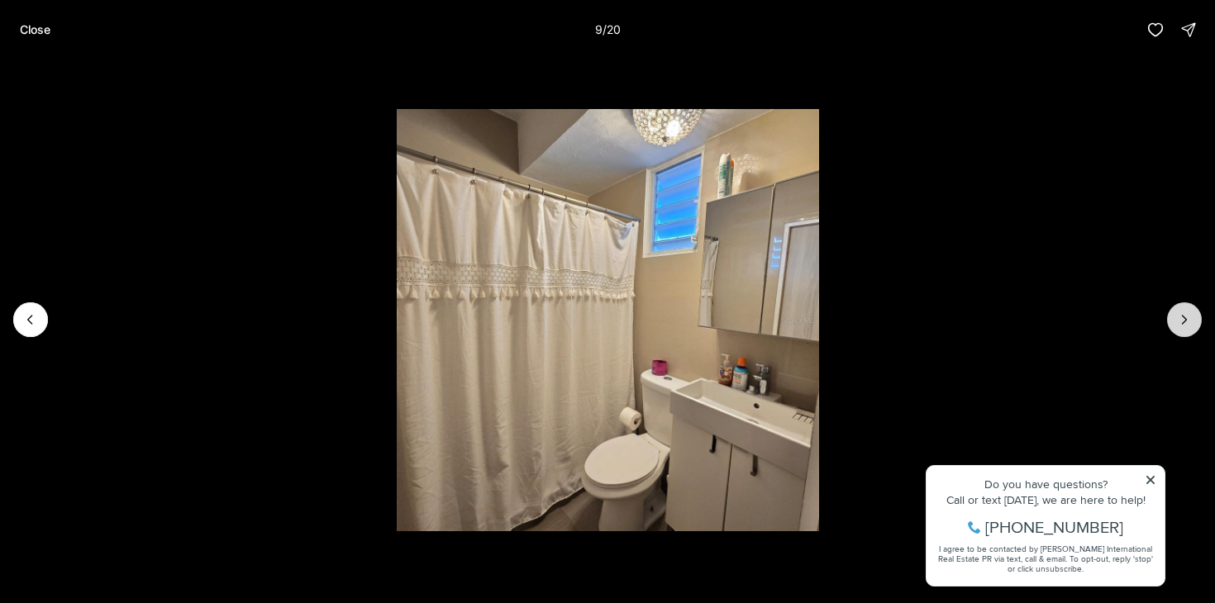
click at [1179, 319] on icon "Next slide" at bounding box center [1184, 320] width 17 height 17
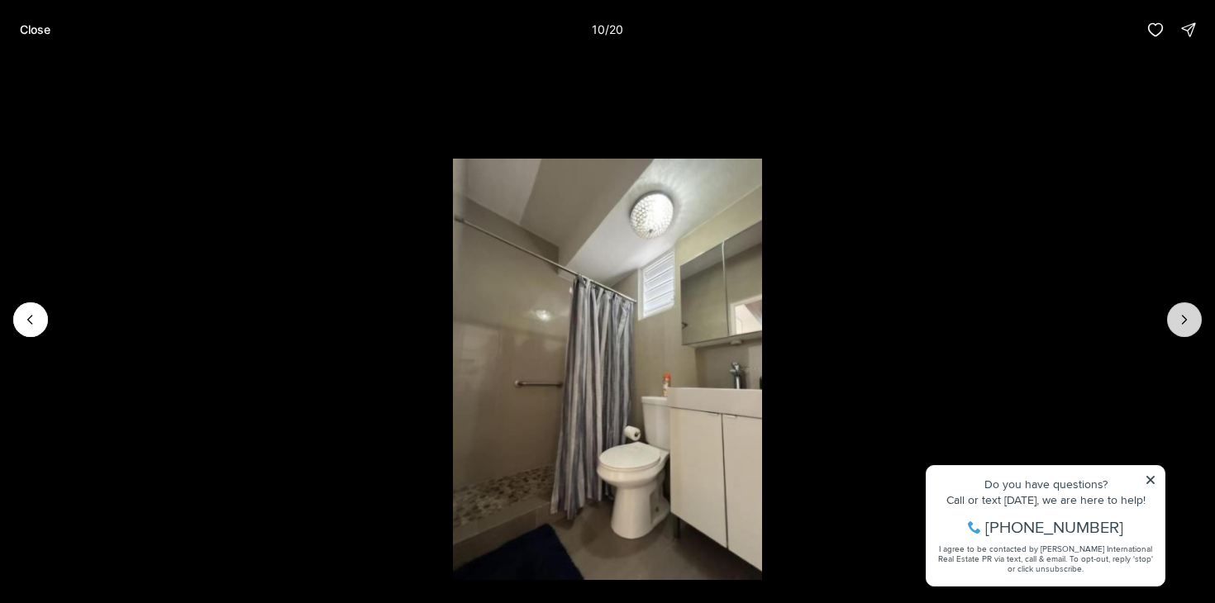
click at [1179, 319] on icon "Next slide" at bounding box center [1184, 320] width 17 height 17
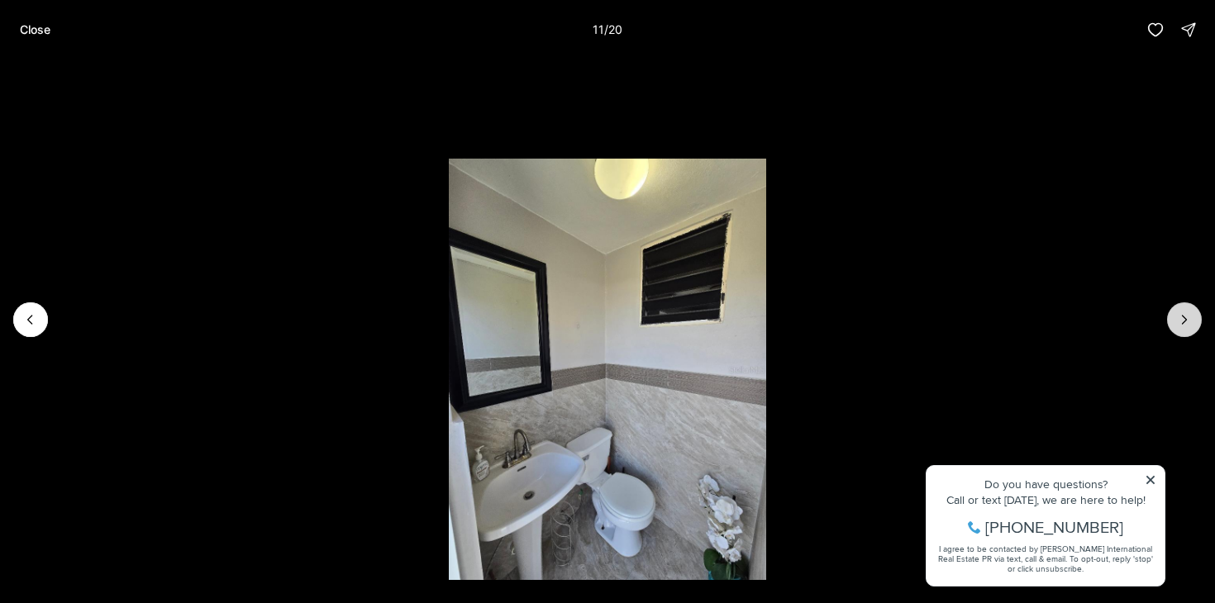
click at [1179, 319] on icon "Next slide" at bounding box center [1184, 320] width 17 height 17
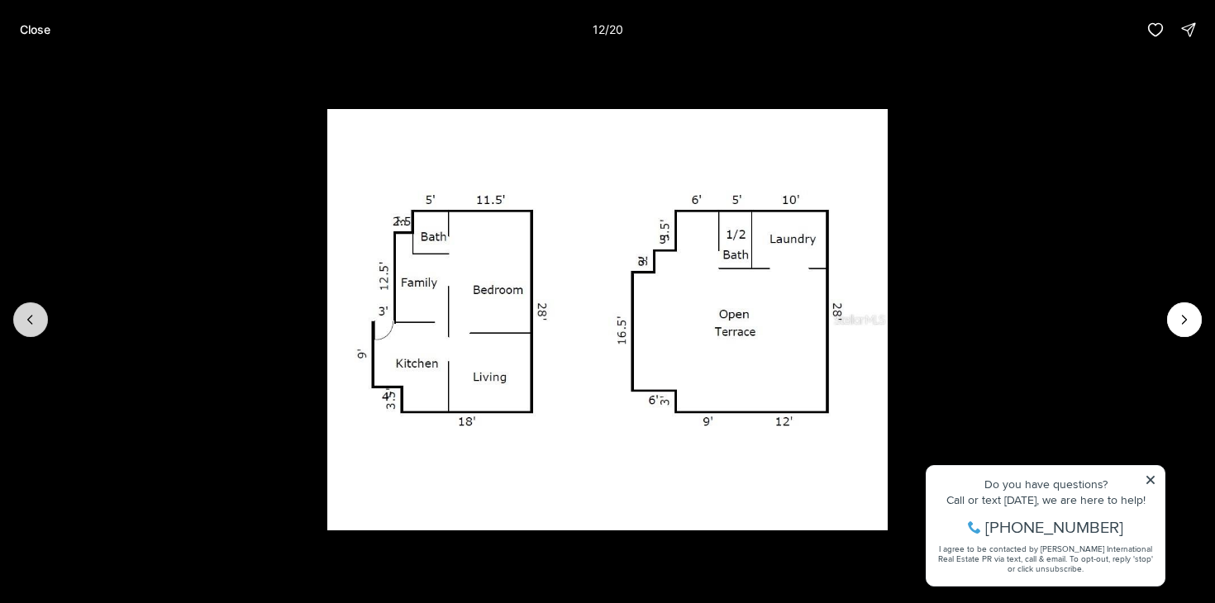
click at [32, 323] on icon "Previous slide" at bounding box center [30, 320] width 17 height 17
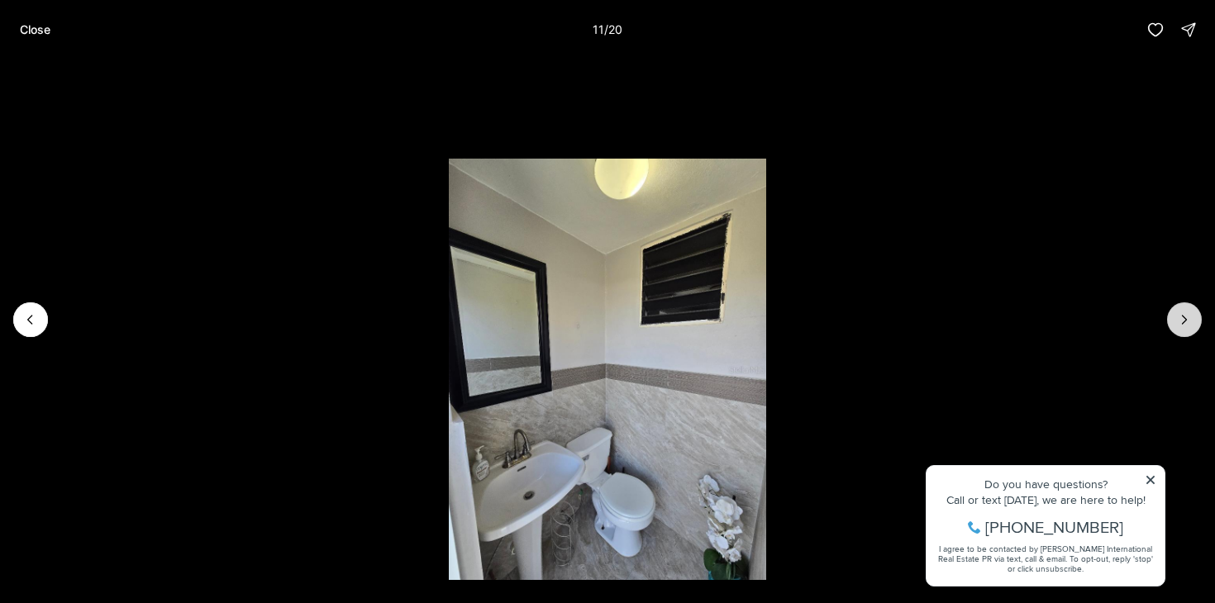
click at [1188, 316] on icon "Next slide" at bounding box center [1184, 320] width 17 height 17
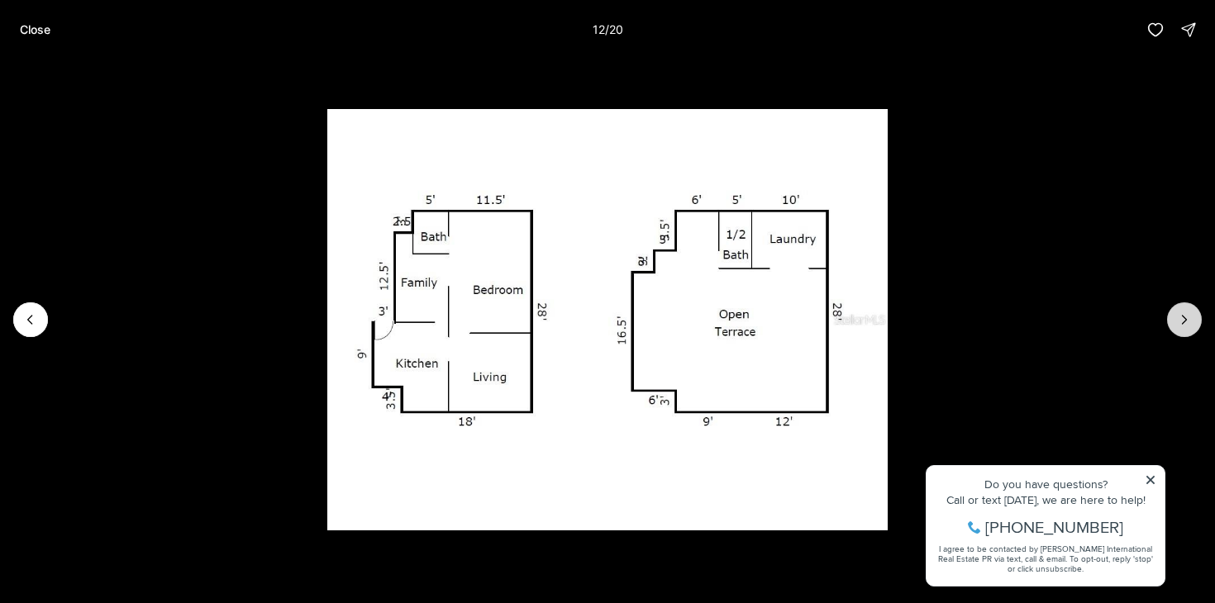
click at [1188, 316] on icon "Next slide" at bounding box center [1184, 320] width 17 height 17
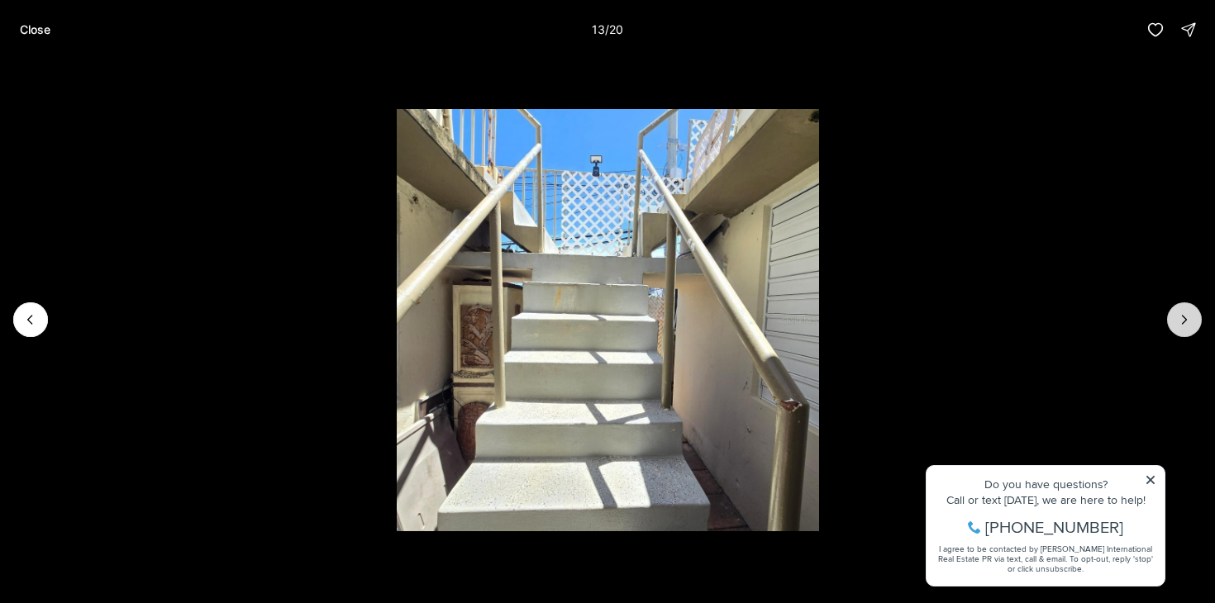
click at [1188, 316] on icon "Next slide" at bounding box center [1184, 320] width 17 height 17
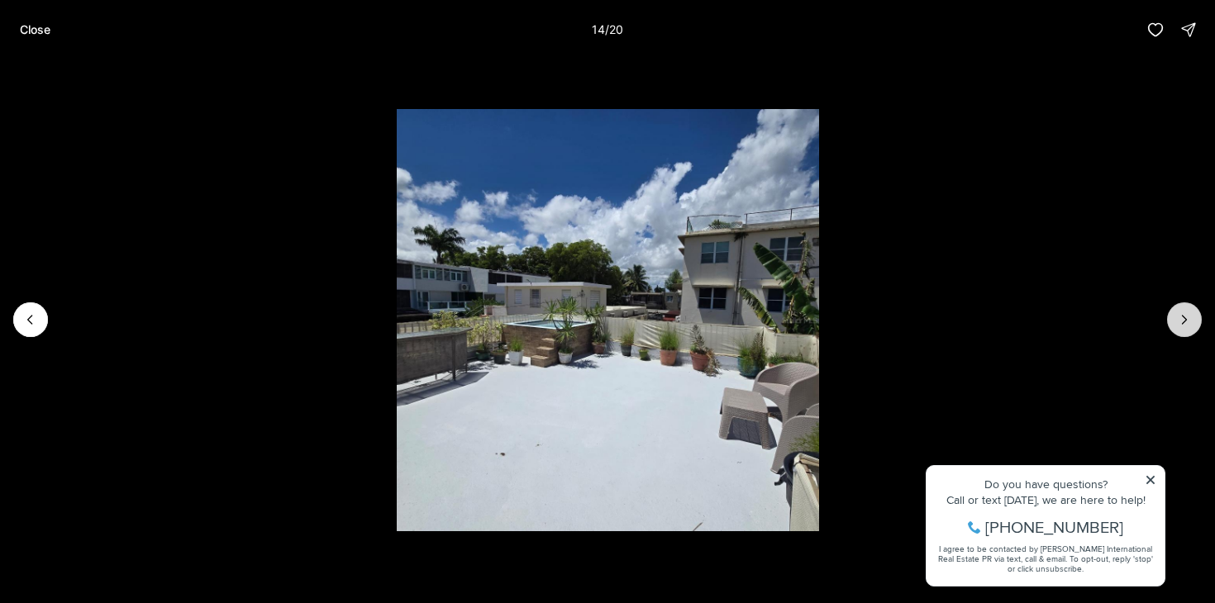
click at [1188, 316] on icon "Next slide" at bounding box center [1184, 320] width 17 height 17
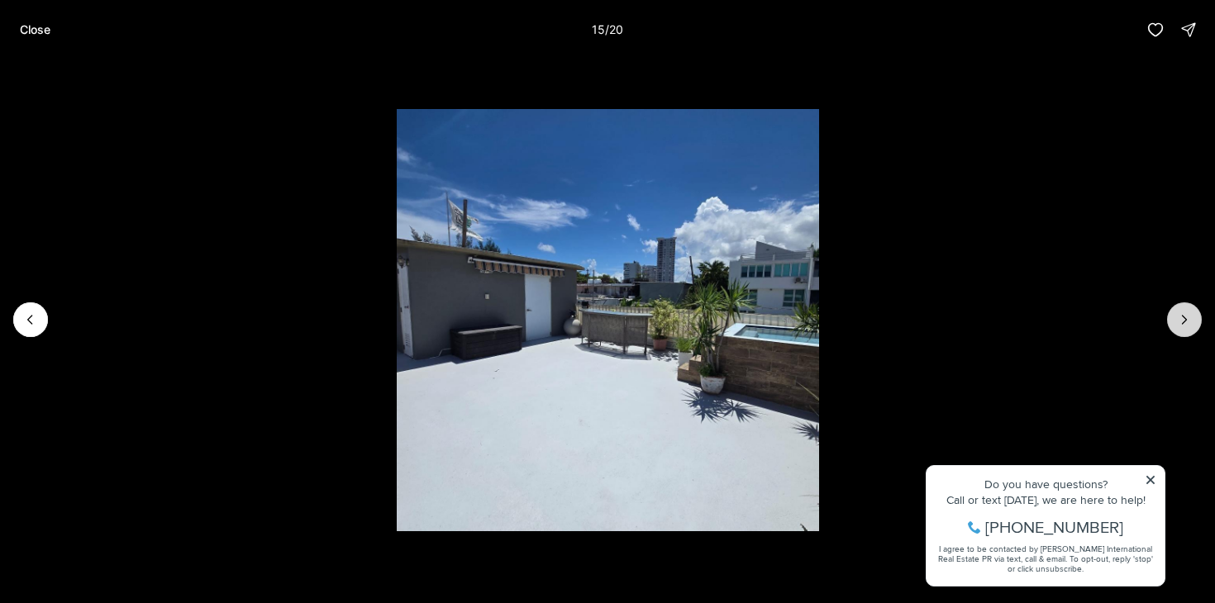
click at [1188, 316] on icon "Next slide" at bounding box center [1184, 320] width 17 height 17
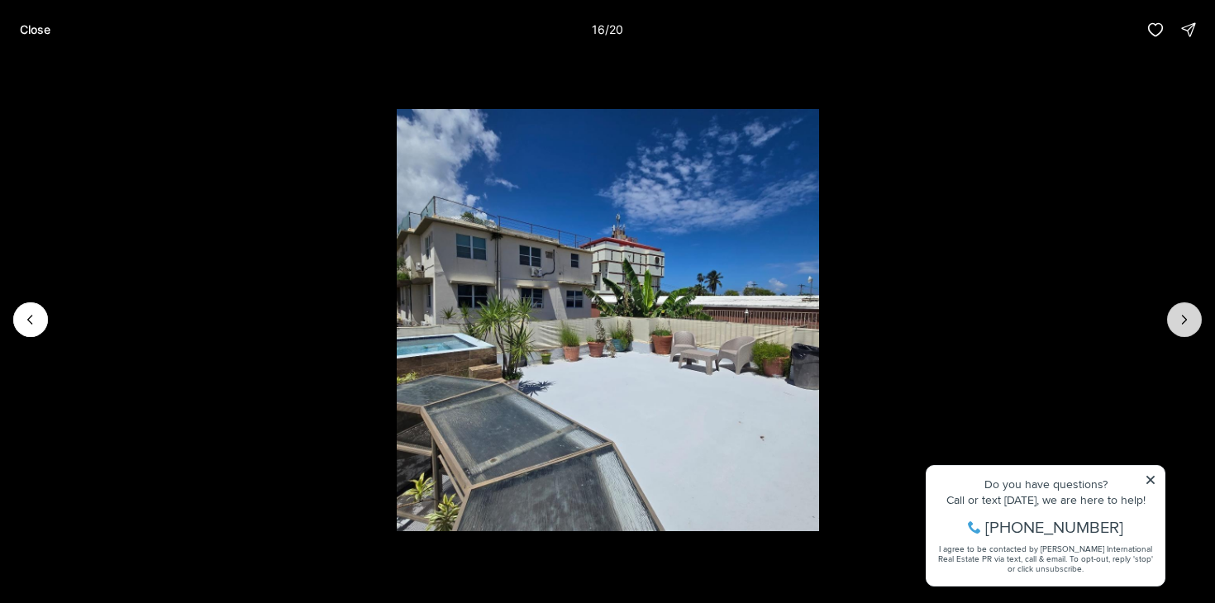
click at [1188, 316] on icon "Next slide" at bounding box center [1184, 320] width 17 height 17
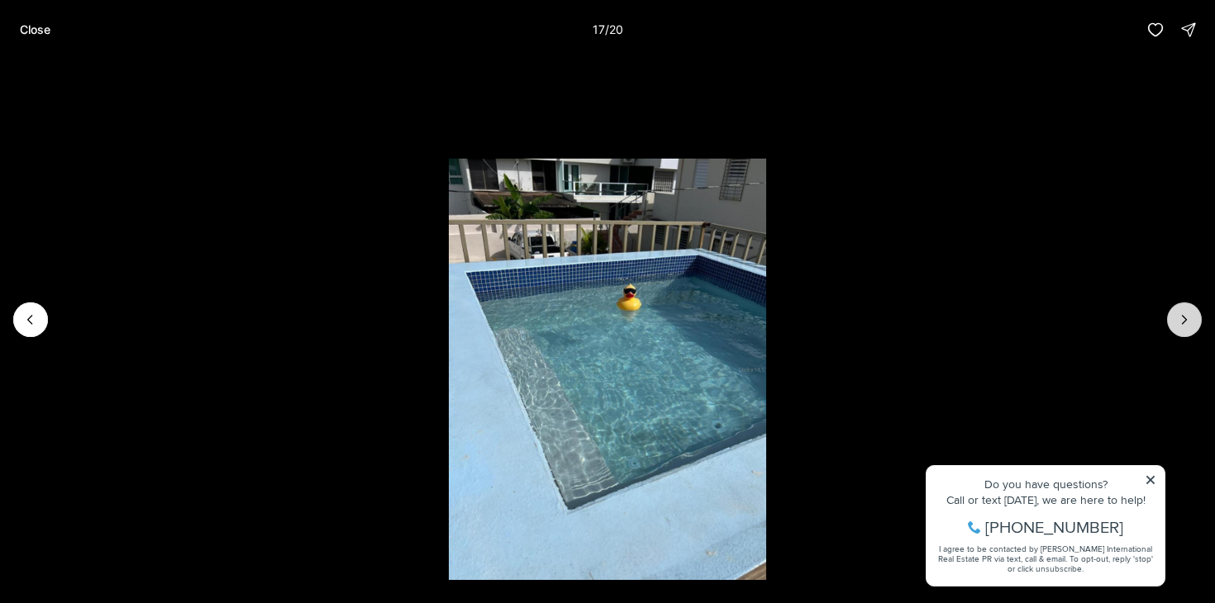
click at [1188, 316] on icon "Next slide" at bounding box center [1184, 320] width 17 height 17
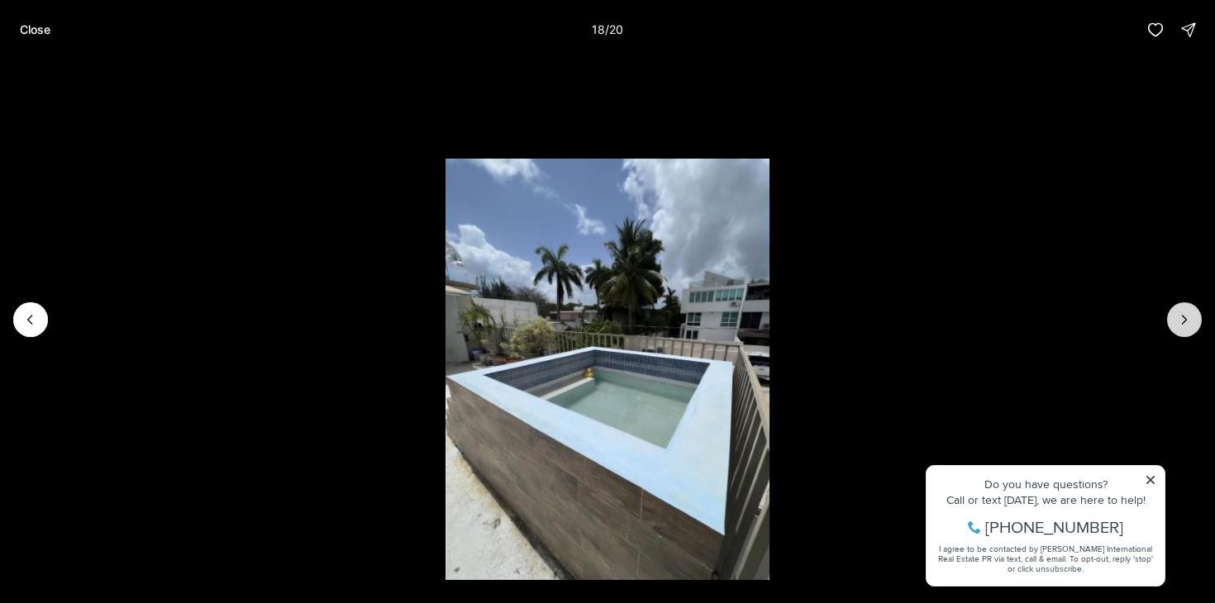
click at [1188, 316] on icon "Next slide" at bounding box center [1184, 320] width 17 height 17
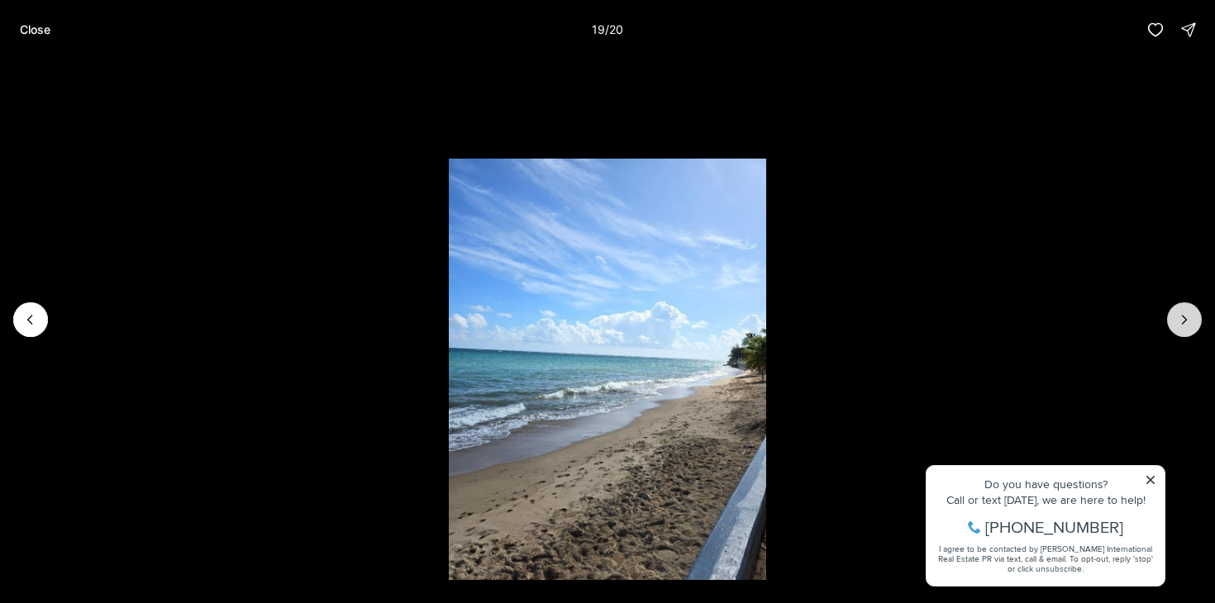
click at [1188, 316] on icon "Next slide" at bounding box center [1184, 320] width 17 height 17
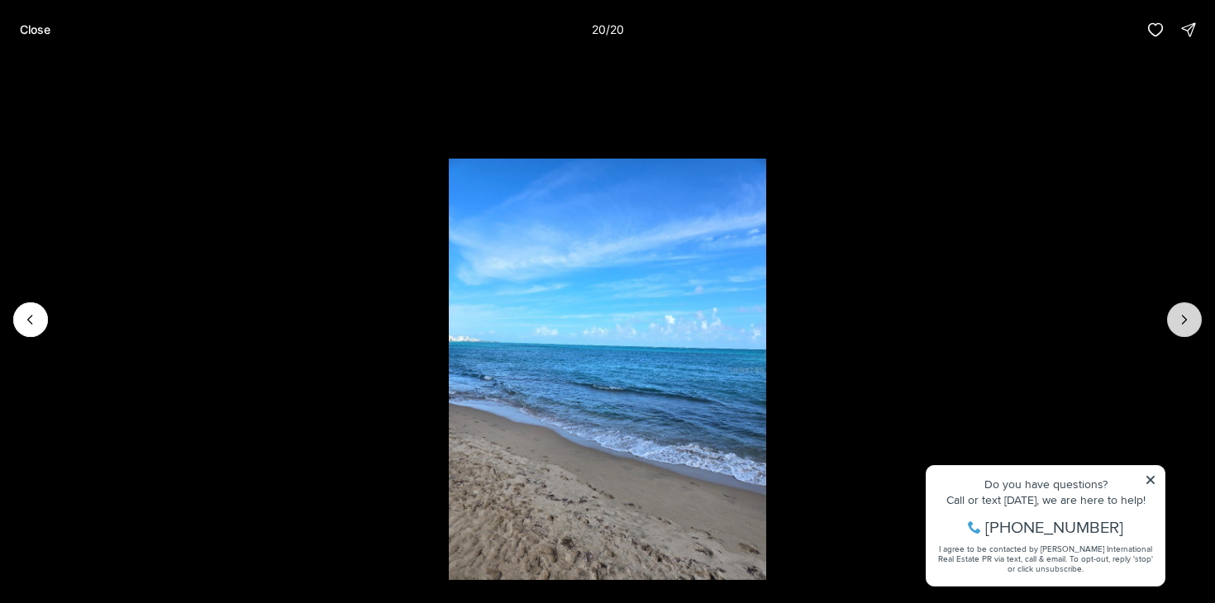
click at [1188, 316] on div at bounding box center [1184, 319] width 35 height 35
click at [40, 31] on p "Close" at bounding box center [35, 29] width 31 height 13
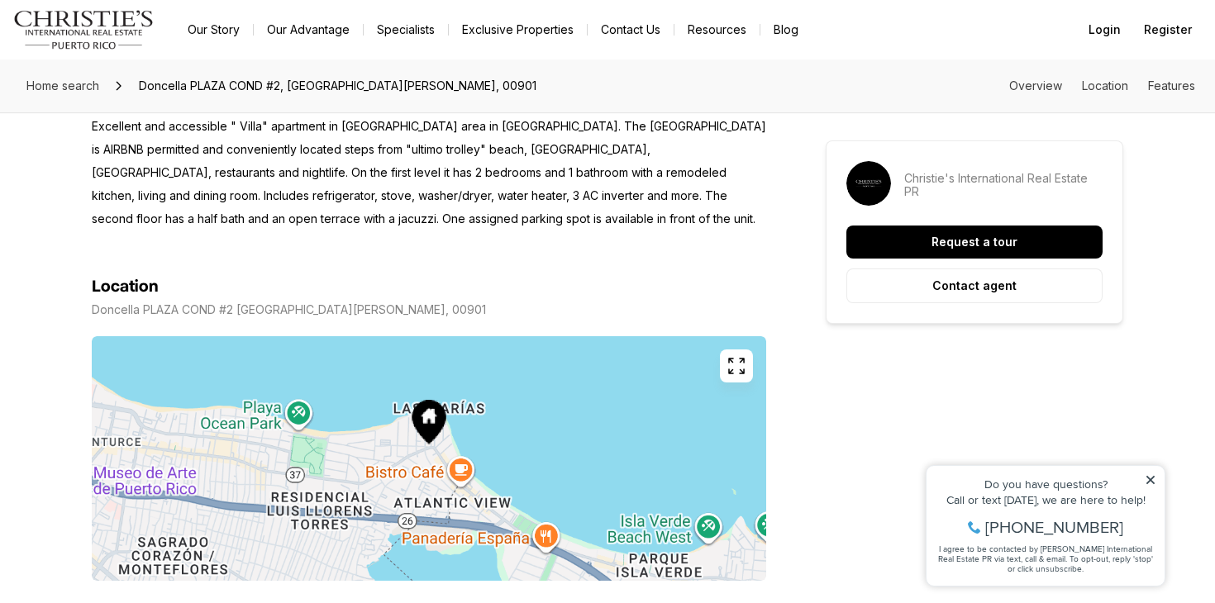
scroll to position [781, 0]
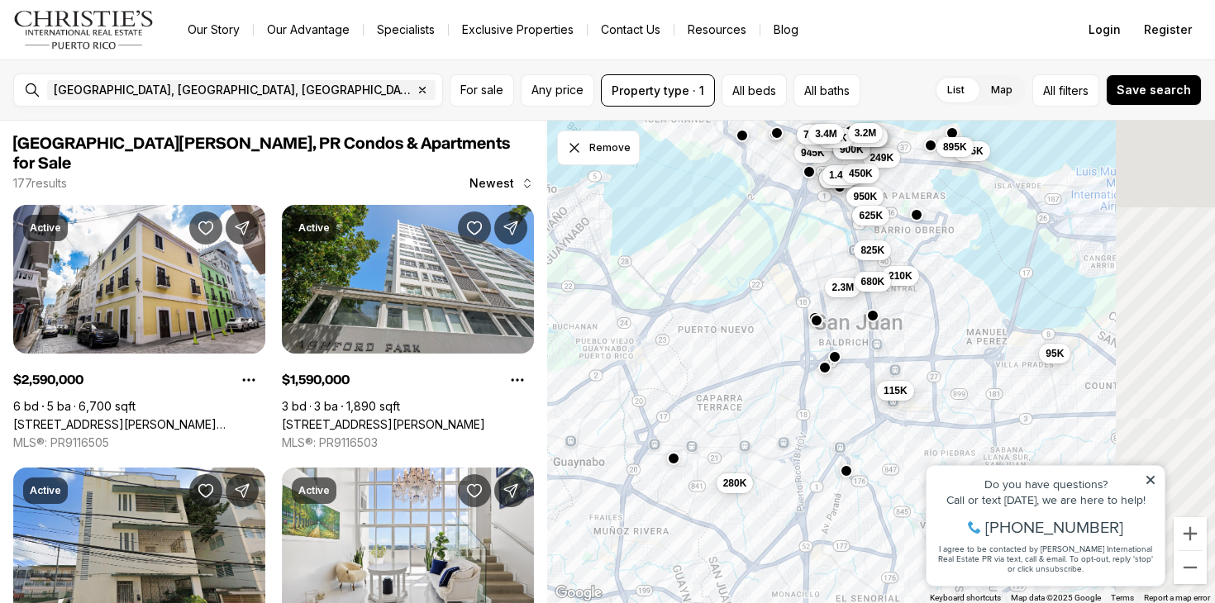
drag, startPoint x: 908, startPoint y: 383, endPoint x: 746, endPoint y: 385, distance: 162.0
click at [746, 385] on div "435K 995K 499K 1.45M 2.3M 95K 355K 895K 825K 249K 210K 680K 450K 950K 625K 115K…" at bounding box center [881, 362] width 669 height 483
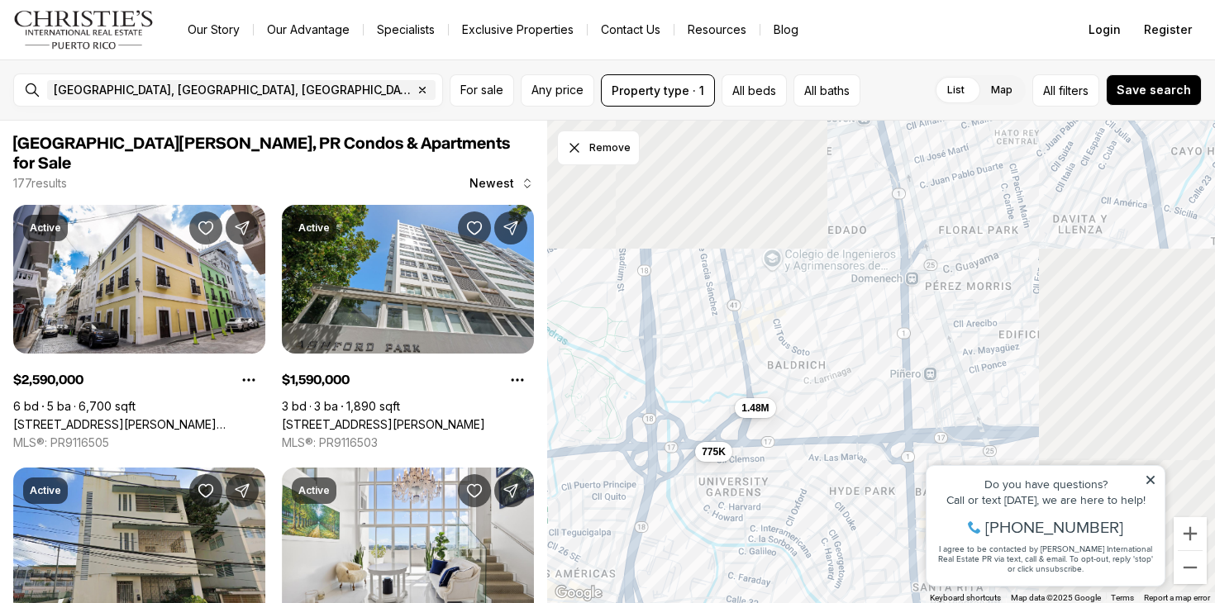
drag, startPoint x: 883, startPoint y: 276, endPoint x: 531, endPoint y: 435, distance: 386.2
click at [531, 434] on div "San Juan, PR Condos & Apartments for Sale 177 results Newest Active $2,590,000 …" at bounding box center [607, 362] width 1215 height 483
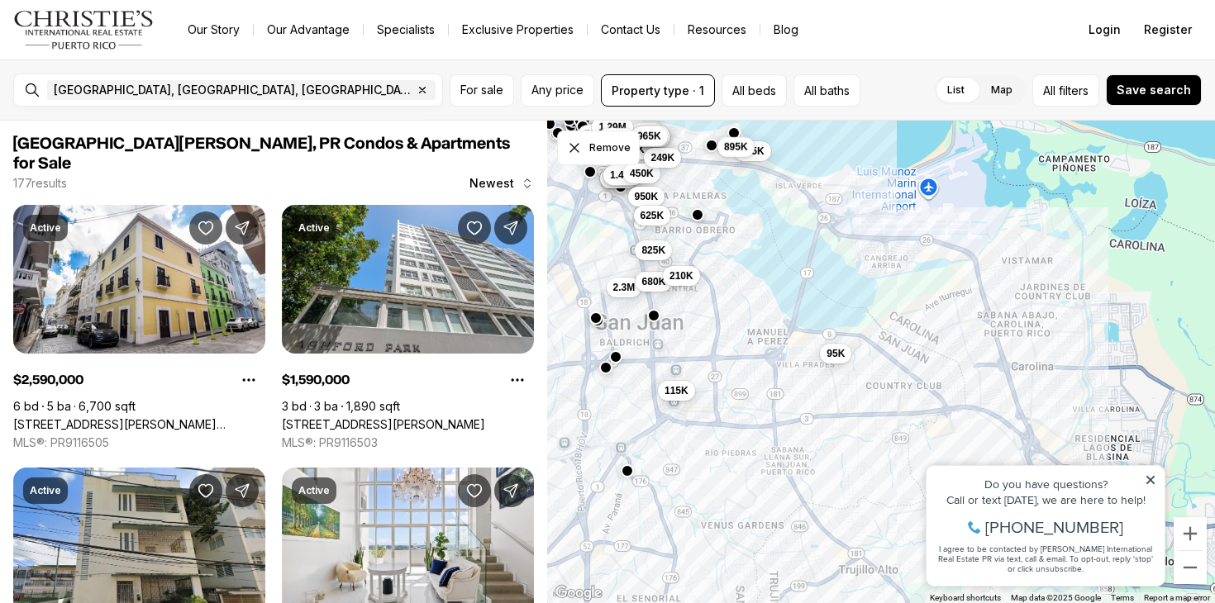
drag, startPoint x: 836, startPoint y: 425, endPoint x: 732, endPoint y: 313, distance: 152.6
click at [731, 313] on div "115K 995K 499K 435K 3M 900K 945K 2.3M 1.45M 950K 1.45M 1.55M 450K 950K 3.2M 1.5…" at bounding box center [881, 362] width 669 height 483
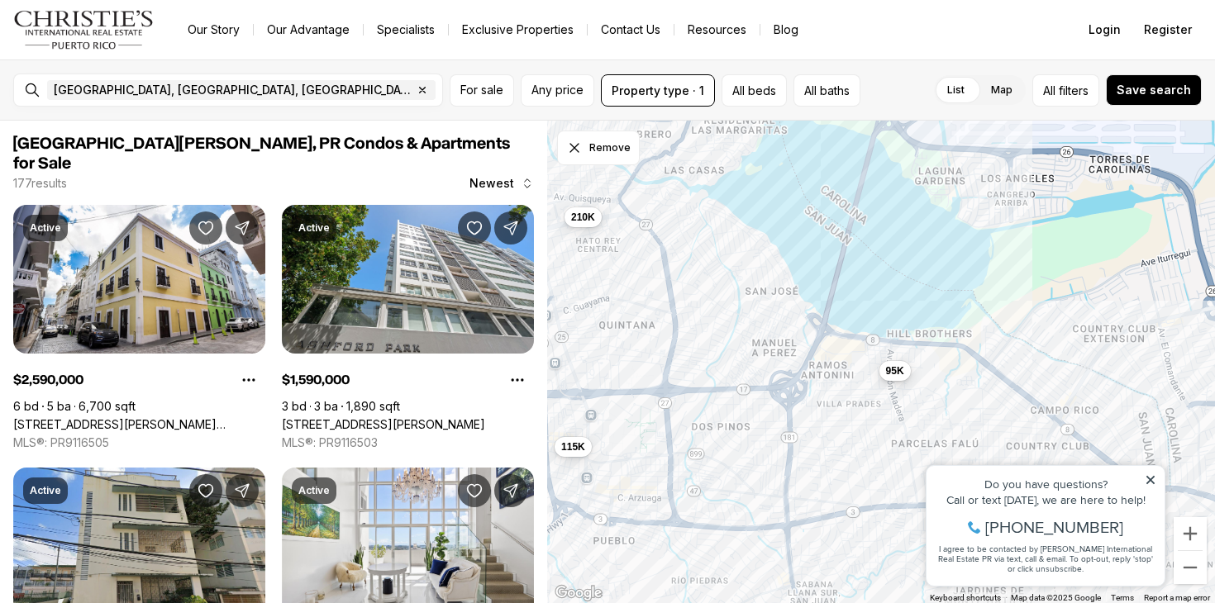
click at [898, 369] on span "95K" at bounding box center [894, 370] width 18 height 13
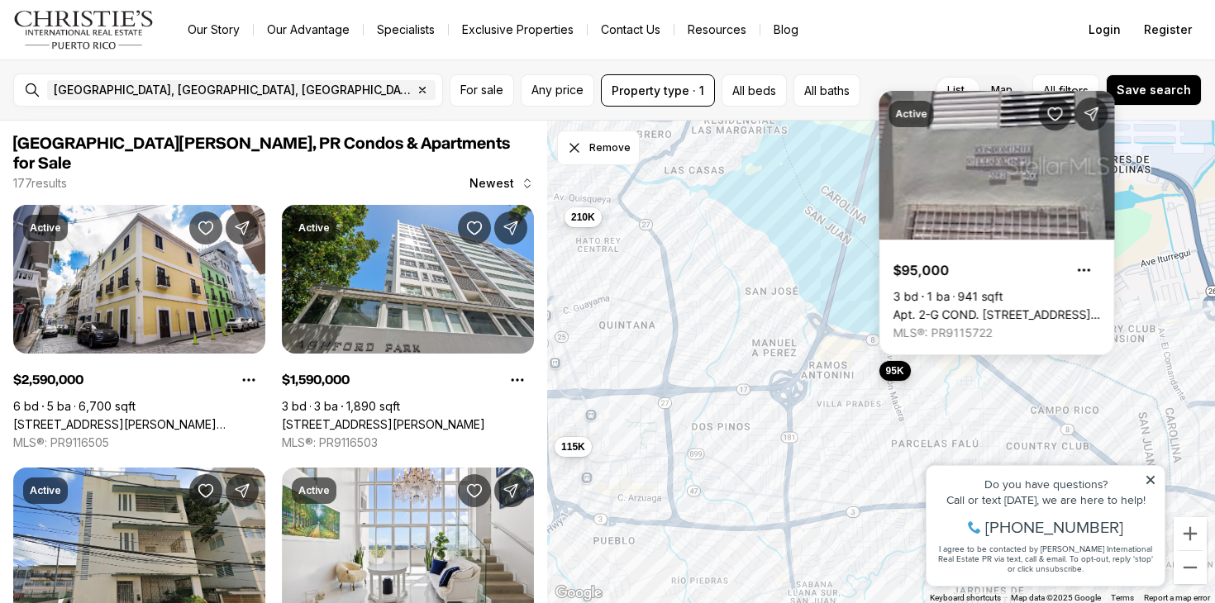
click at [895, 374] on span "95K" at bounding box center [894, 370] width 18 height 13
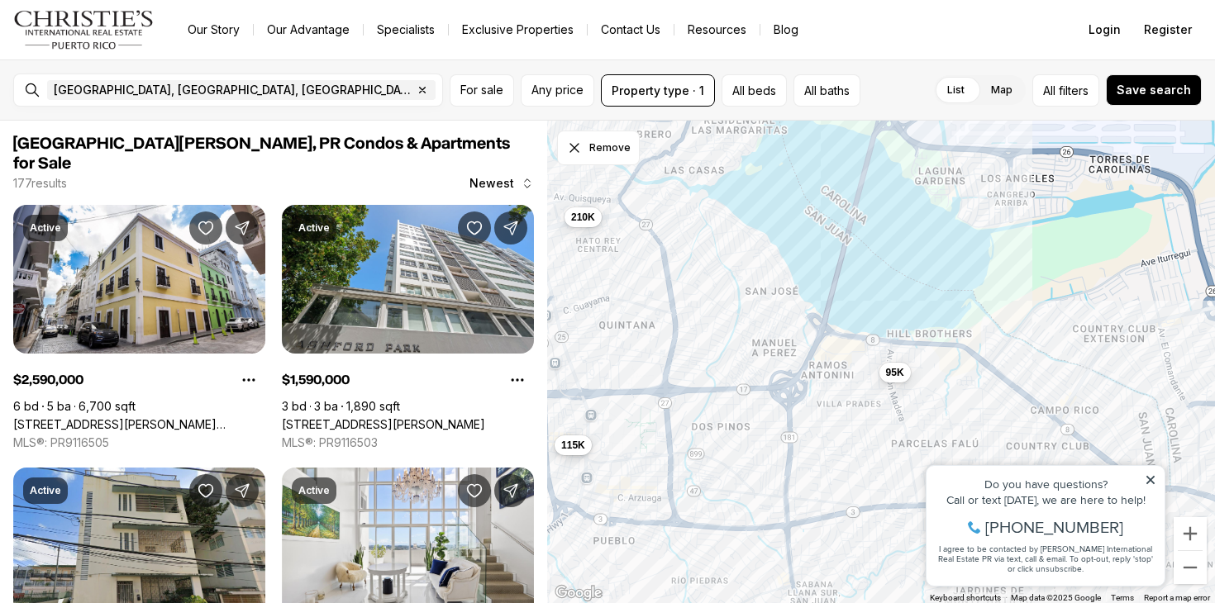
click at [578, 447] on span "115K" at bounding box center [573, 444] width 24 height 13
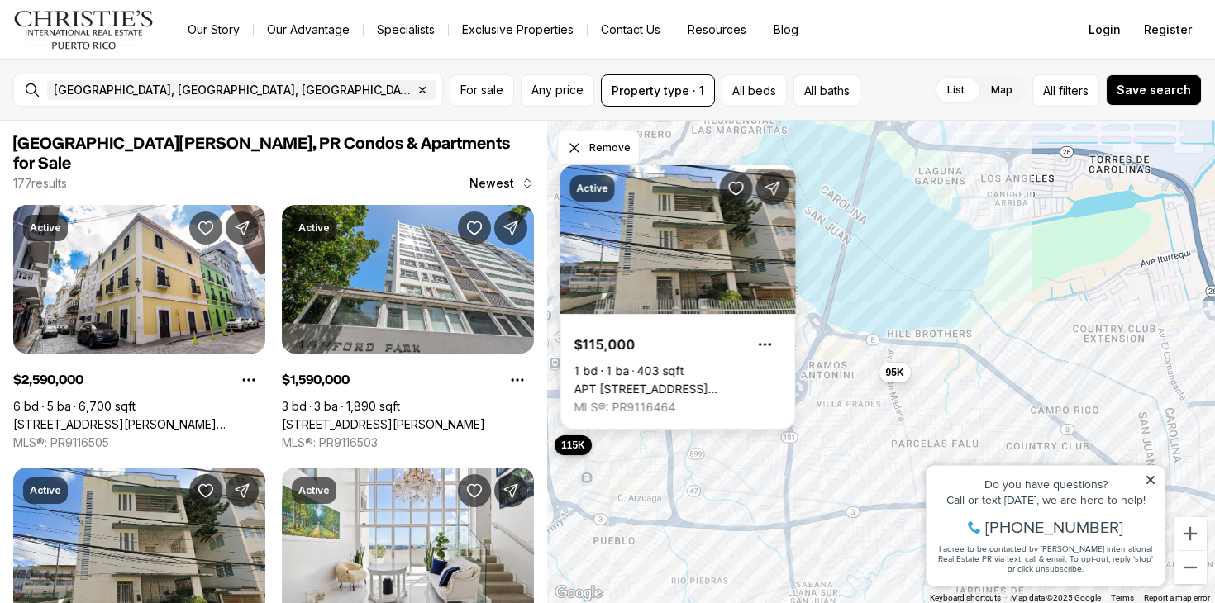
click at [578, 447] on span "115K" at bounding box center [573, 444] width 24 height 13
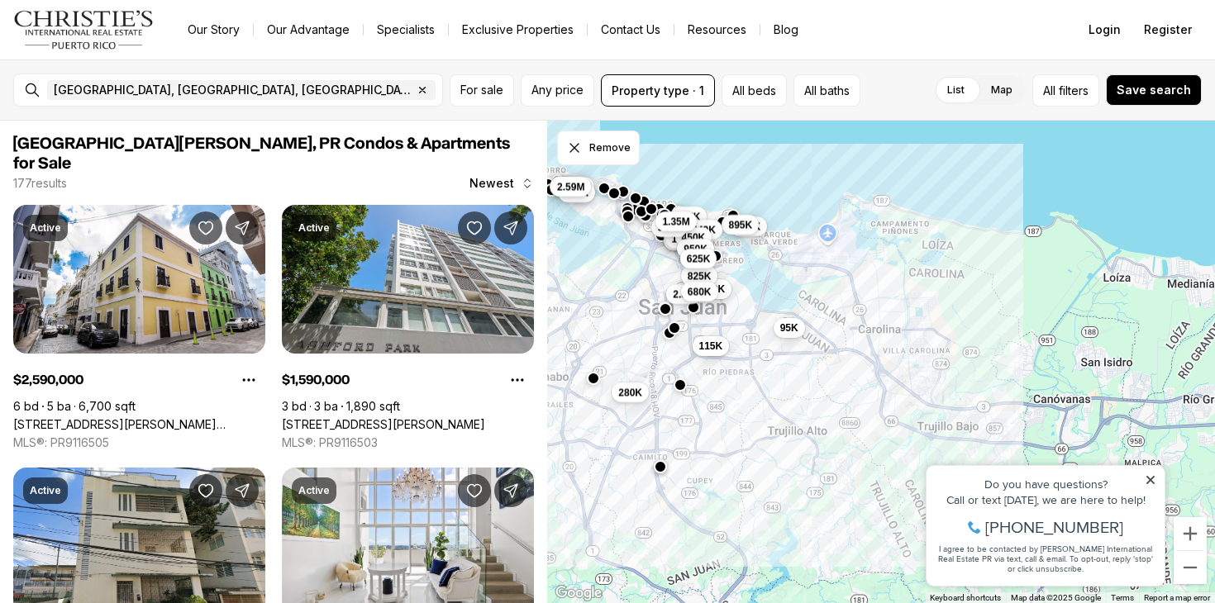
drag, startPoint x: 823, startPoint y: 485, endPoint x: 781, endPoint y: 385, distance: 108.5
click at [781, 385] on div "95K 115K 210K 435K 499K 995K 1.45M 2.3M 945K 355K 895K 825K 249K 680K 450K 950K…" at bounding box center [881, 362] width 669 height 483
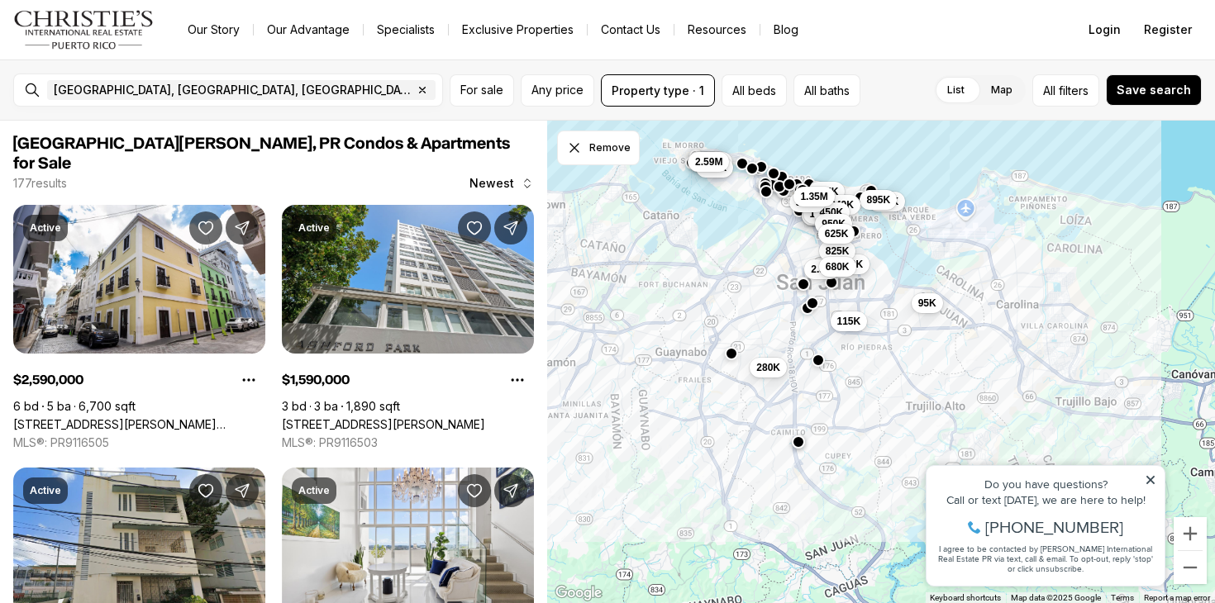
drag, startPoint x: 843, startPoint y: 455, endPoint x: 981, endPoint y: 429, distance: 140.4
click at [981, 427] on div "95K 115K 210K 435K 499K 995K 1.45M 2.3M 945K 355K 895K 825K 249K 680K 450K 950K…" at bounding box center [881, 362] width 669 height 483
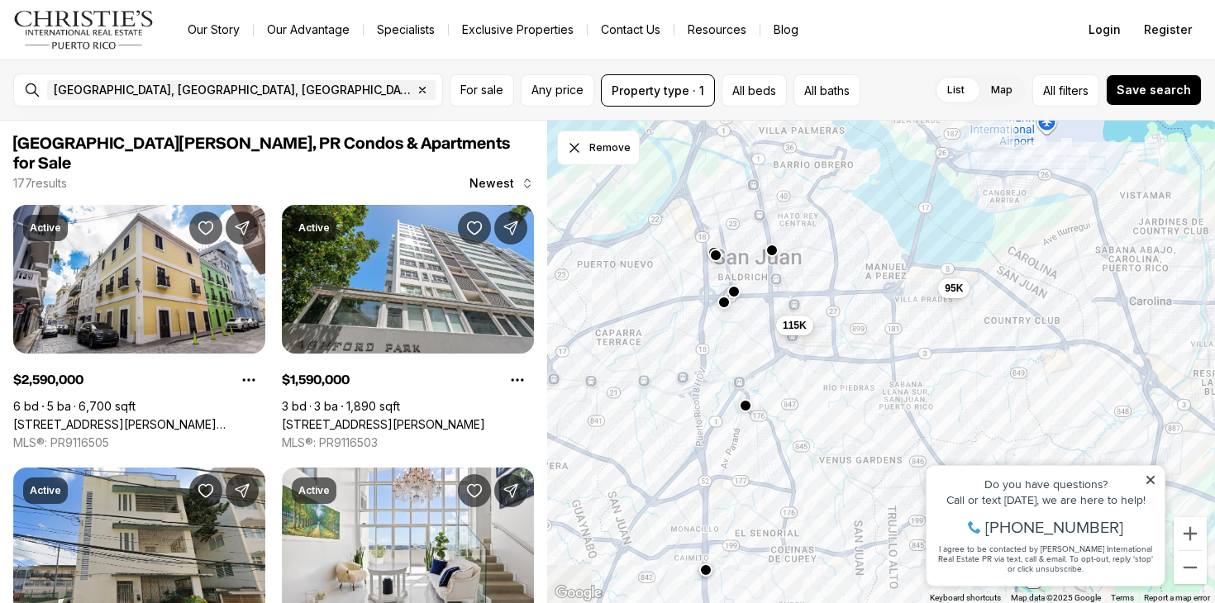
drag, startPoint x: 1777, startPoint y: 754, endPoint x: 977, endPoint y: 477, distance: 846.6
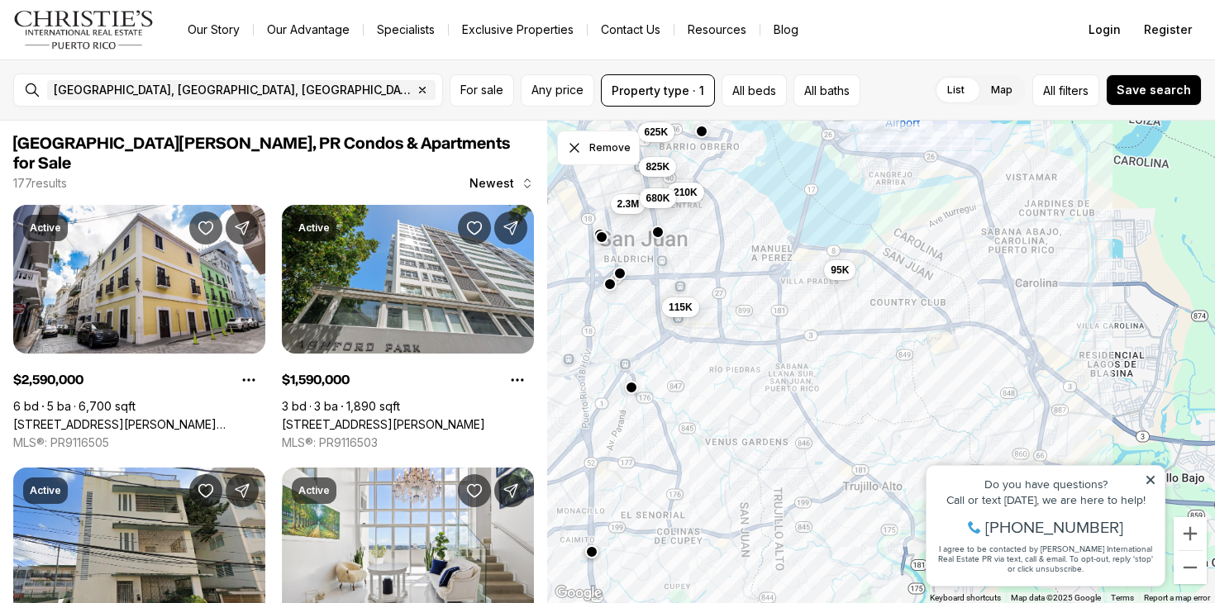
drag, startPoint x: 1759, startPoint y: 793, endPoint x: 1036, endPoint y: 501, distance: 779.4
drag, startPoint x: 1029, startPoint y: 290, endPoint x: 702, endPoint y: 448, distance: 363.4
click at [702, 448] on div "95K 115K 2.3M 825K 210K 680K 625K" at bounding box center [881, 362] width 669 height 483
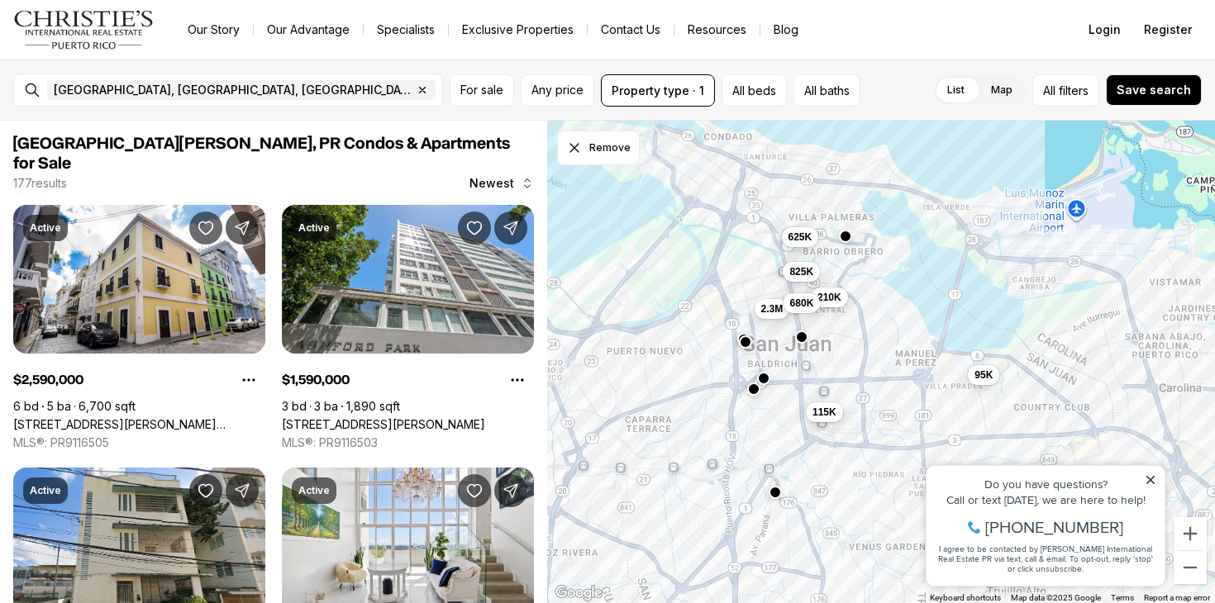
drag, startPoint x: 655, startPoint y: 388, endPoint x: 801, endPoint y: 493, distance: 180.0
click at [801, 493] on div "95K 115K 2.3M 825K 210K 680K 625K" at bounding box center [881, 362] width 669 height 483
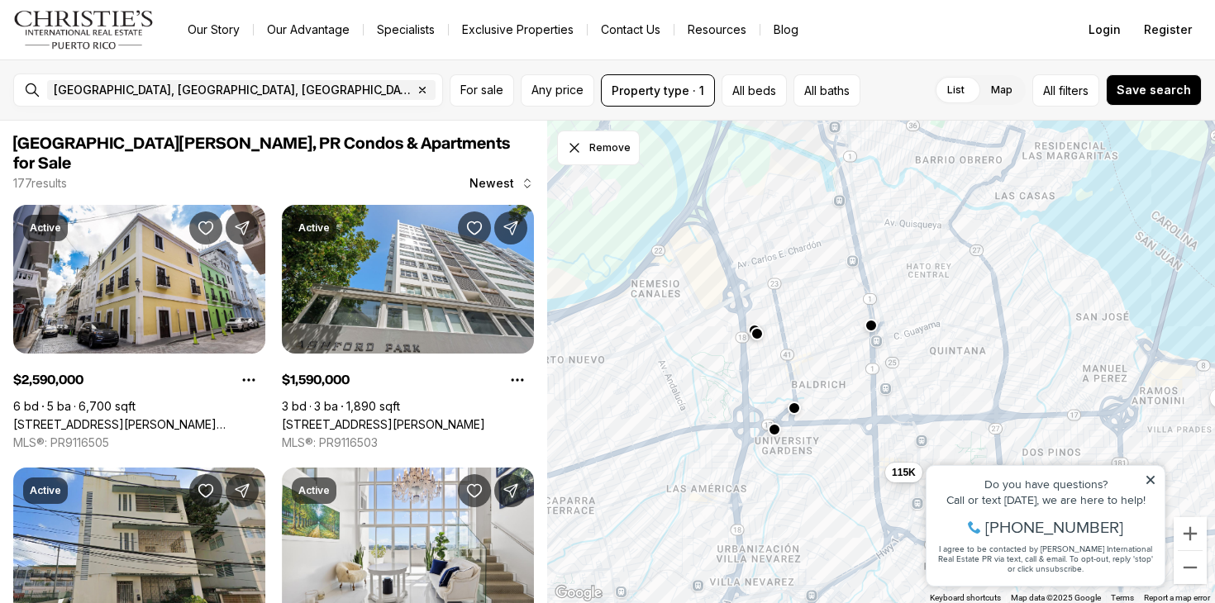
drag, startPoint x: 769, startPoint y: 314, endPoint x: 845, endPoint y: 469, distance: 171.9
click at [845, 469] on div "95K 115K" at bounding box center [881, 362] width 669 height 483
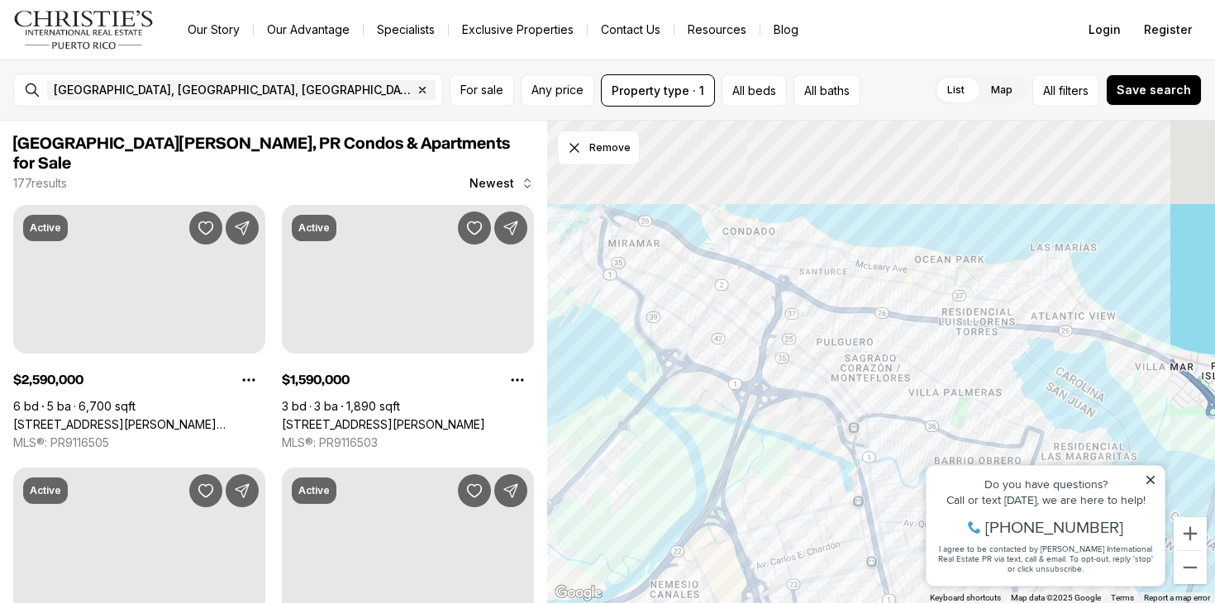
click at [820, 556] on div "95K 115K" at bounding box center [881, 362] width 669 height 483
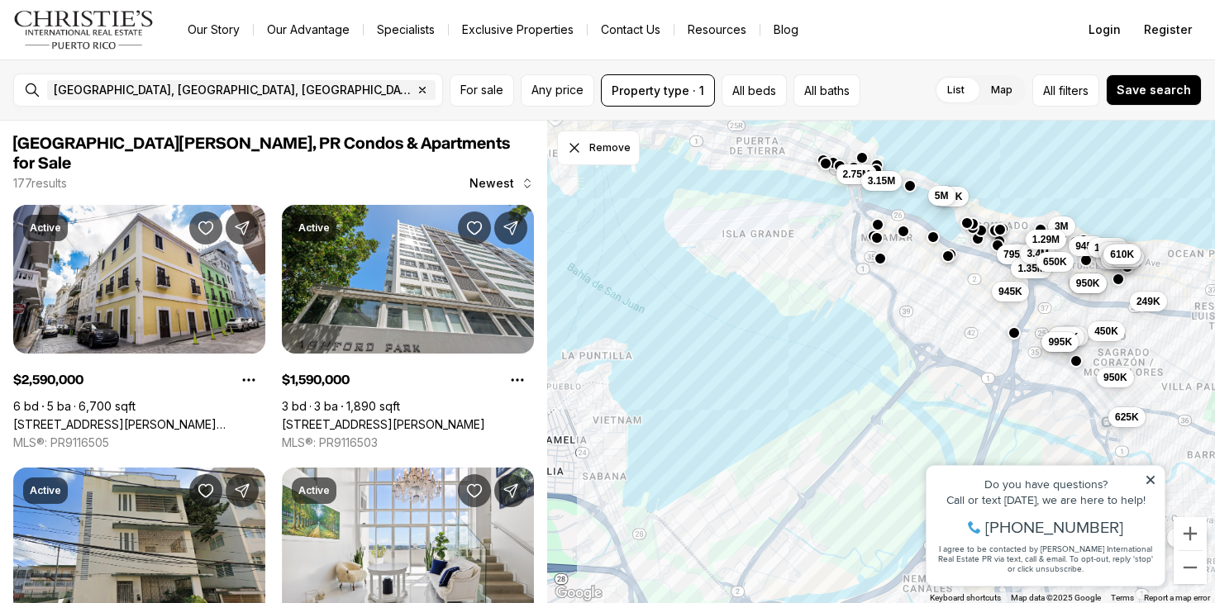
drag, startPoint x: 1666, startPoint y: 884, endPoint x: 1054, endPoint y: 444, distance: 754.4
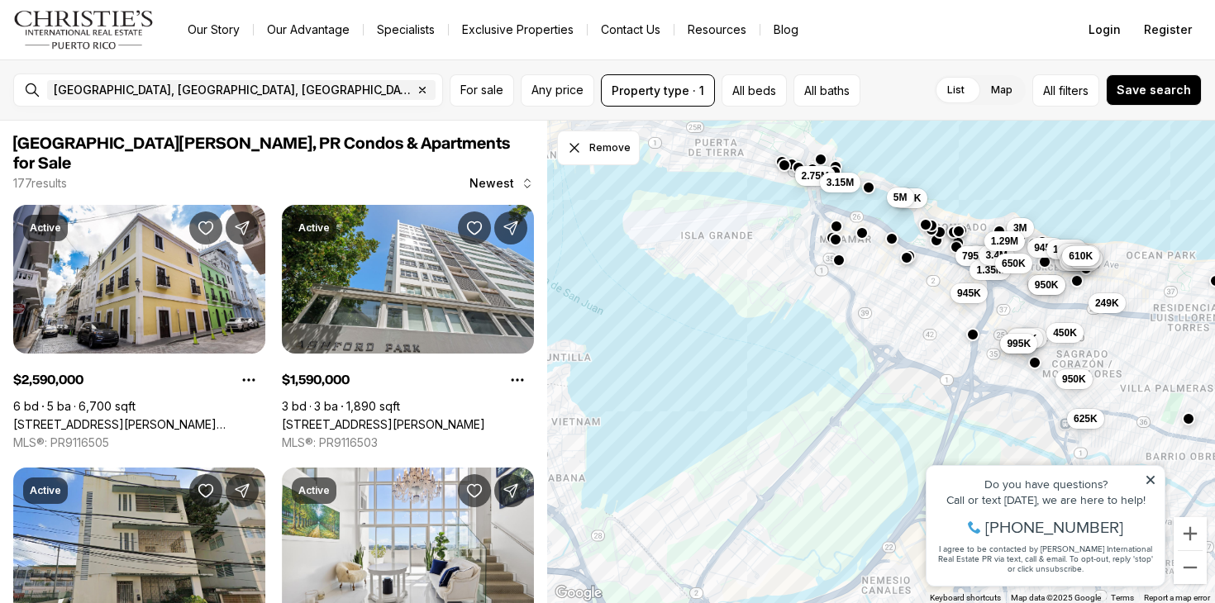
drag, startPoint x: 934, startPoint y: 335, endPoint x: 961, endPoint y: 438, distance: 106.9
click at [962, 438] on div "2.3M 680K 825K 210K 499K 1.45M 3M 435K 1.55M 945K 900K 1.45M 950K 450K 950K 3.2…" at bounding box center [881, 362] width 669 height 483
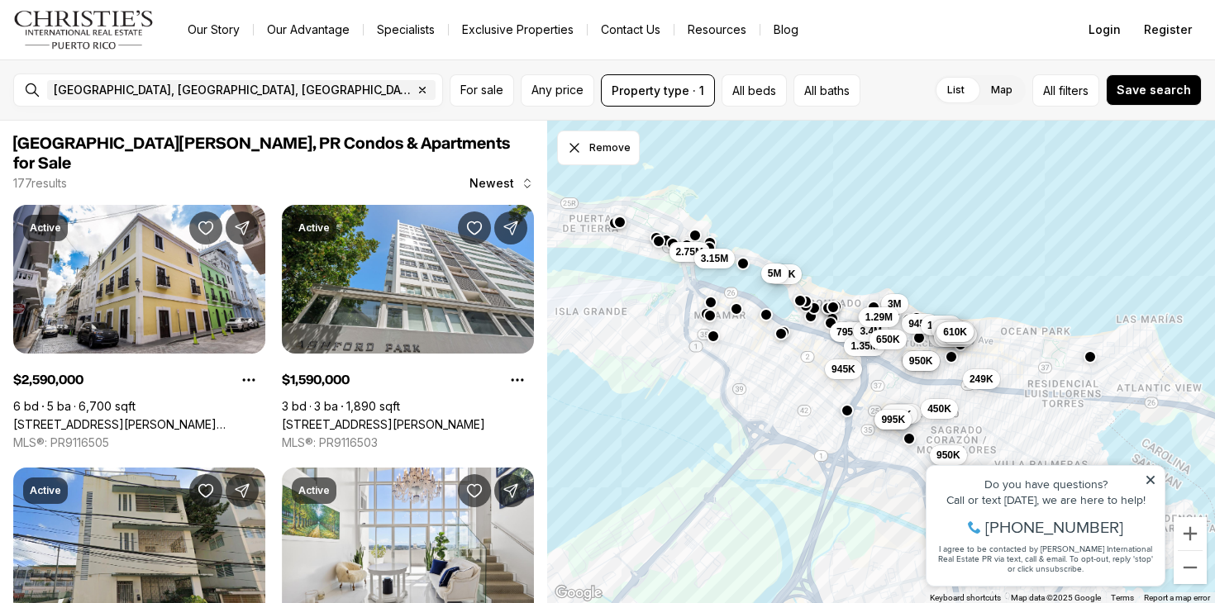
drag, startPoint x: 964, startPoint y: 379, endPoint x: 836, endPoint y: 457, distance: 149.8
click at [836, 457] on div "2.3M 680K 825K 210K 499K 1.45M 3M 435K 1.55M 945K 900K 1.45M 950K 450K 950K 3.2…" at bounding box center [881, 362] width 669 height 483
click at [985, 388] on div "825K 499K 1.45M 3M 435K 1.55M 945K 900K 1.45M 950K 450K 950K 3.2M 1.59M 965K 1.…" at bounding box center [881, 362] width 669 height 483
click at [977, 381] on span "249K" at bounding box center [980, 375] width 24 height 13
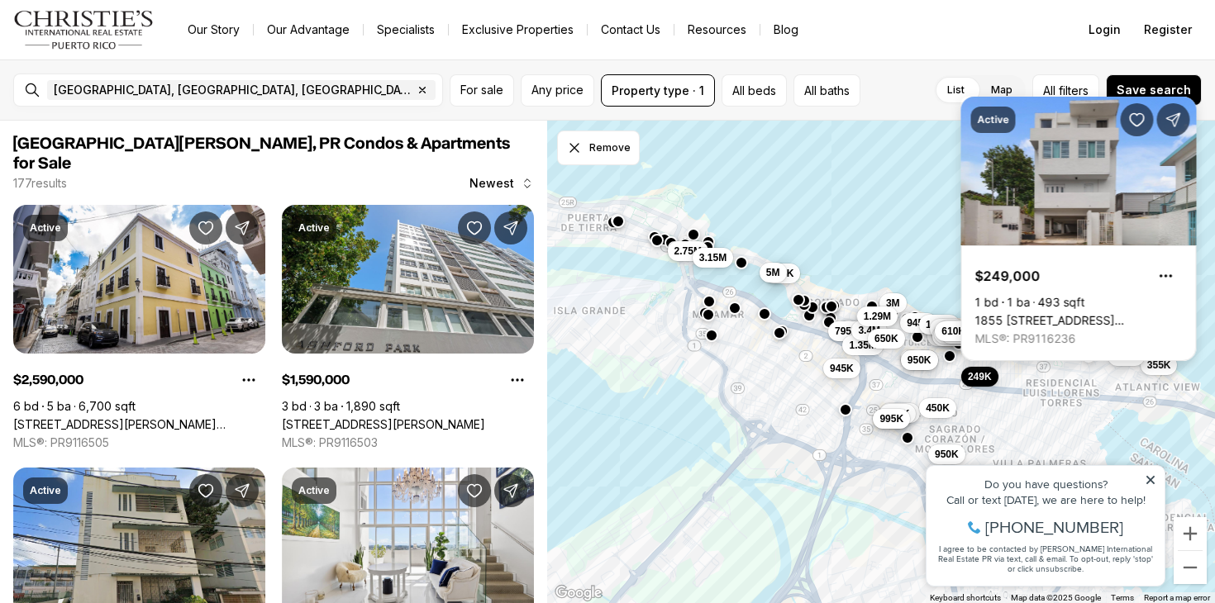
click at [1046, 313] on link "1855 [STREET_ADDRESS][PERSON_NAME]" at bounding box center [1078, 320] width 207 height 15
